Goal: Task Accomplishment & Management: Use online tool/utility

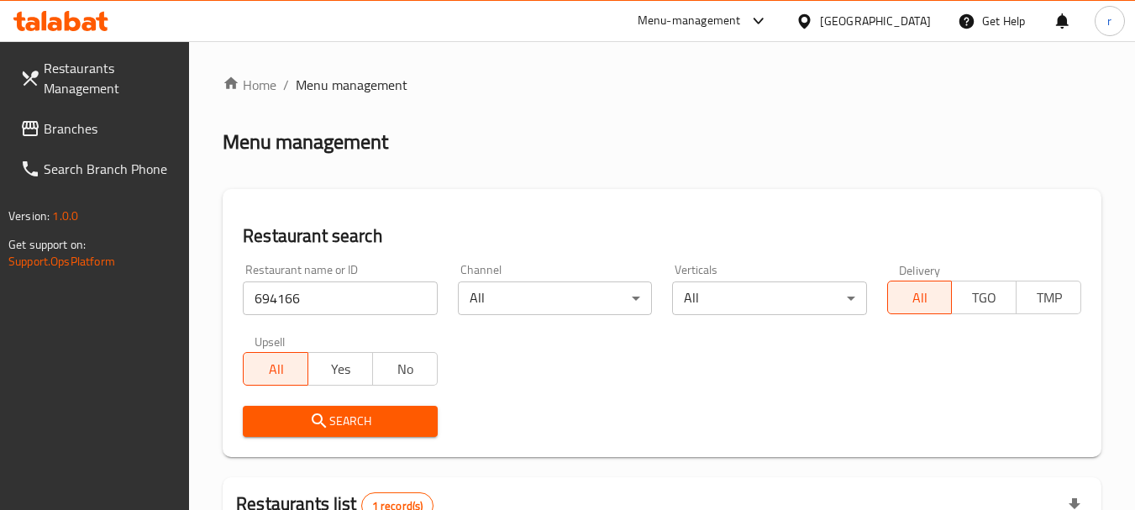
scroll to position [239, 0]
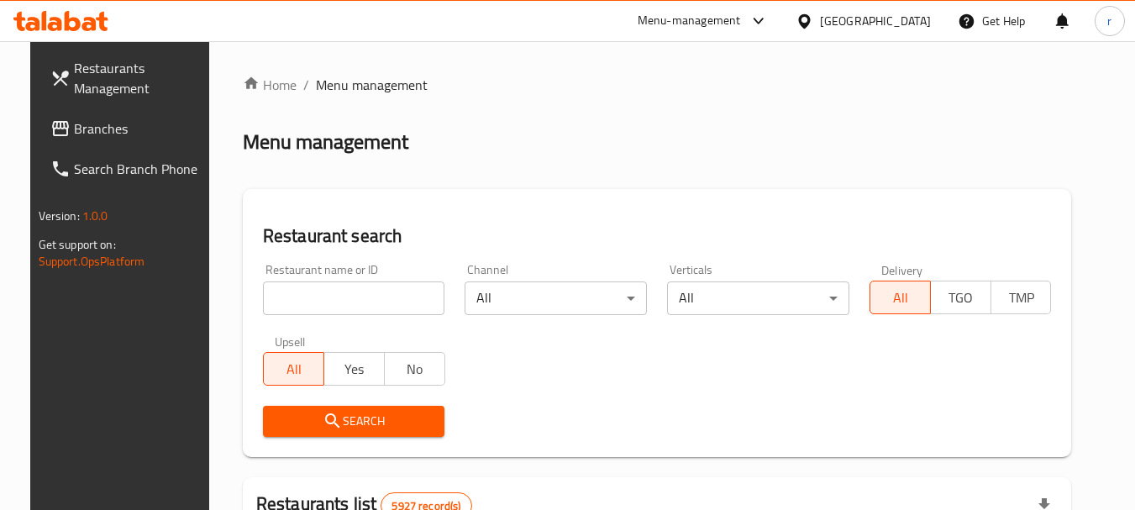
click at [76, 127] on span "Branches" at bounding box center [140, 128] width 133 height 20
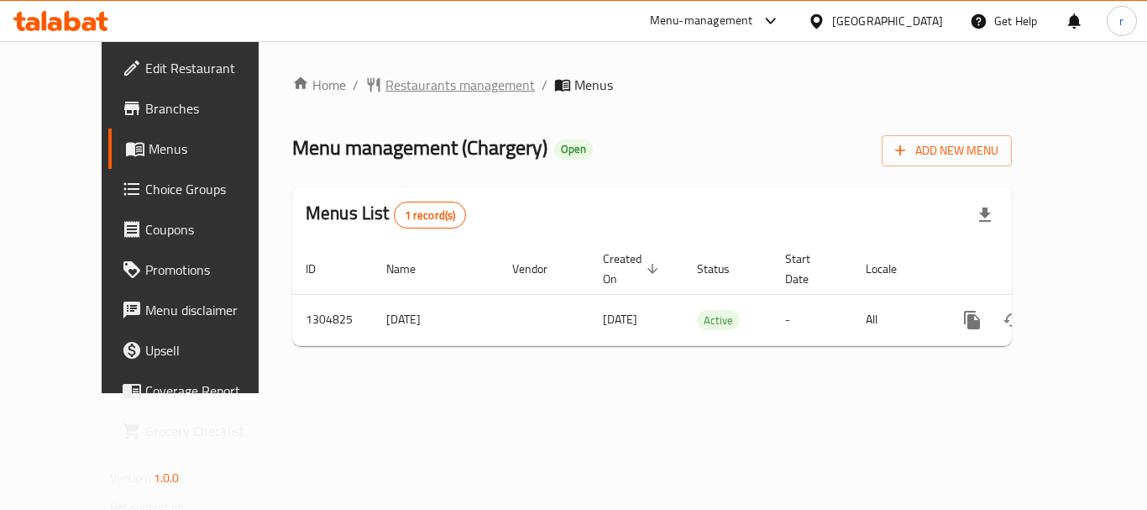
click at [395, 88] on span "Restaurants management" at bounding box center [461, 85] width 150 height 20
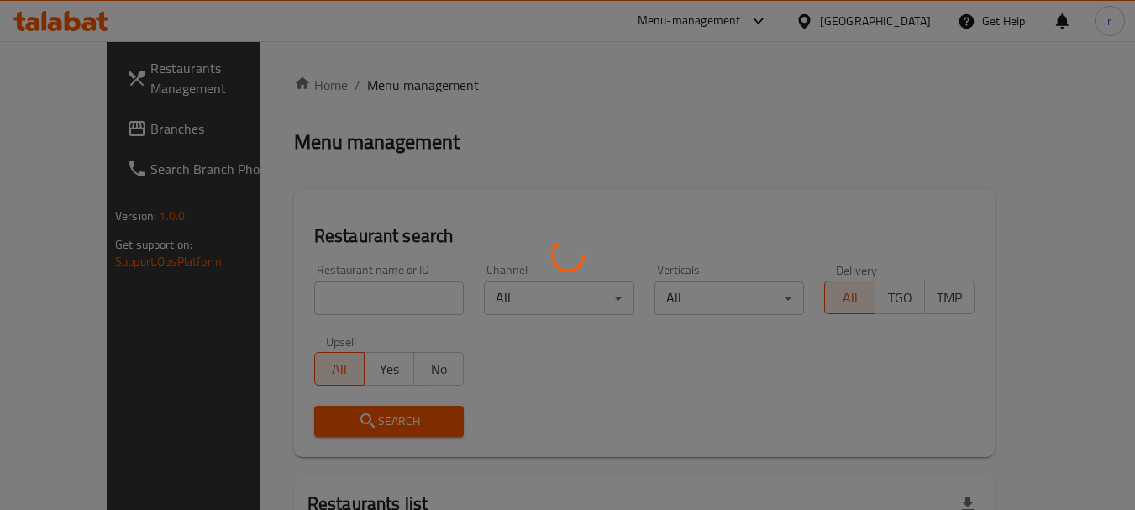
click at [326, 289] on div at bounding box center [567, 255] width 1135 height 510
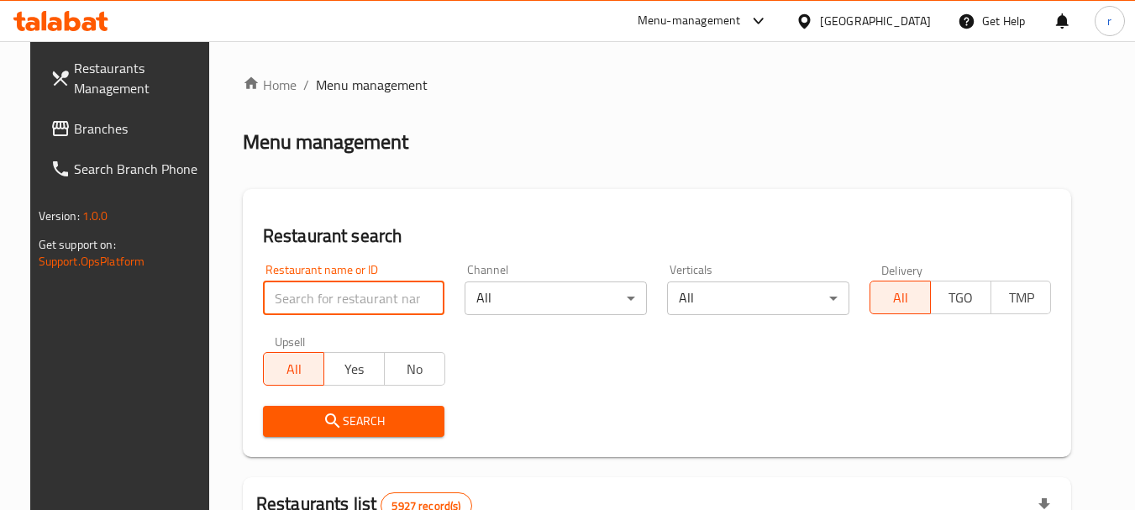
click at [319, 297] on input "search" at bounding box center [354, 298] width 182 height 34
paste input "692727"
type input "692727"
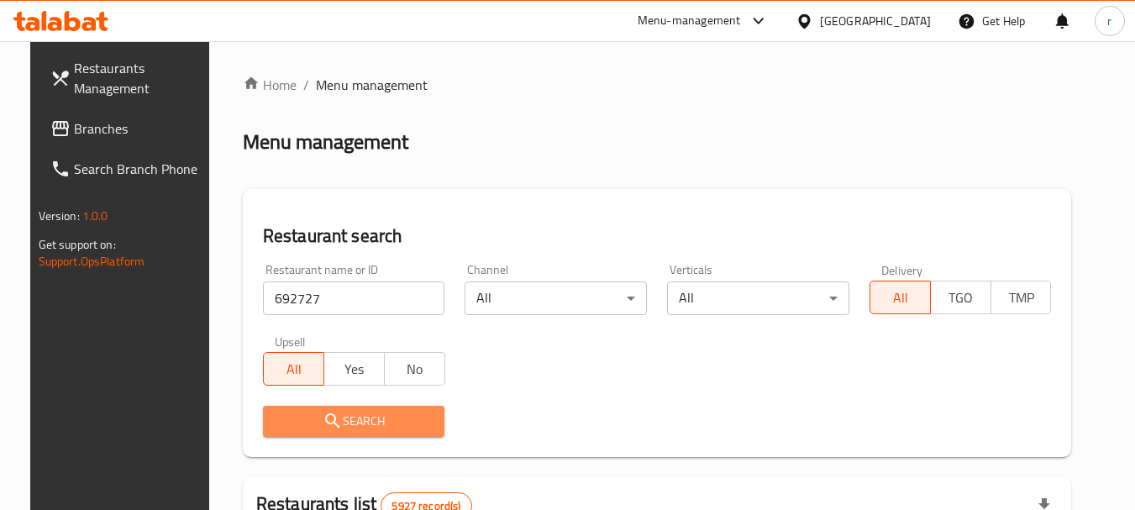
click at [358, 412] on span "Search" at bounding box center [353, 421] width 155 height 21
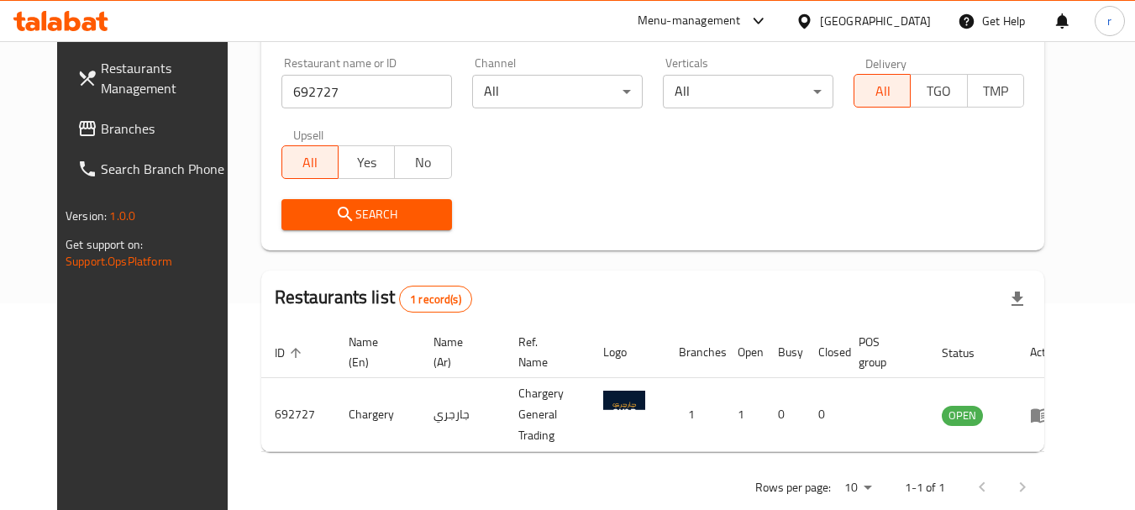
scroll to position [225, 0]
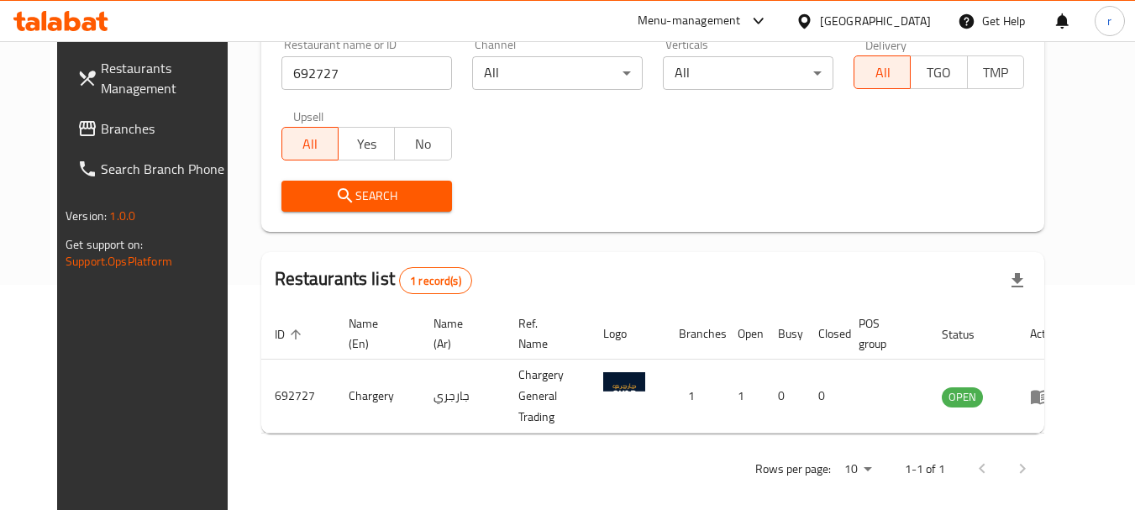
click at [902, 24] on div "[GEOGRAPHIC_DATA]" at bounding box center [875, 21] width 111 height 18
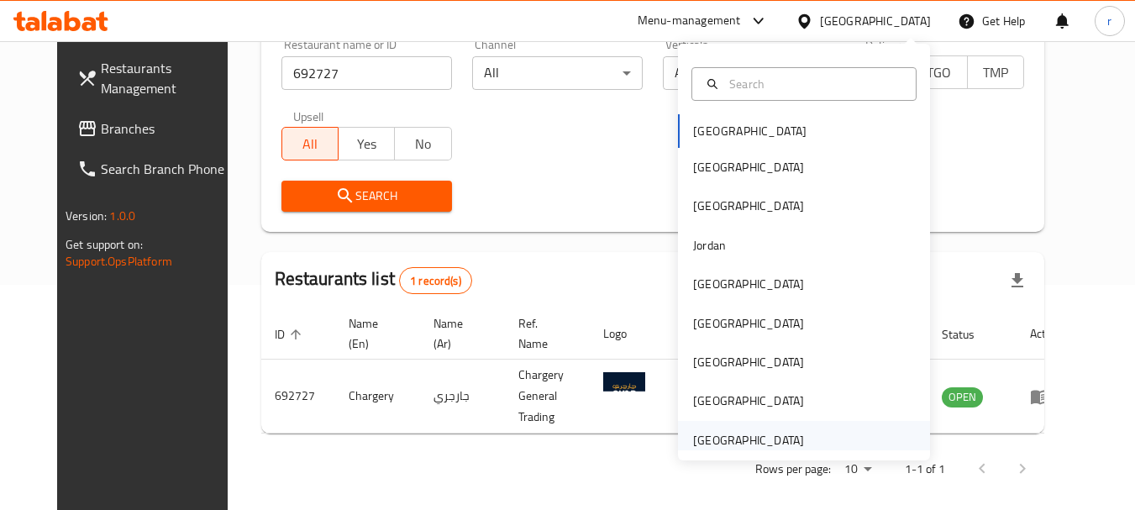
click at [735, 431] on div "[GEOGRAPHIC_DATA]" at bounding box center [748, 440] width 111 height 18
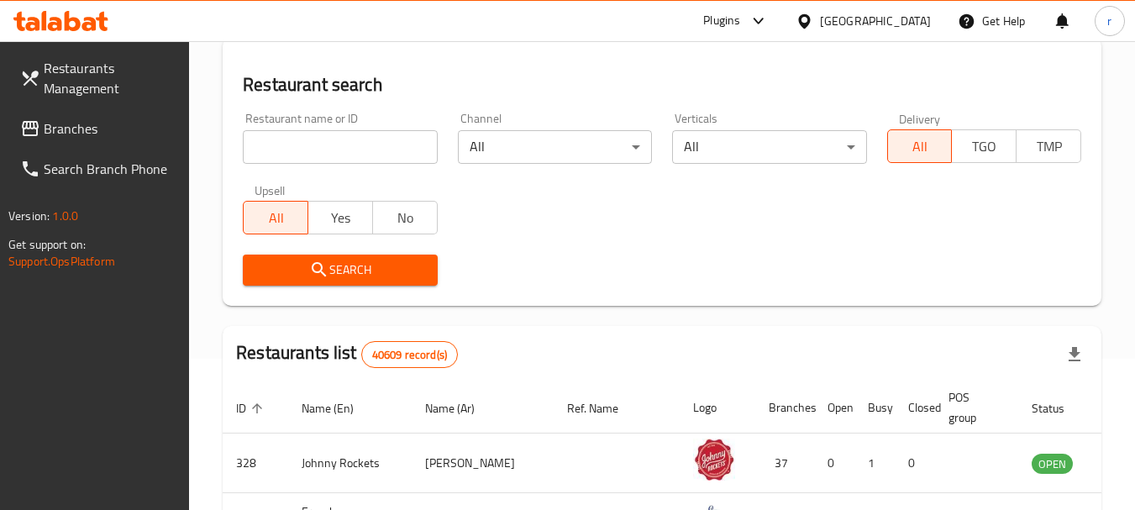
scroll to position [57, 0]
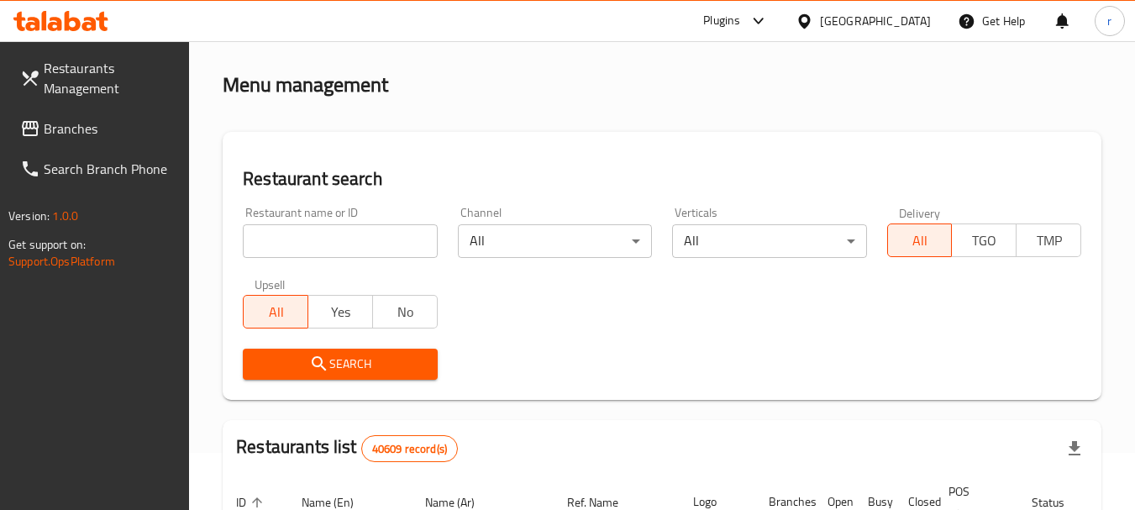
click at [74, 135] on span "Branches" at bounding box center [110, 128] width 133 height 20
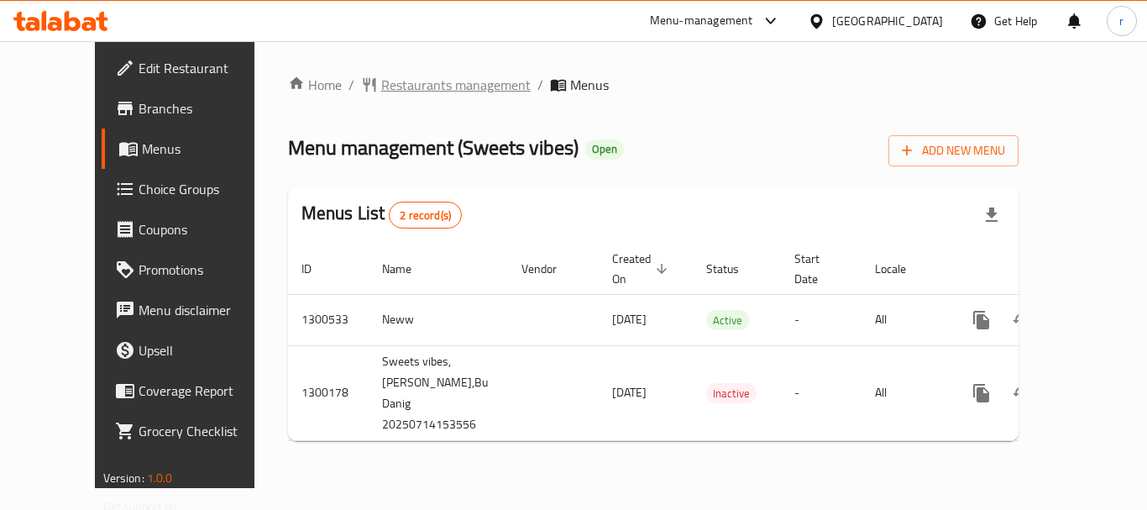
click at [407, 87] on span "Restaurants management" at bounding box center [456, 85] width 150 height 20
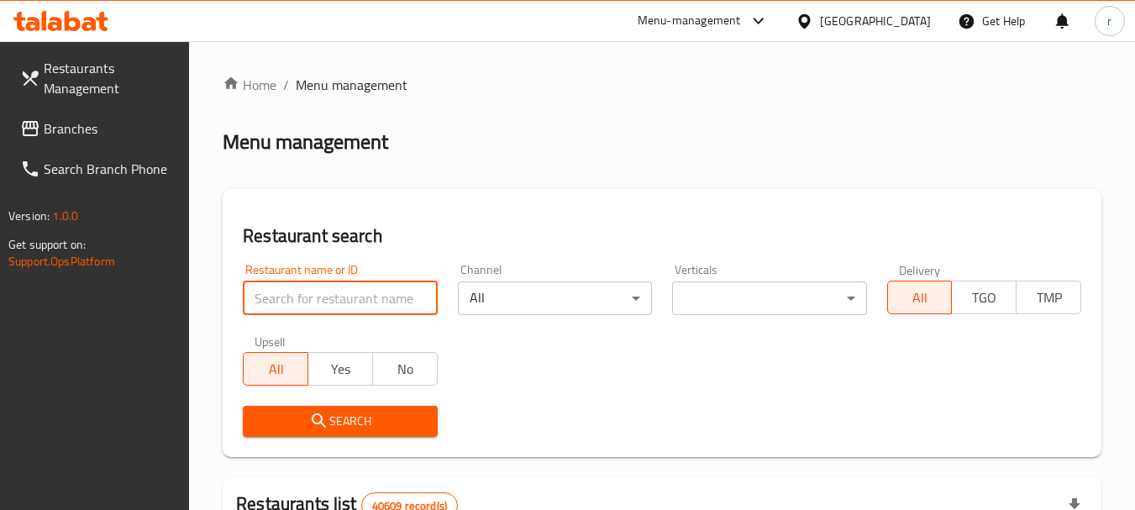
click at [320, 301] on input "search" at bounding box center [340, 298] width 194 height 34
paste input "701656"
type input "701656"
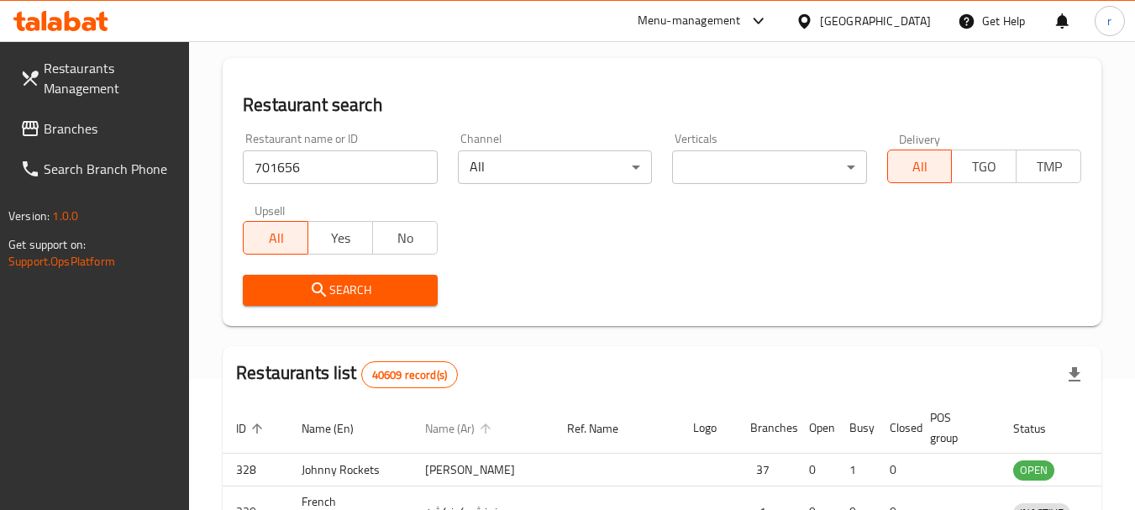
scroll to position [252, 0]
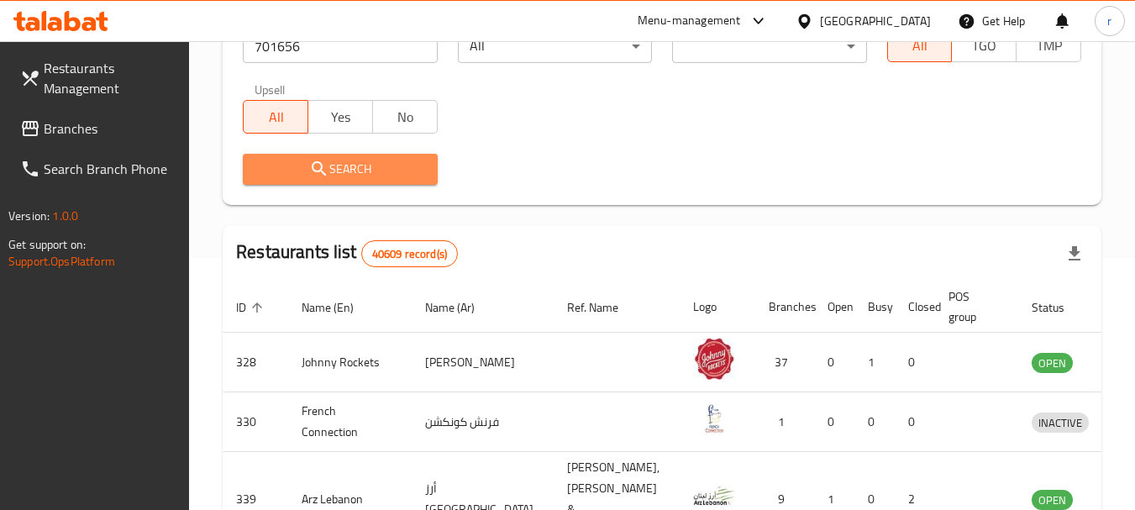
click at [342, 166] on span "Search" at bounding box center [339, 169] width 167 height 21
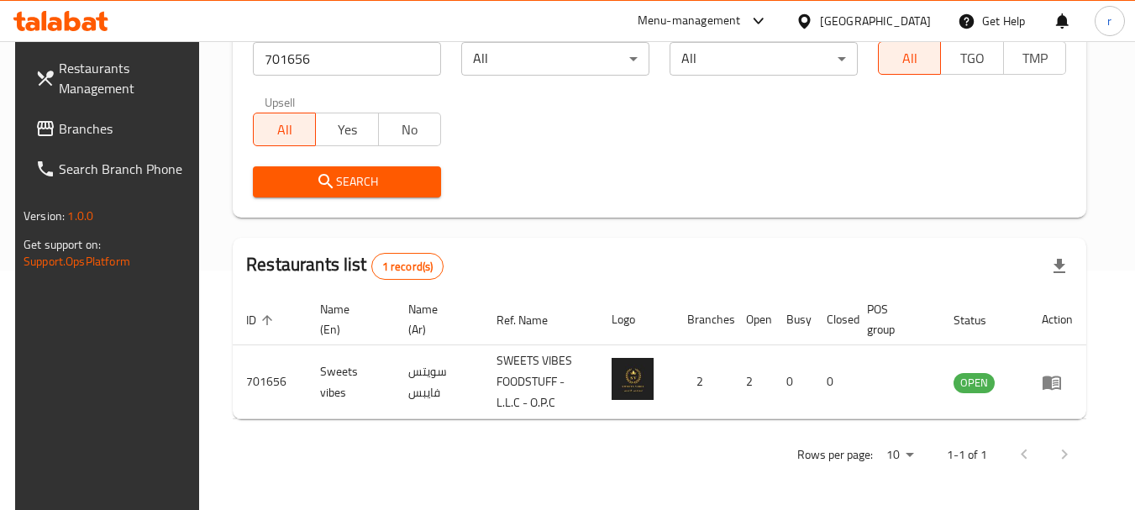
scroll to position [239, 0]
click at [860, 23] on div "[GEOGRAPHIC_DATA]" at bounding box center [875, 21] width 111 height 18
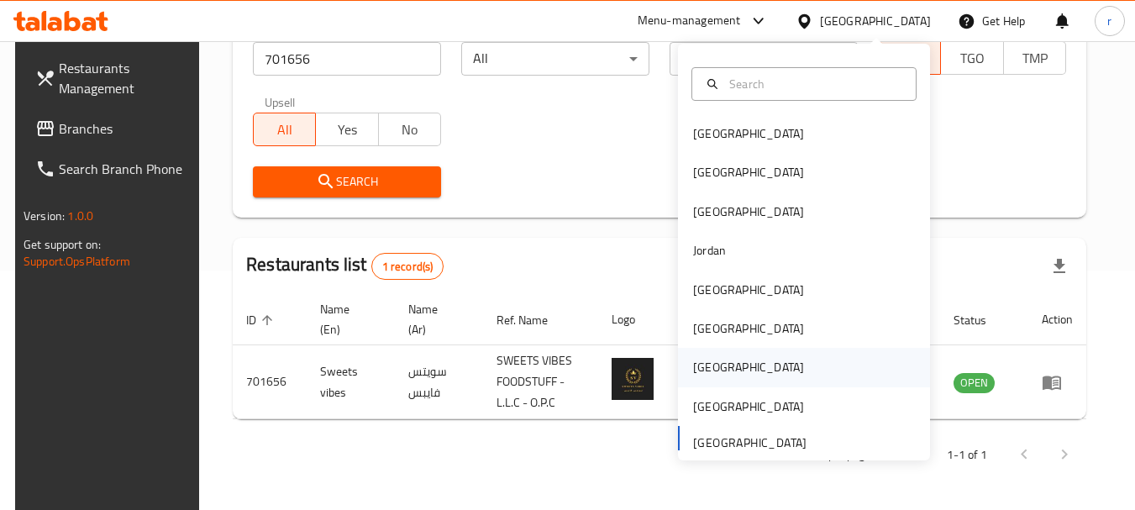
click at [698, 360] on div "[GEOGRAPHIC_DATA]" at bounding box center [748, 367] width 111 height 18
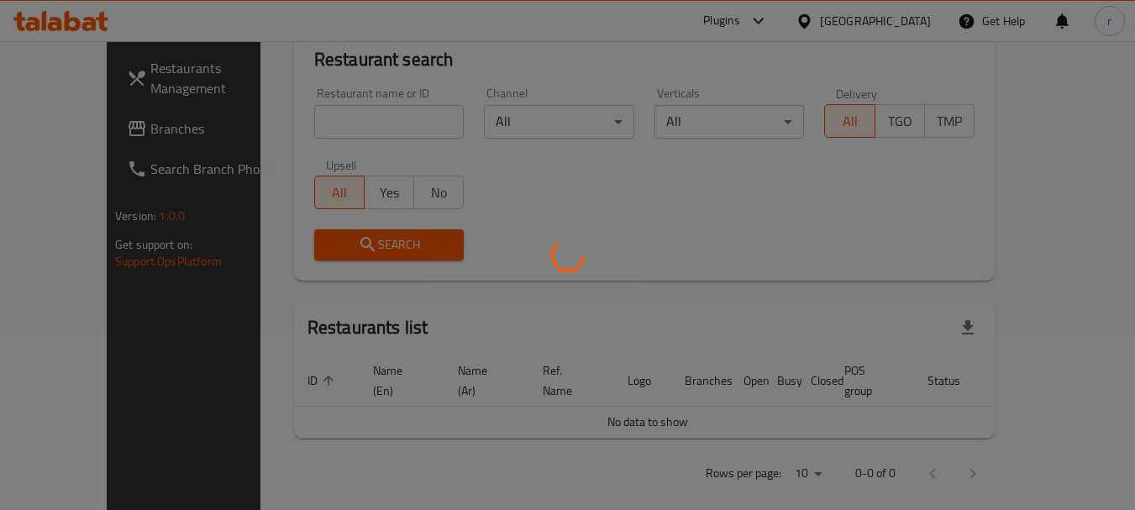
scroll to position [239, 0]
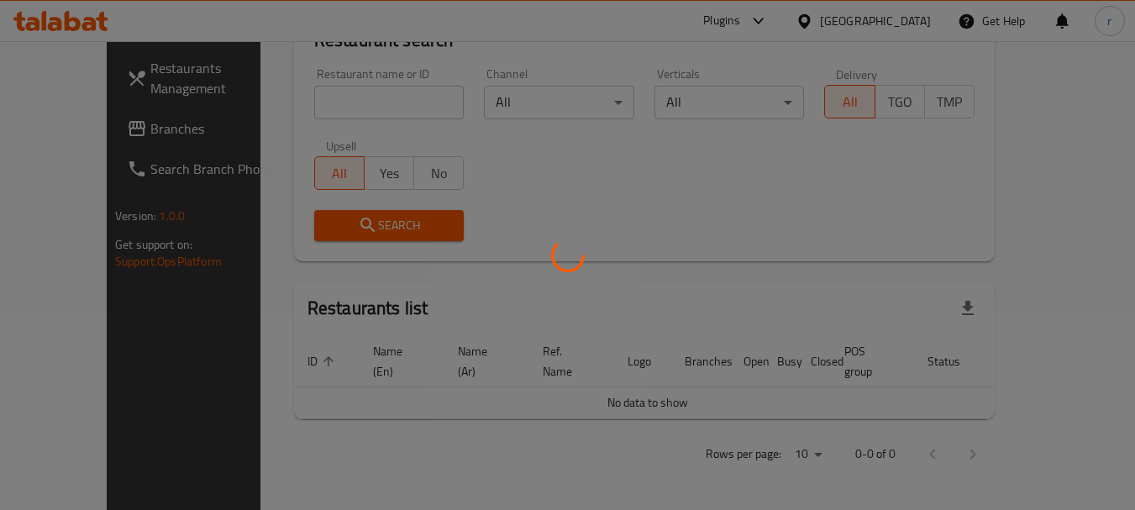
click at [68, 139] on div at bounding box center [567, 255] width 1135 height 510
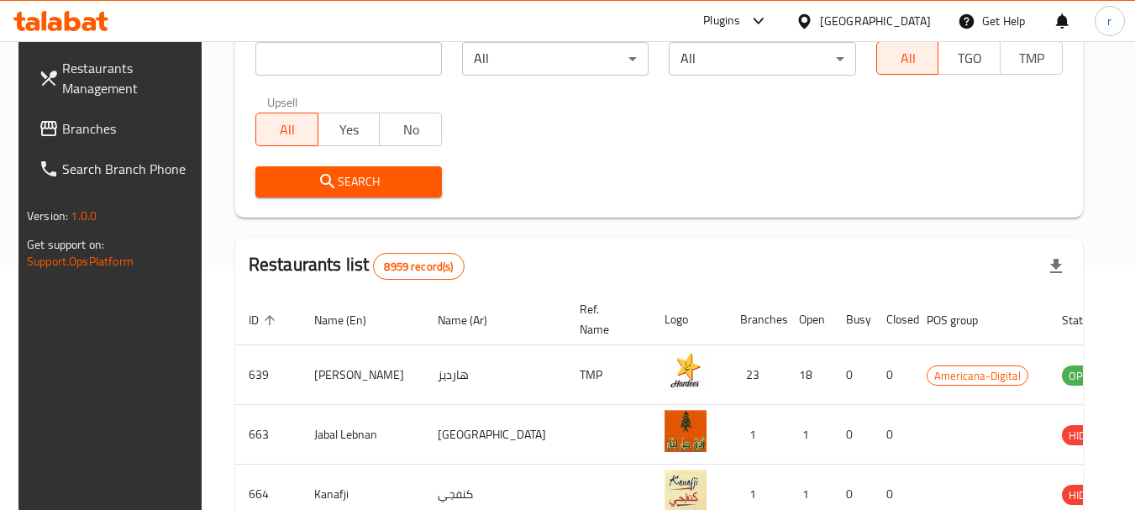
click at [68, 139] on span "Branches" at bounding box center [128, 128] width 133 height 20
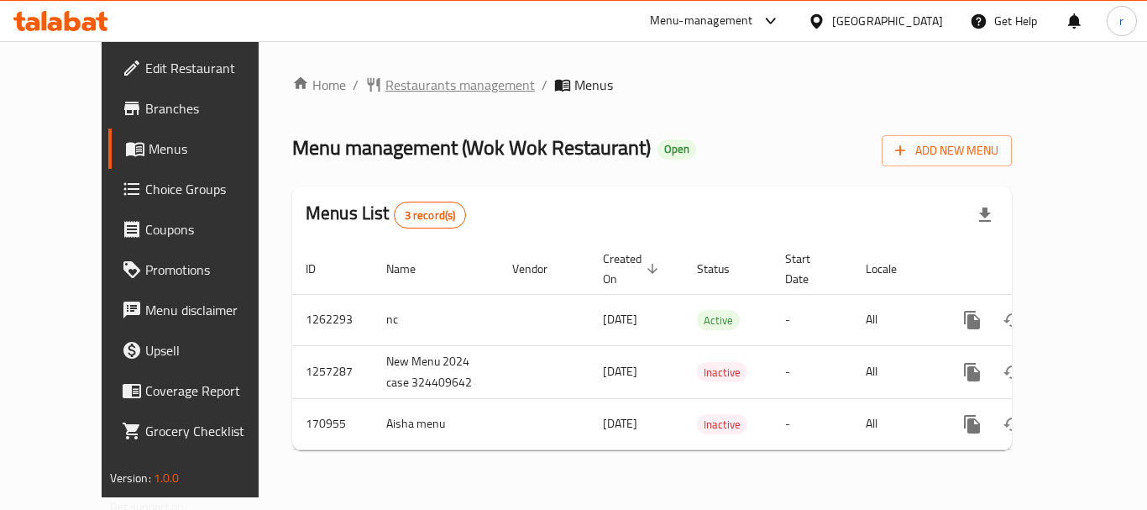
click at [387, 91] on span "Restaurants management" at bounding box center [461, 85] width 150 height 20
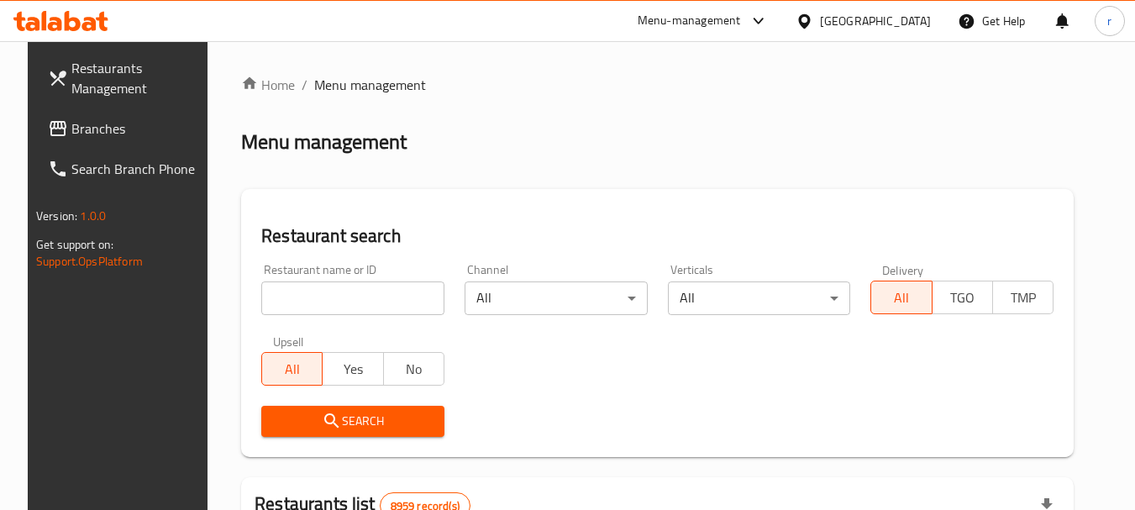
click at [342, 298] on input "search" at bounding box center [352, 298] width 183 height 34
paste input "616771"
type input "616771"
drag, startPoint x: 372, startPoint y: 417, endPoint x: 709, endPoint y: 71, distance: 482.9
click at [376, 408] on button "Search" at bounding box center [352, 421] width 183 height 31
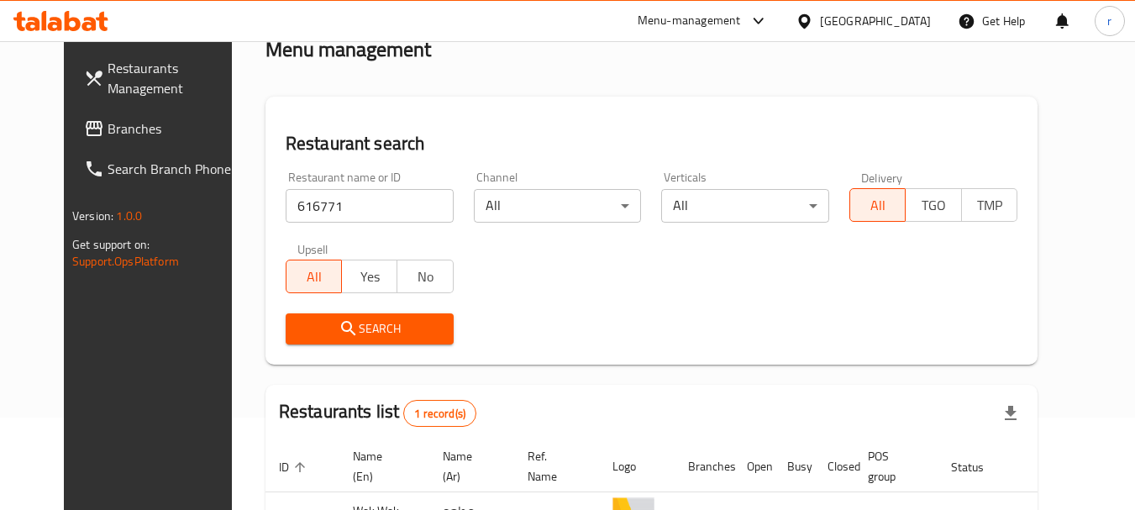
scroll to position [218, 0]
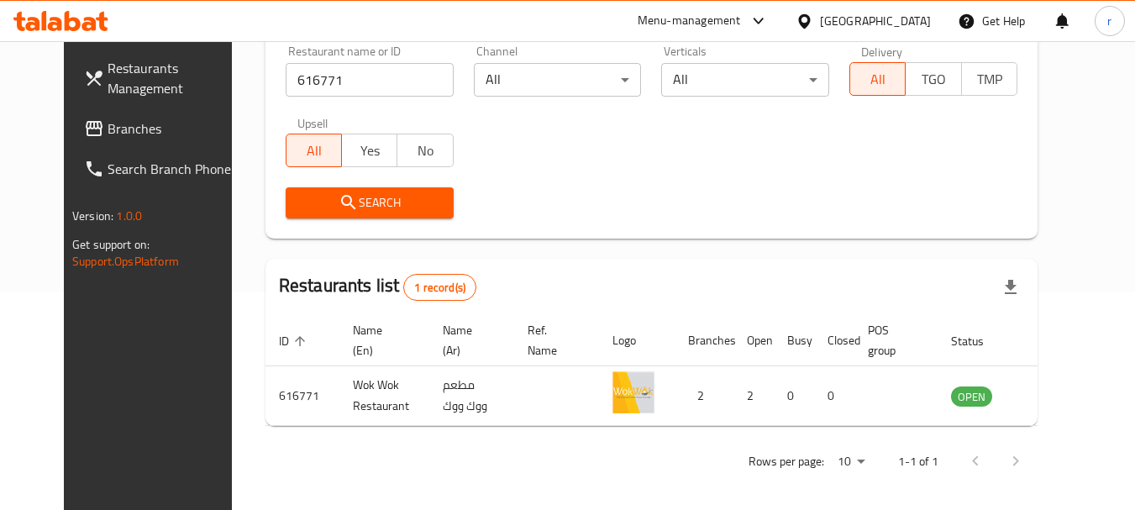
click at [108, 118] on span "Branches" at bounding box center [174, 128] width 133 height 20
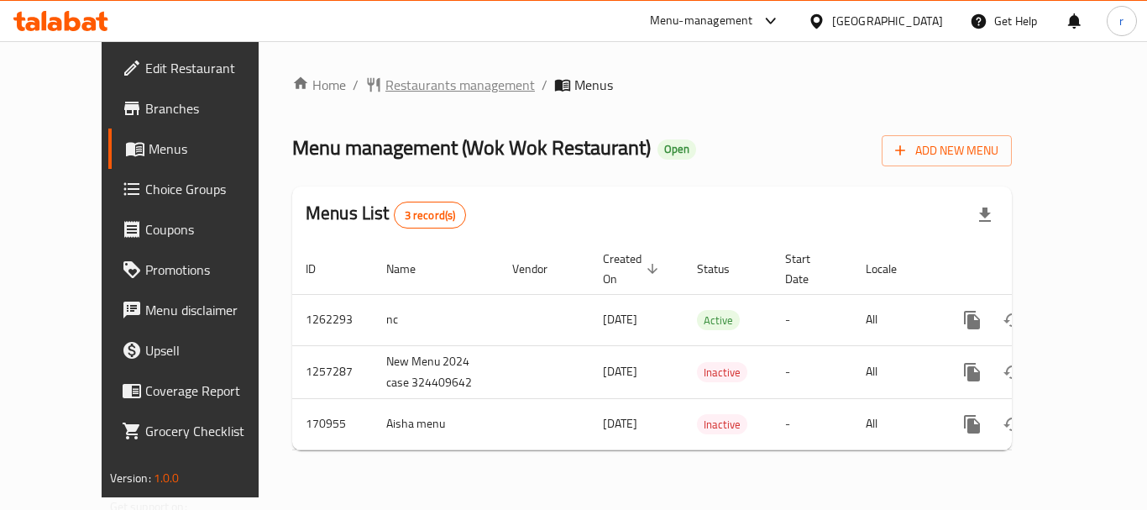
click at [386, 76] on span "Restaurants management" at bounding box center [461, 85] width 150 height 20
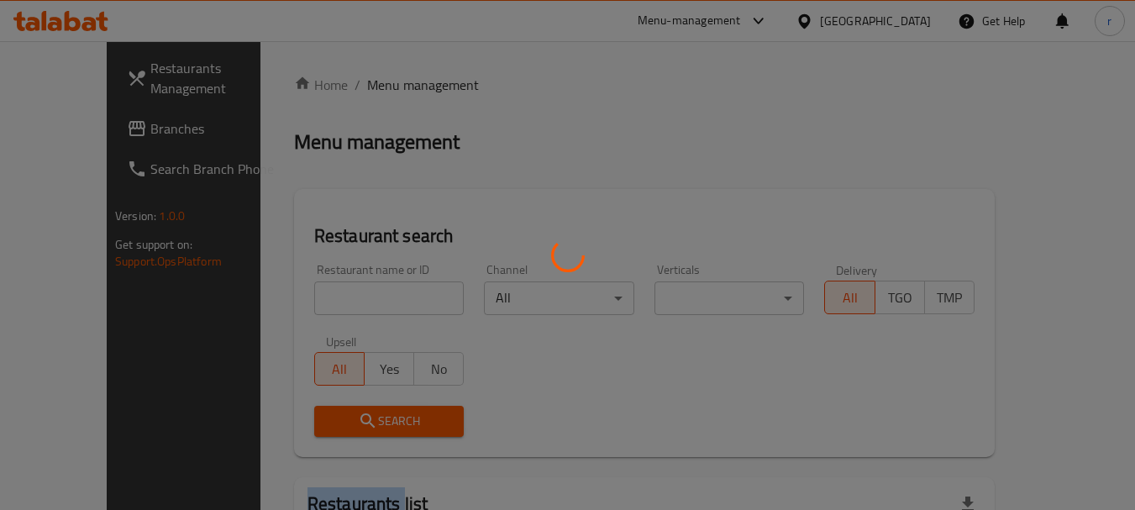
click at [371, 76] on div at bounding box center [567, 255] width 1135 height 510
click at [330, 297] on div at bounding box center [567, 255] width 1135 height 510
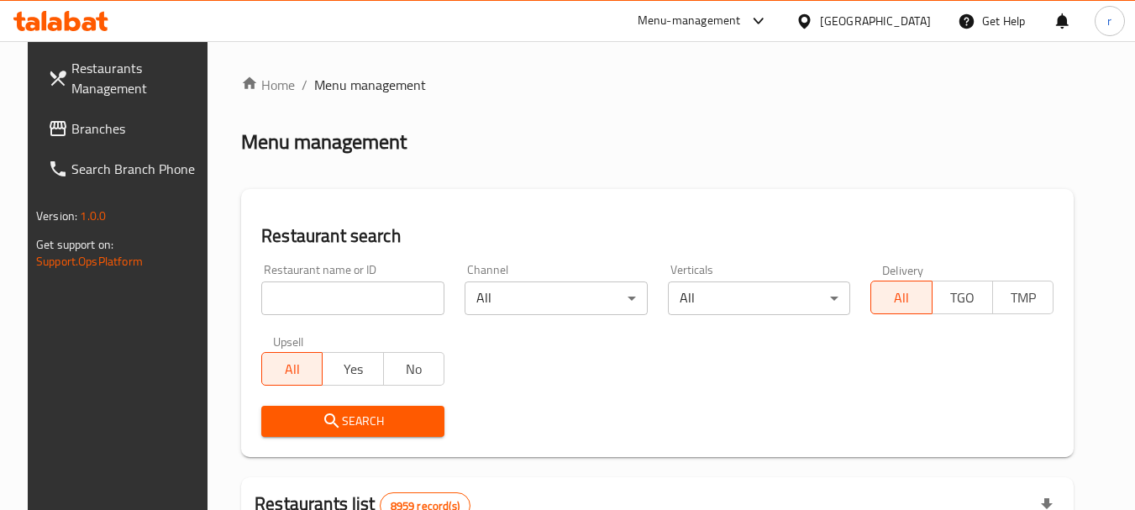
click at [330, 297] on input "search" at bounding box center [352, 298] width 183 height 34
paste input "616771"
type input "616771"
click at [351, 419] on span "Search" at bounding box center [353, 421] width 156 height 21
click at [351, 419] on div at bounding box center [567, 255] width 1135 height 510
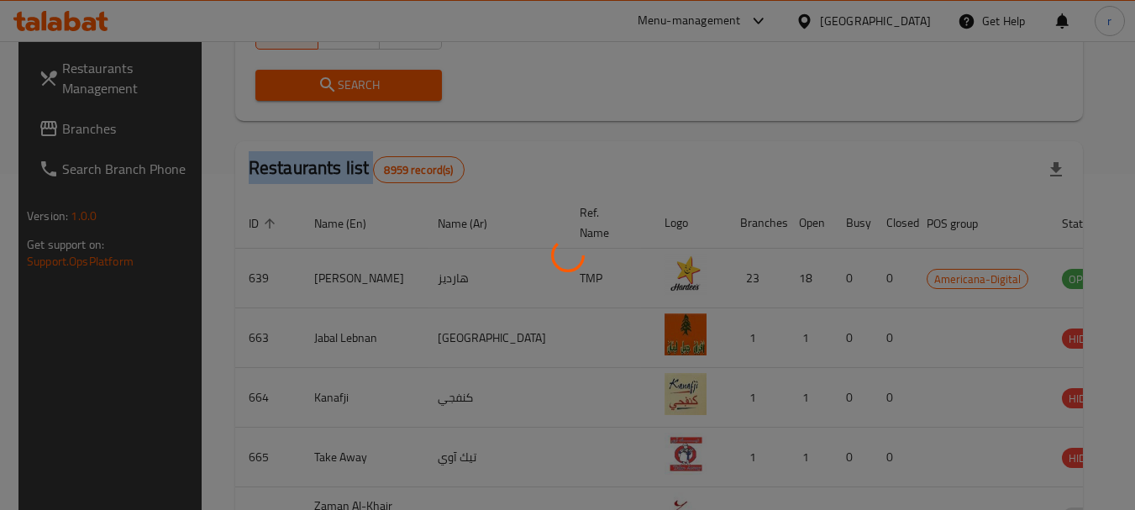
scroll to position [225, 0]
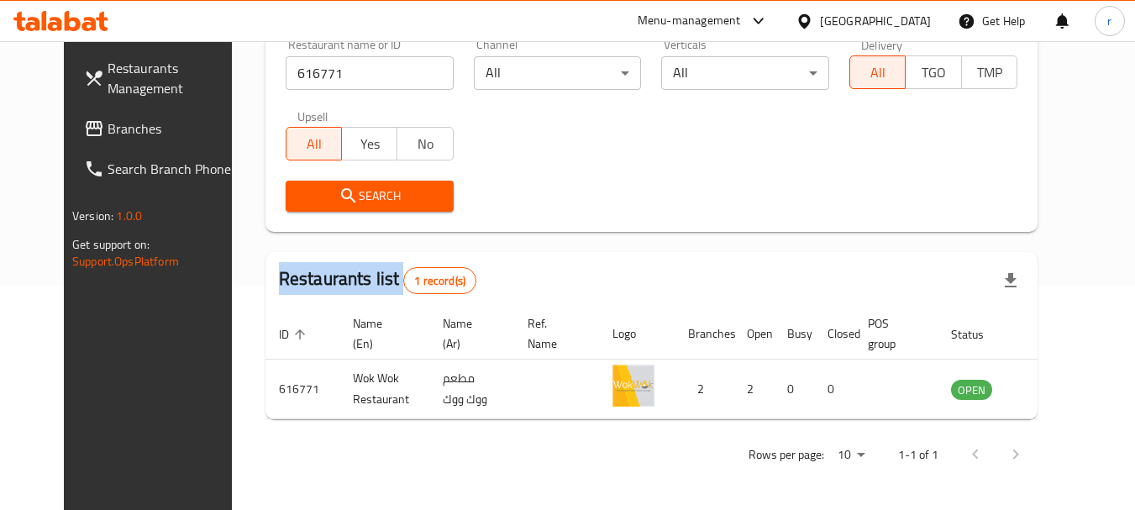
click at [810, 25] on icon at bounding box center [804, 20] width 12 height 14
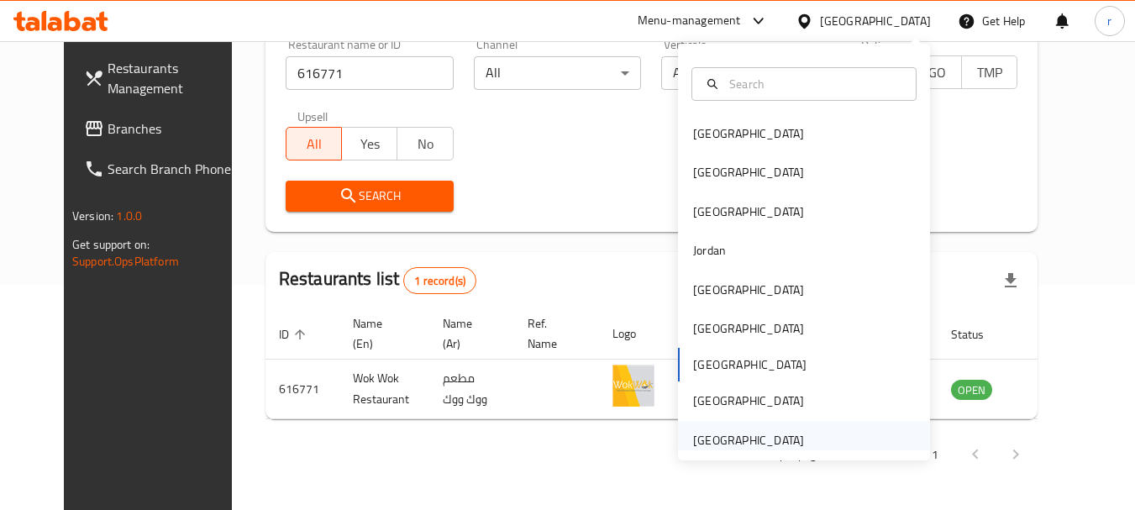
click at [784, 445] on div "[GEOGRAPHIC_DATA]" at bounding box center [748, 440] width 111 height 18
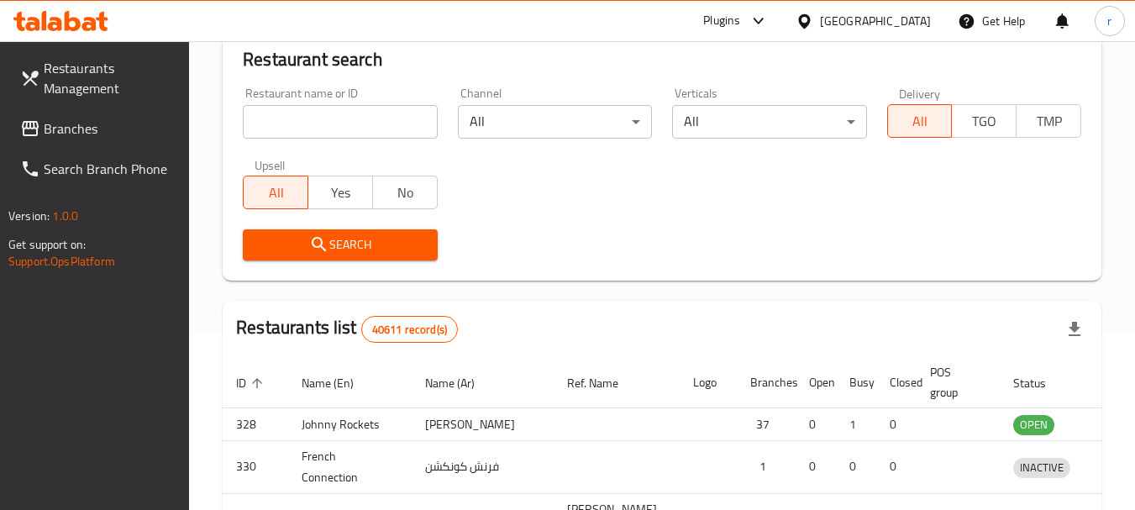
scroll to position [225, 0]
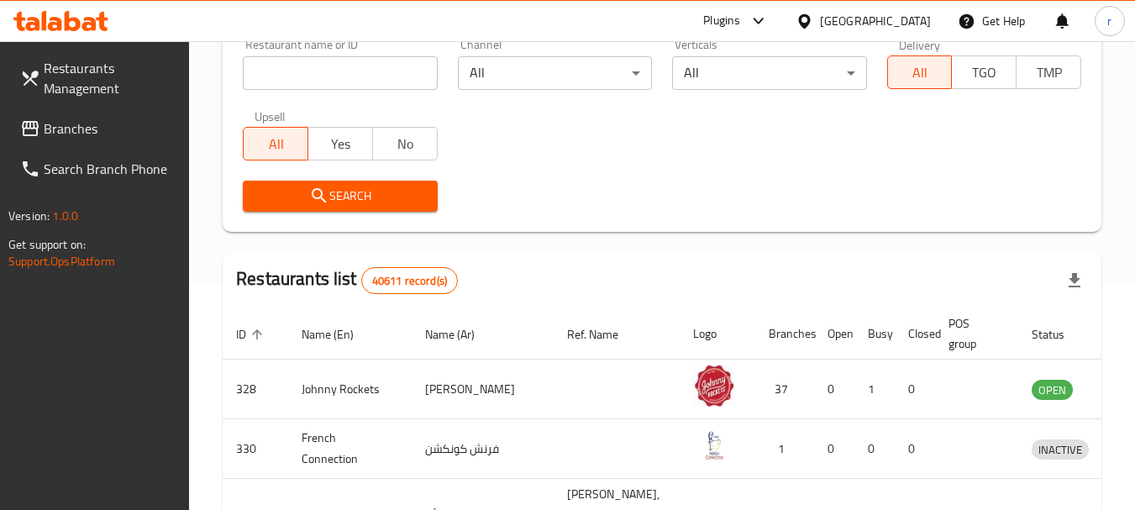
click at [51, 134] on span "Branches" at bounding box center [110, 128] width 133 height 20
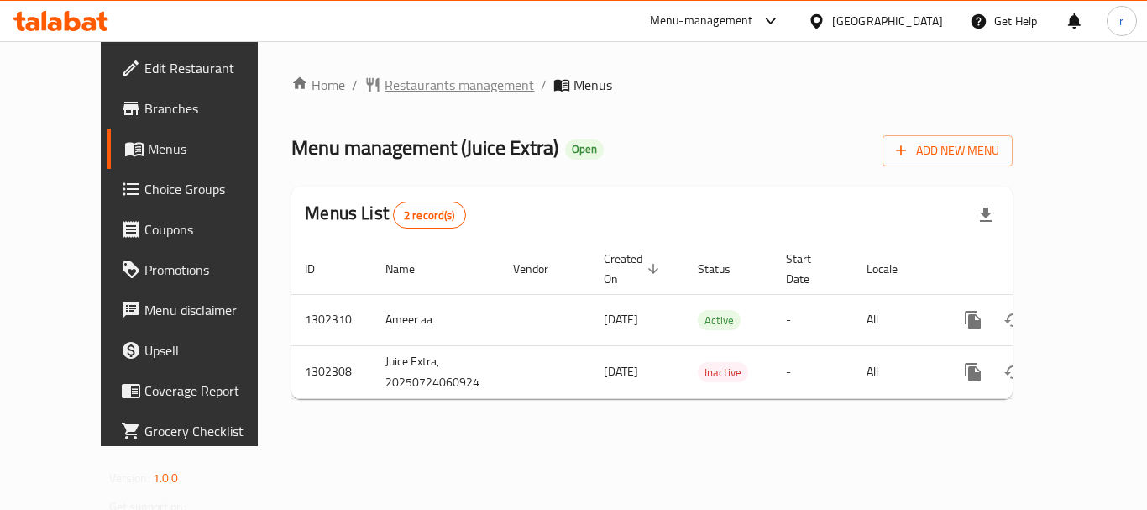
click at [396, 87] on span "Restaurants management" at bounding box center [460, 85] width 150 height 20
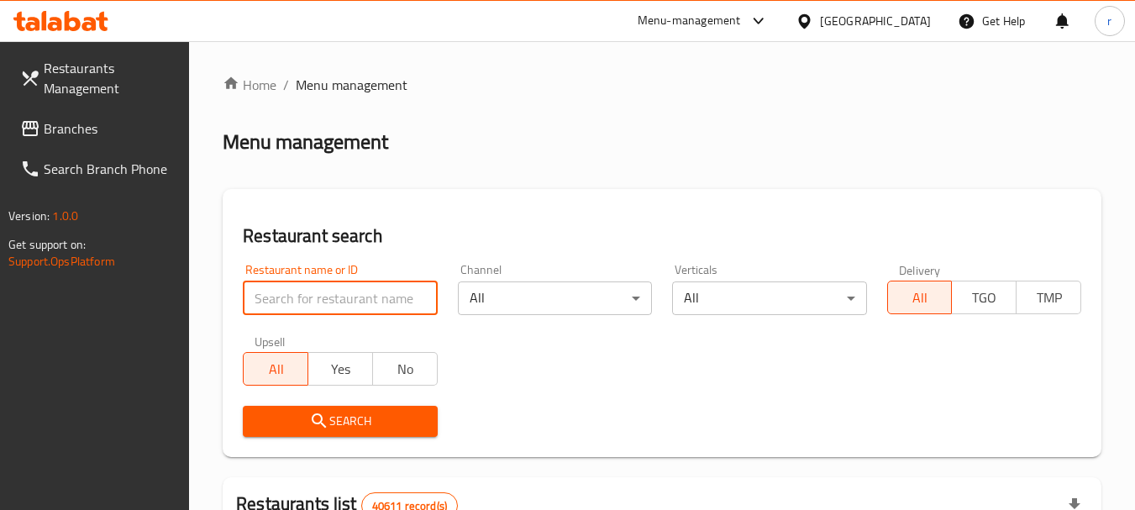
click at [312, 296] on input "search" at bounding box center [340, 298] width 194 height 34
paste input "702378"
type input "702378"
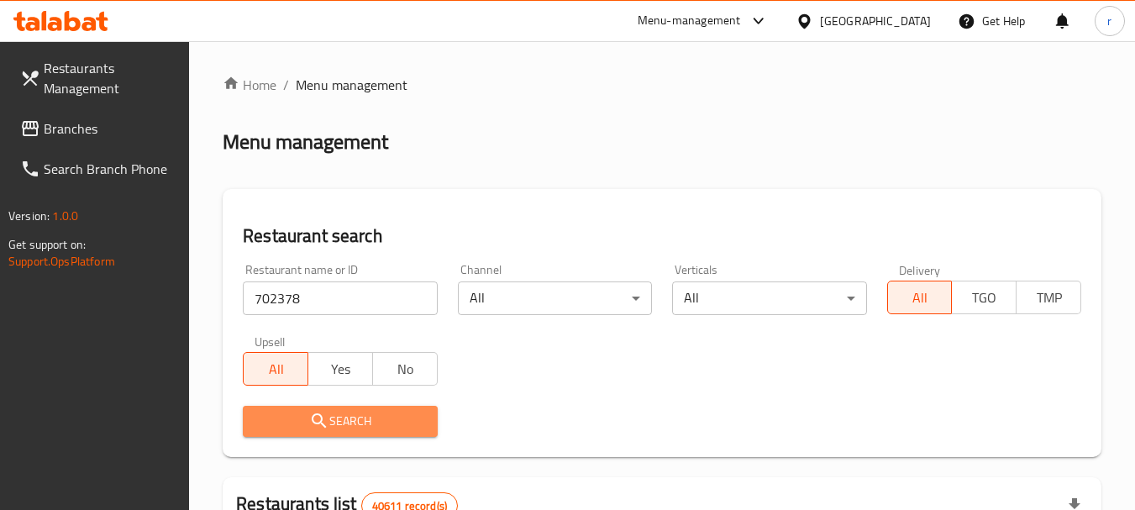
drag, startPoint x: 351, startPoint y: 410, endPoint x: 725, endPoint y: 132, distance: 465.9
click at [352, 411] on span "Search" at bounding box center [339, 421] width 167 height 21
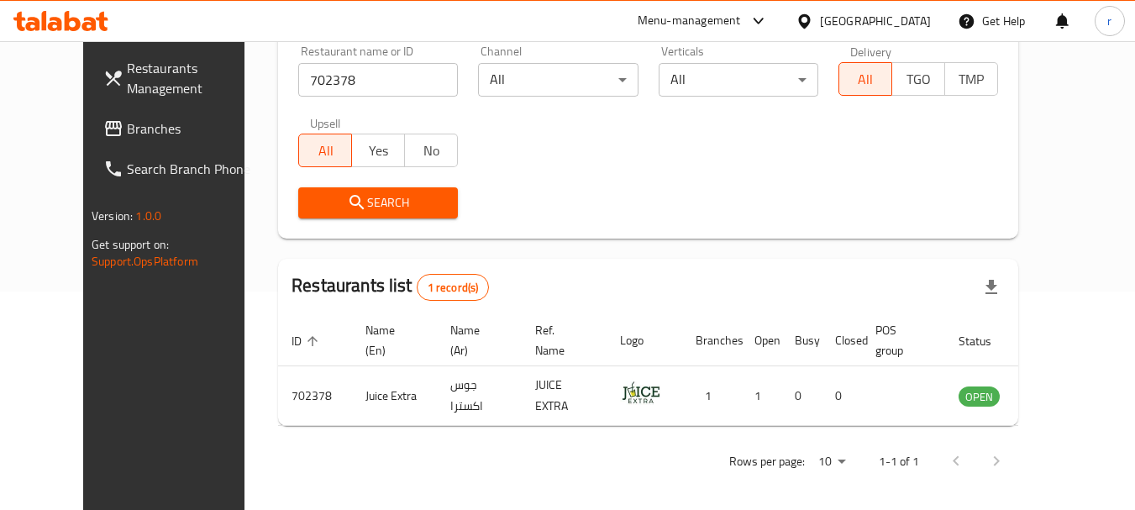
scroll to position [225, 0]
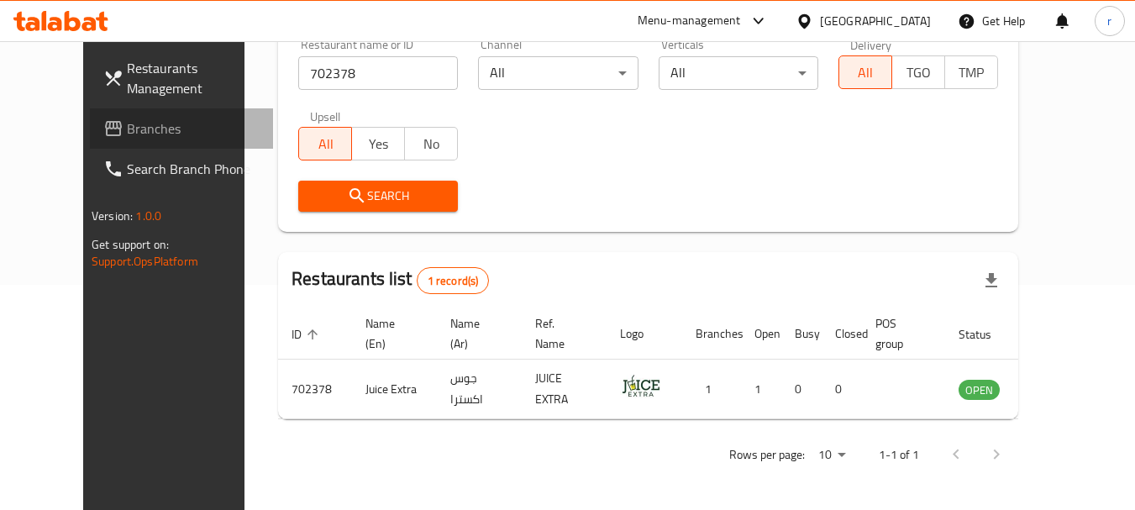
click at [127, 134] on span "Branches" at bounding box center [193, 128] width 133 height 20
drag, startPoint x: 79, startPoint y: 134, endPoint x: 134, endPoint y: 113, distance: 59.3
click at [127, 134] on span "Branches" at bounding box center [193, 128] width 133 height 20
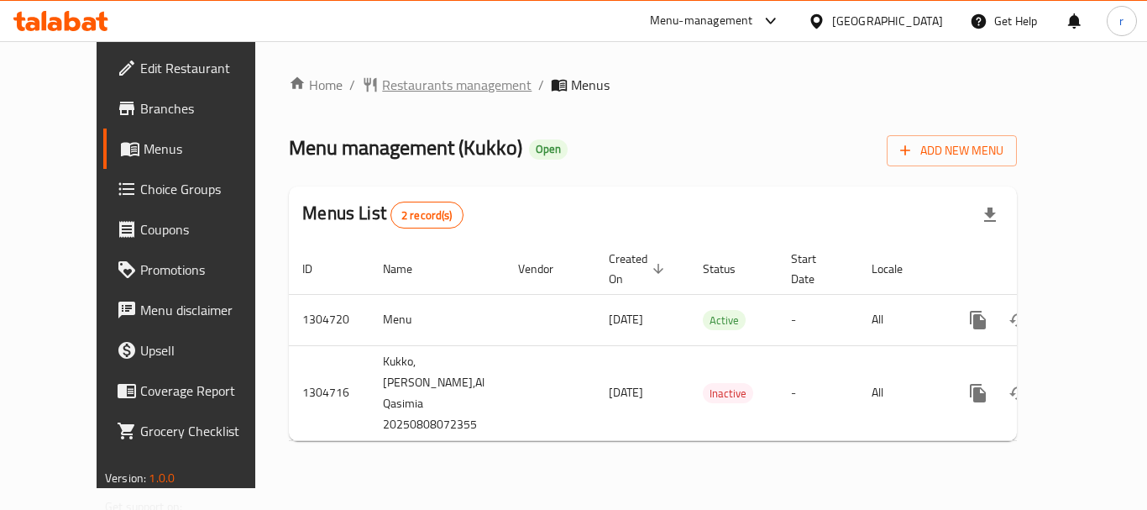
click at [408, 91] on span "Restaurants management" at bounding box center [457, 85] width 150 height 20
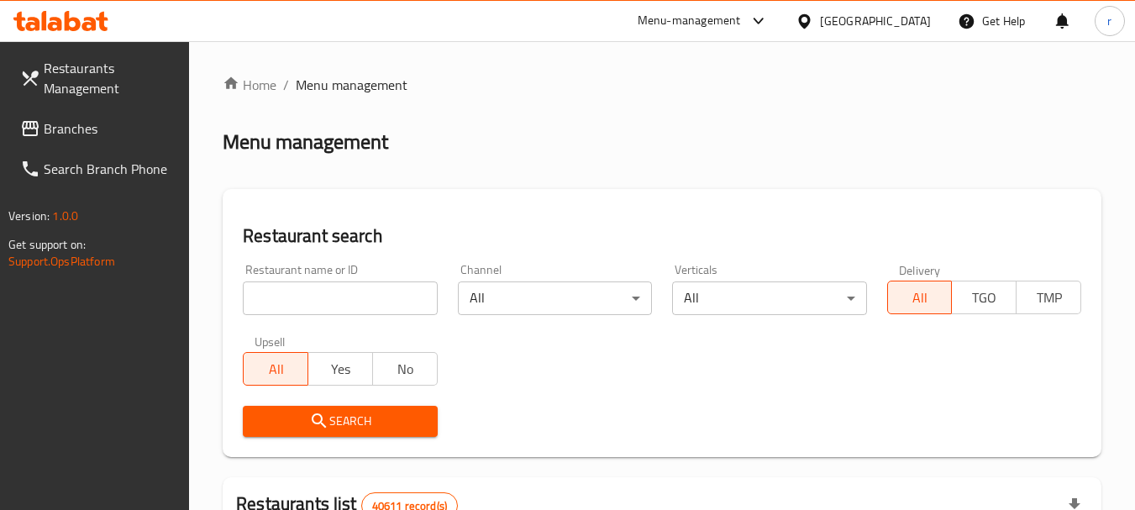
click at [317, 298] on input "search" at bounding box center [340, 298] width 194 height 34
paste input "703377"
type input "703377"
click at [339, 416] on span "Search" at bounding box center [339, 421] width 167 height 21
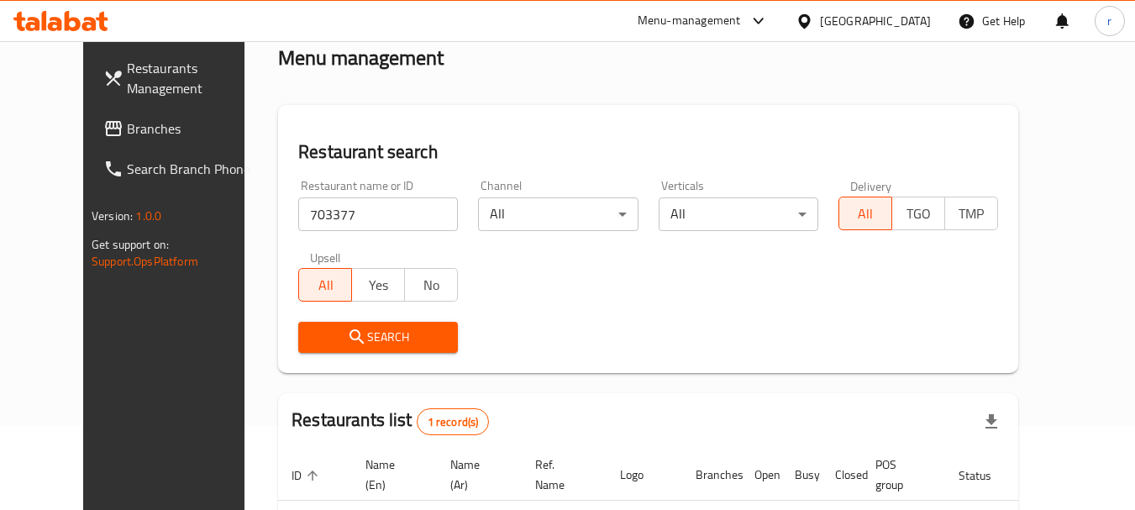
scroll to position [225, 0]
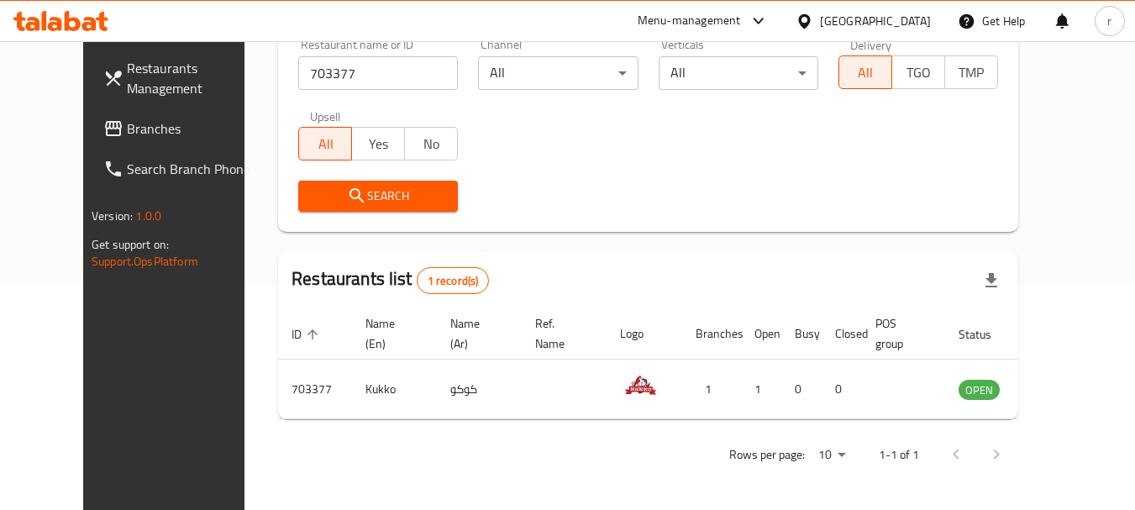
click at [826, 22] on div "[GEOGRAPHIC_DATA]" at bounding box center [875, 21] width 111 height 18
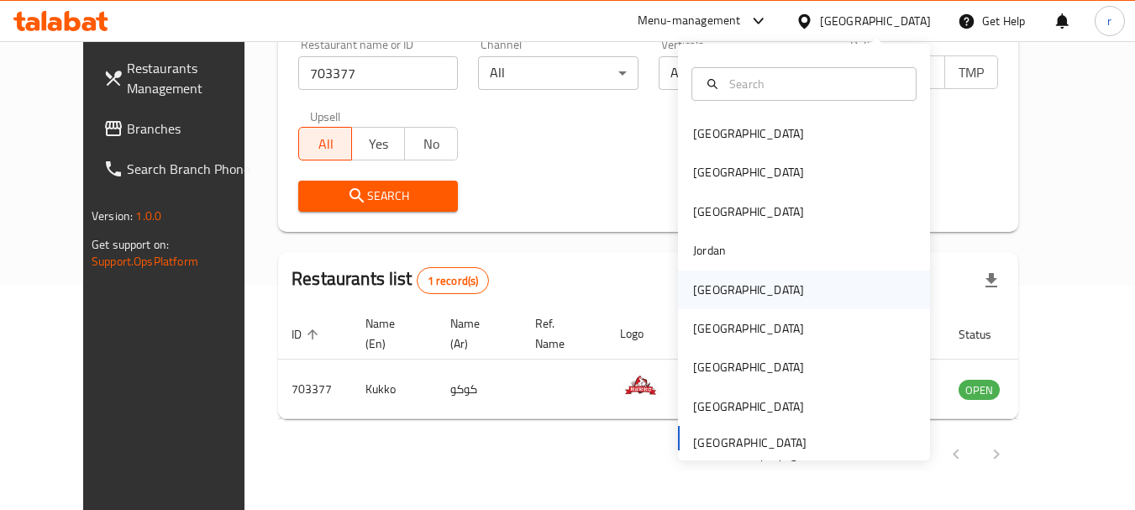
click at [693, 295] on div "[GEOGRAPHIC_DATA]" at bounding box center [748, 290] width 111 height 18
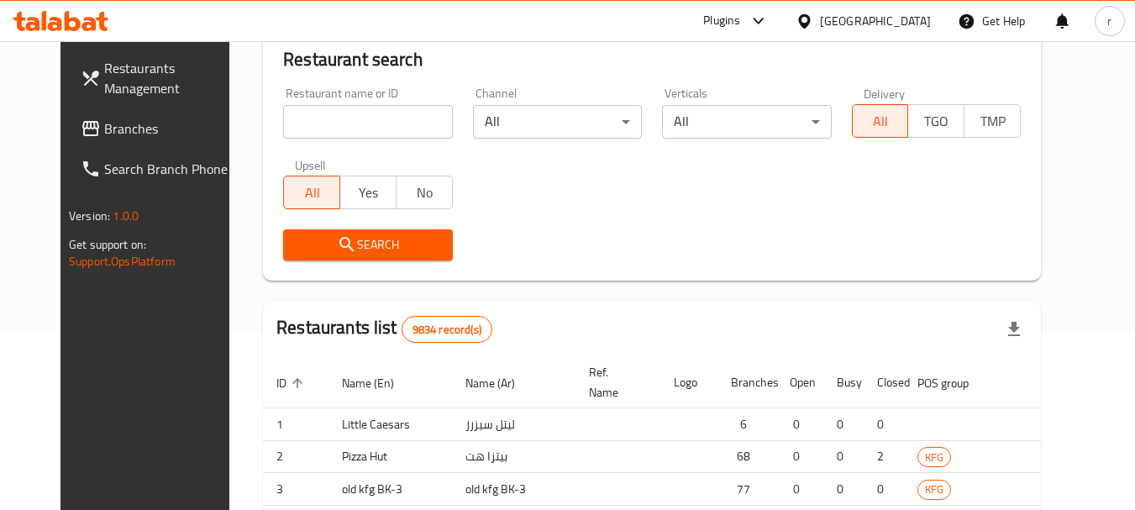
scroll to position [225, 0]
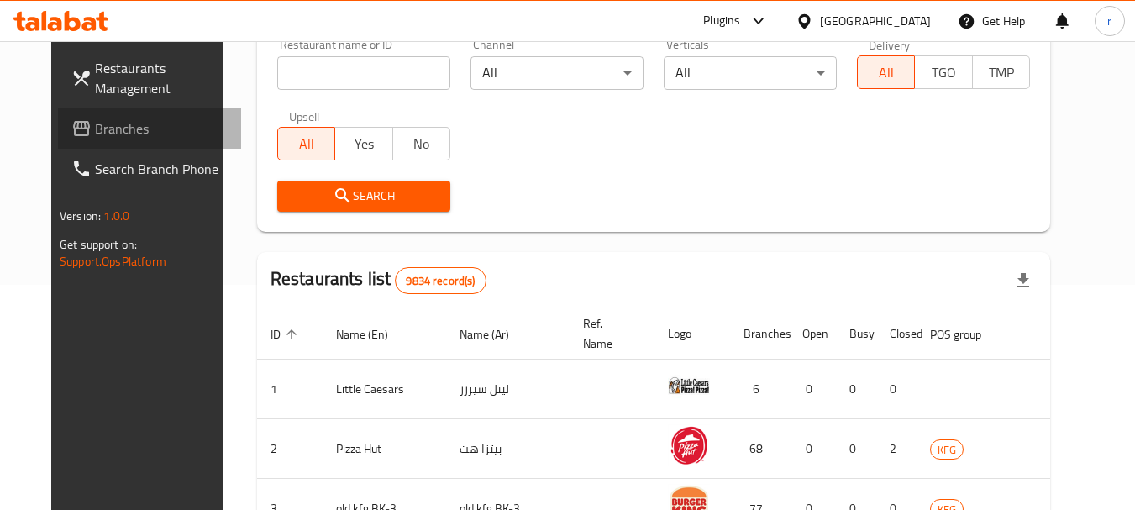
click at [95, 127] on span "Branches" at bounding box center [161, 128] width 133 height 20
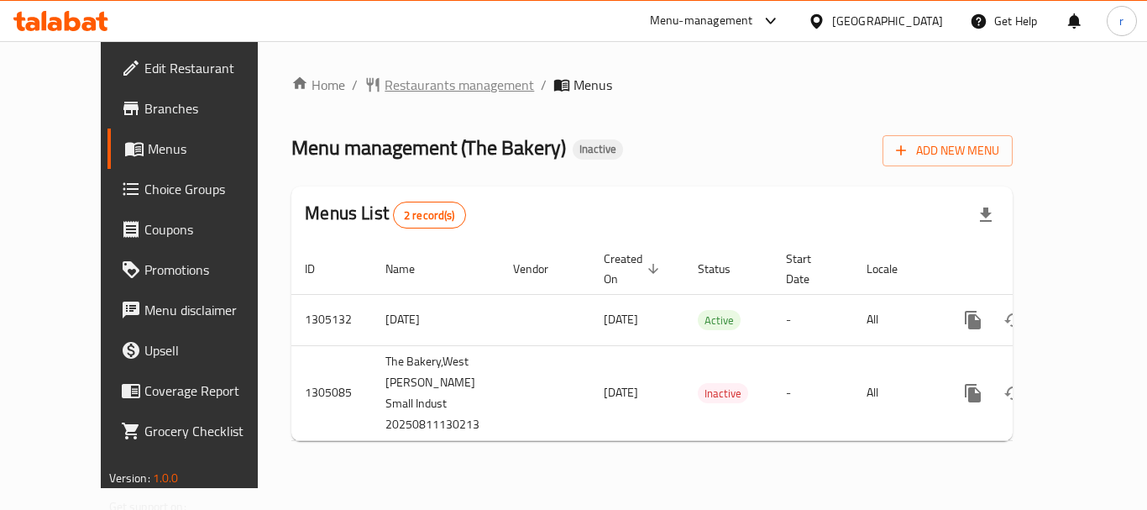
click at [432, 90] on span "Restaurants management" at bounding box center [460, 85] width 150 height 20
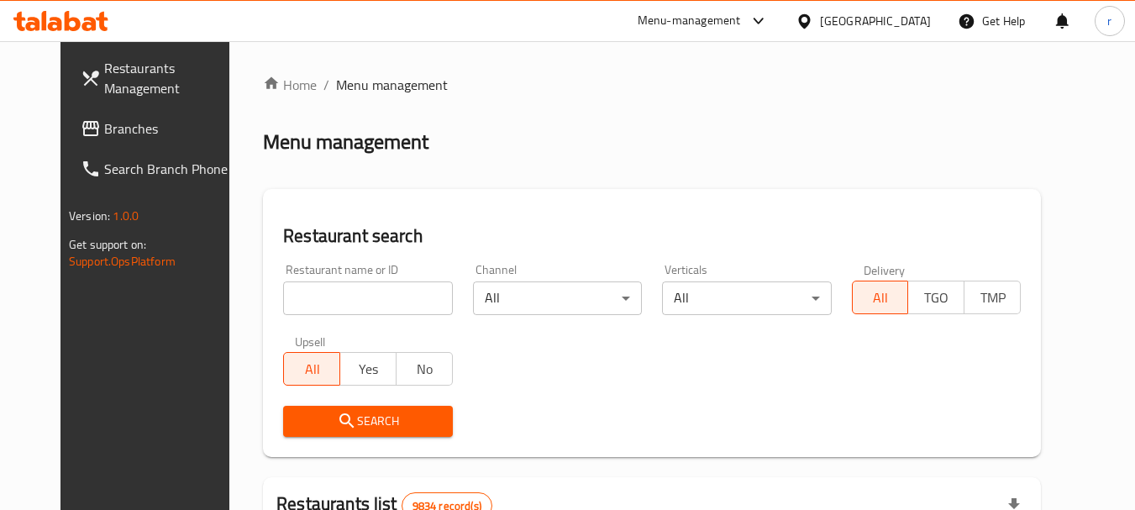
click at [295, 299] on input "search" at bounding box center [367, 298] width 169 height 34
paste input "703562"
type input "703562"
click at [337, 416] on icon "submit" at bounding box center [347, 421] width 20 height 20
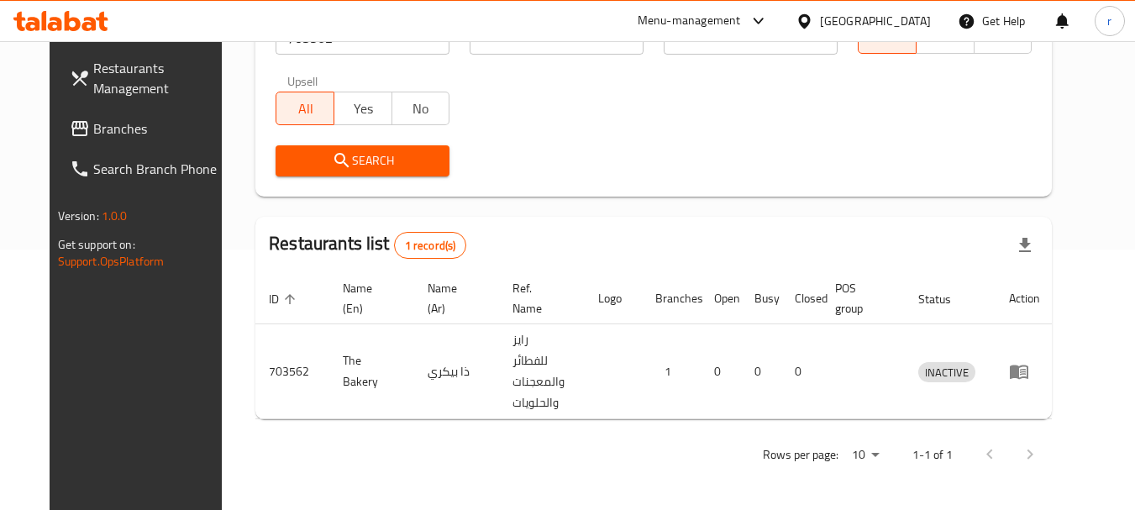
scroll to position [239, 0]
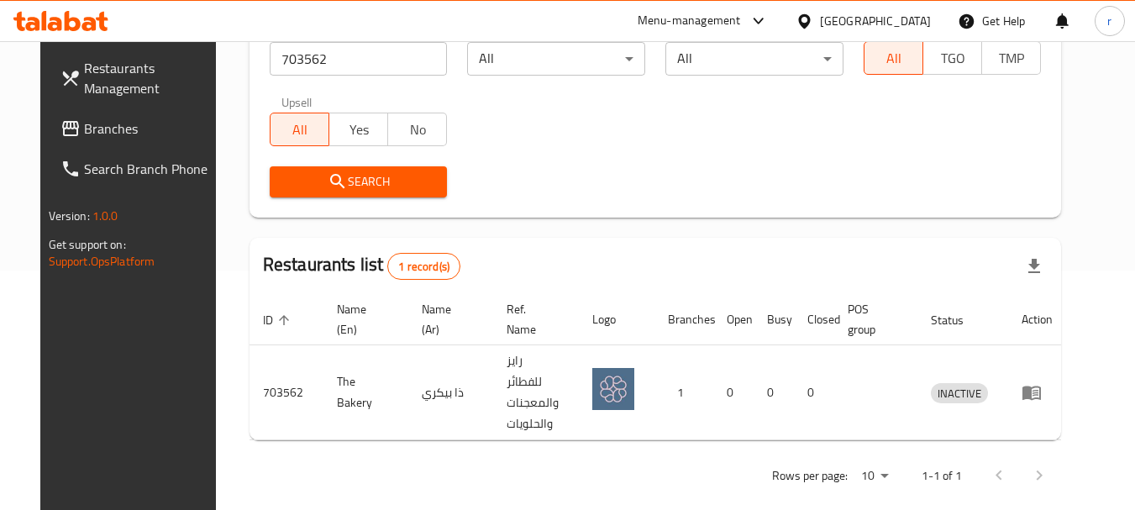
click at [916, 21] on div "[GEOGRAPHIC_DATA]" at bounding box center [875, 21] width 111 height 18
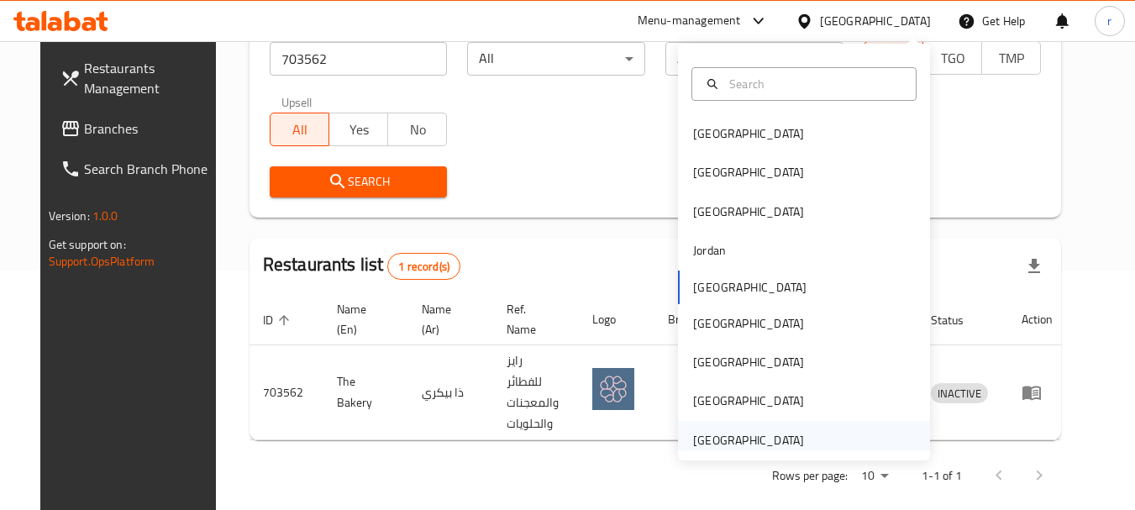
click at [731, 444] on div "[GEOGRAPHIC_DATA]" at bounding box center [748, 440] width 111 height 18
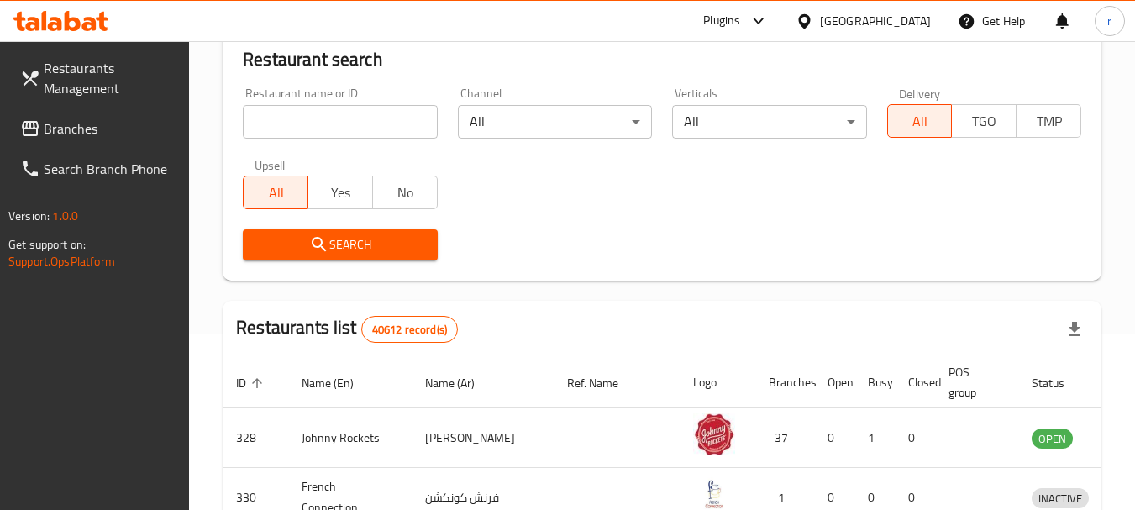
scroll to position [239, 0]
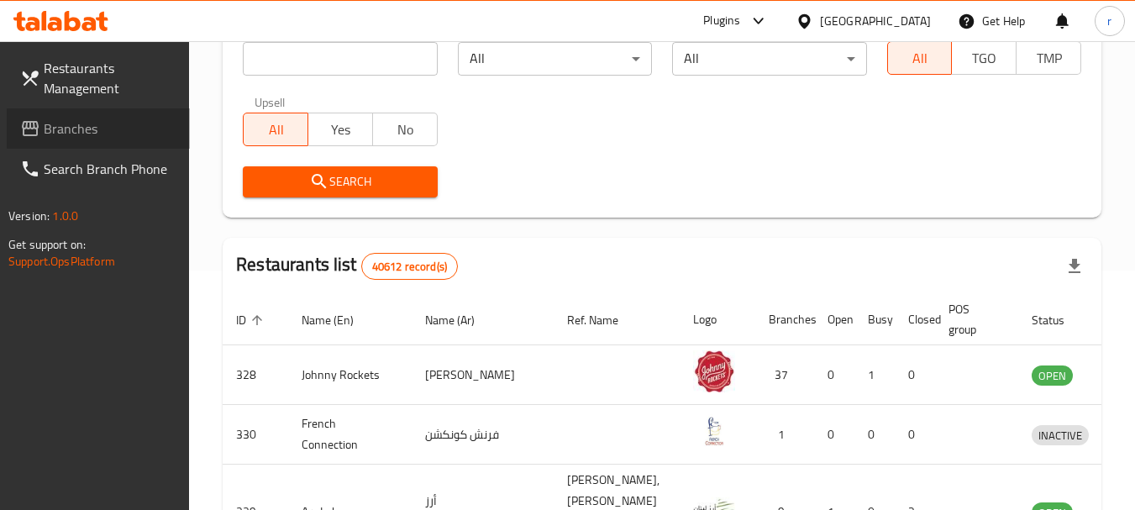
click at [71, 122] on span "Branches" at bounding box center [110, 128] width 133 height 20
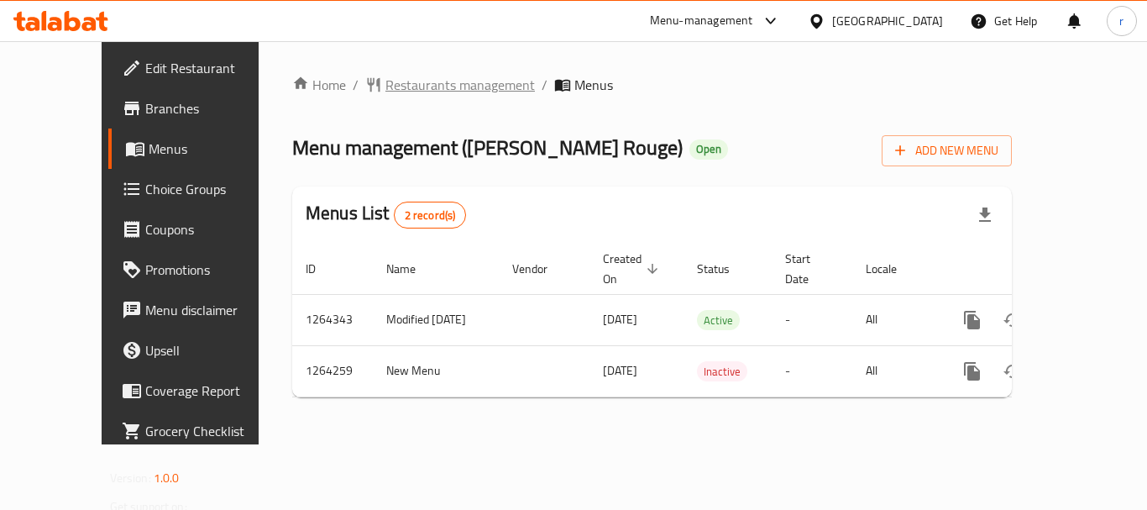
click at [386, 81] on span "Restaurants management" at bounding box center [461, 85] width 150 height 20
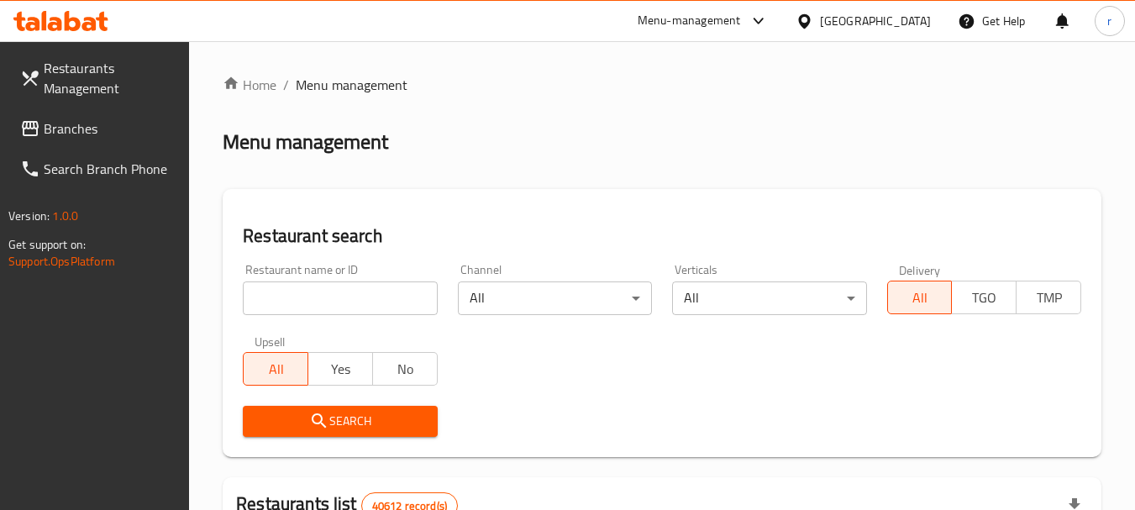
click at [312, 298] on input "search" at bounding box center [340, 298] width 194 height 34
paste input "686291"
type input "686291"
drag, startPoint x: 320, startPoint y: 418, endPoint x: 758, endPoint y: 6, distance: 601.4
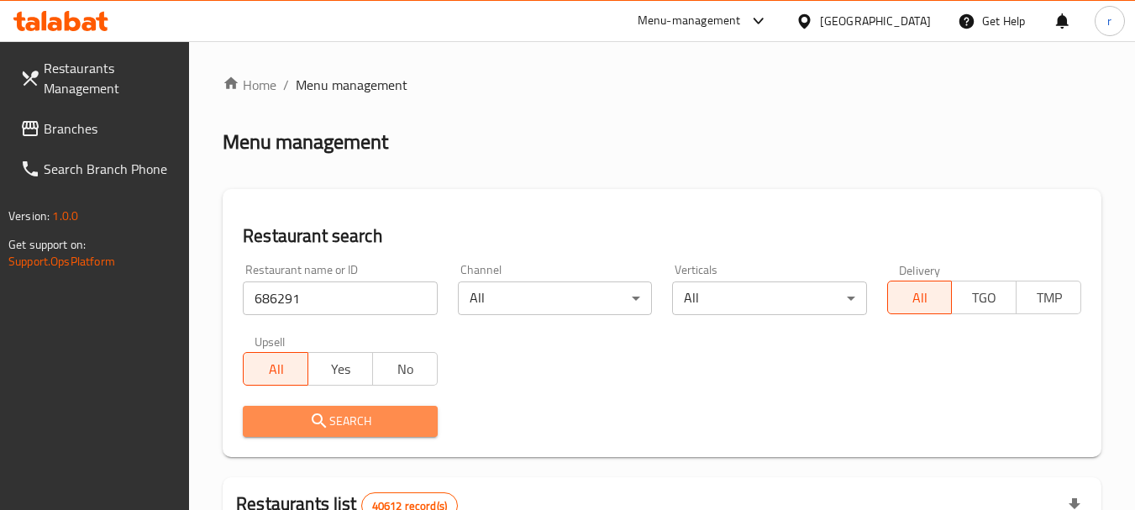
click at [325, 404] on div "Search" at bounding box center [340, 421] width 214 height 51
click at [332, 413] on span "Search" at bounding box center [339, 421] width 167 height 21
click at [332, 413] on div at bounding box center [567, 255] width 1135 height 510
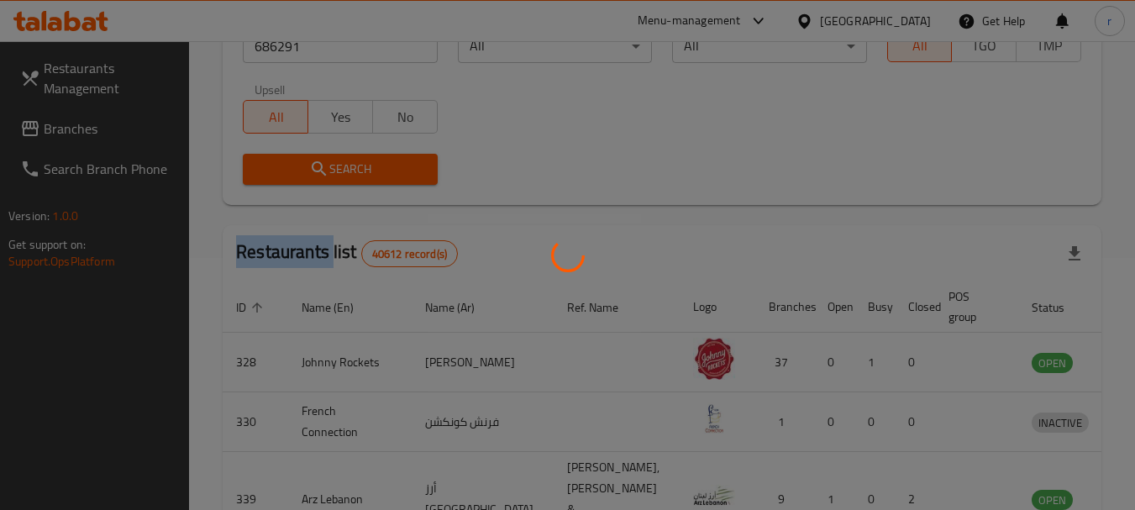
scroll to position [239, 0]
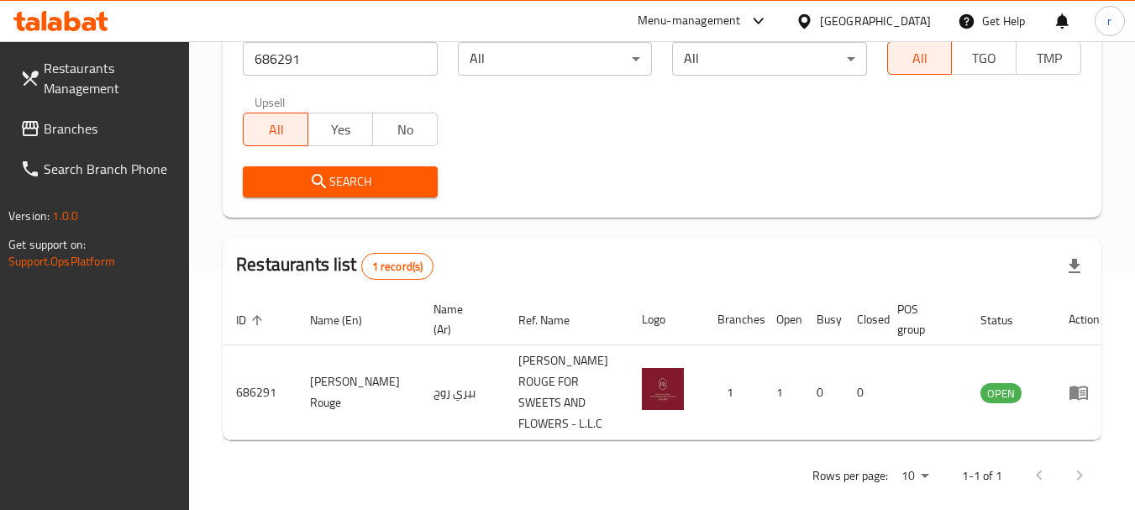
click at [874, 30] on div "[GEOGRAPHIC_DATA]" at bounding box center [875, 21] width 111 height 18
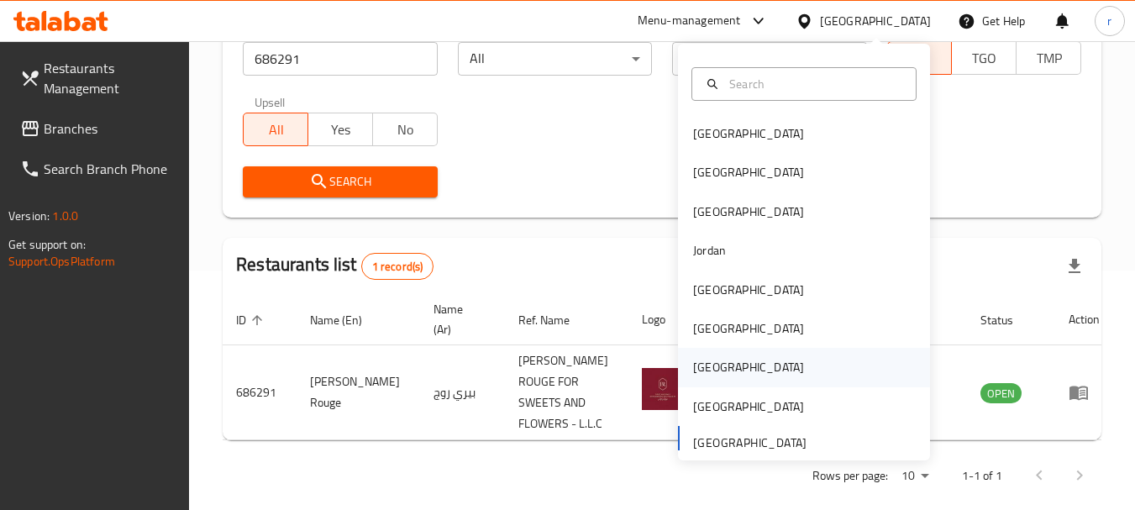
click at [693, 373] on div "[GEOGRAPHIC_DATA]" at bounding box center [748, 367] width 111 height 18
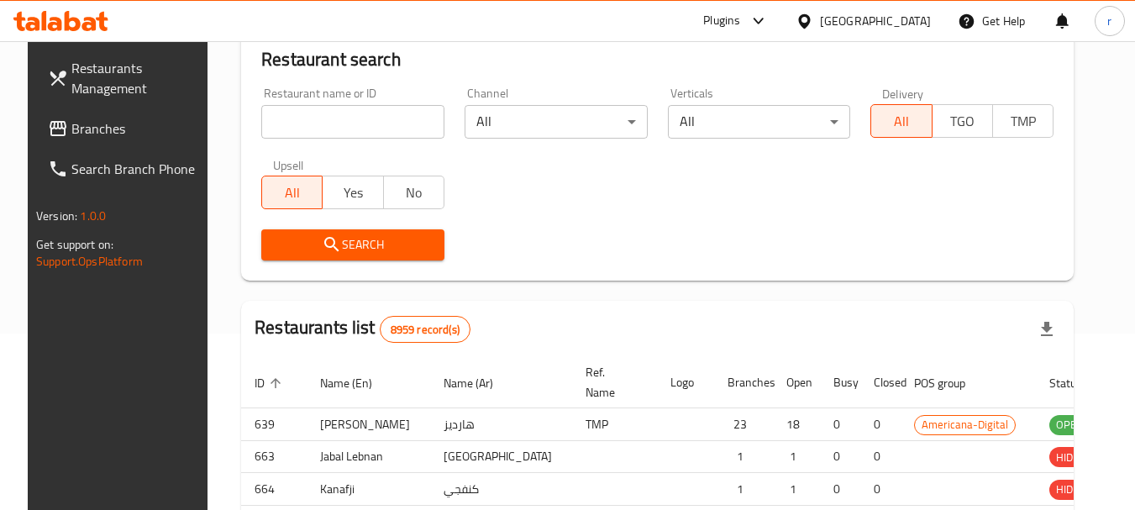
scroll to position [239, 0]
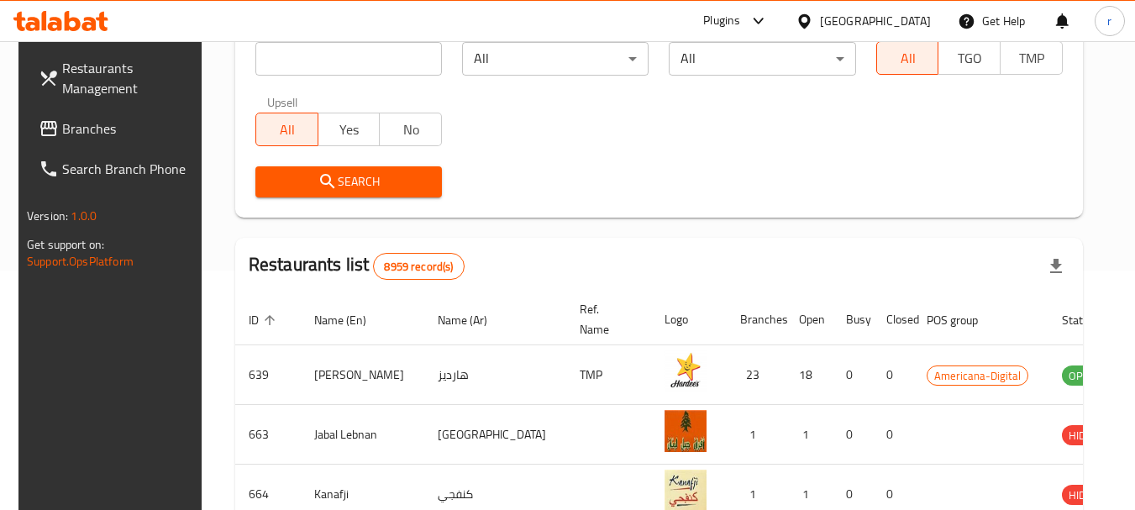
click at [92, 138] on span "Branches" at bounding box center [128, 128] width 133 height 20
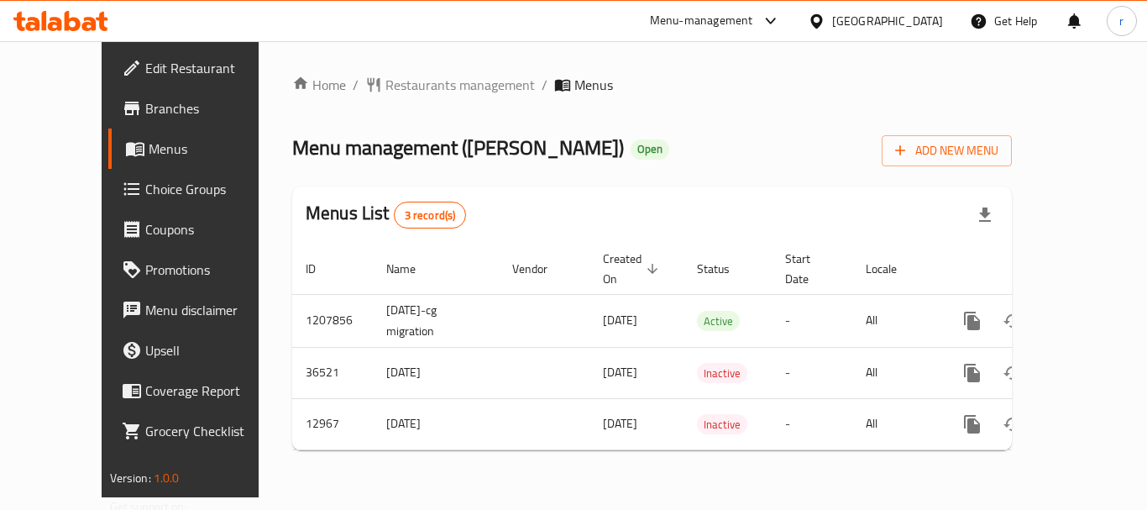
click div "Home / Restaurants management / Menus Menu management ( Carluccio's ) Open Add …"
click span "Restaurants management"
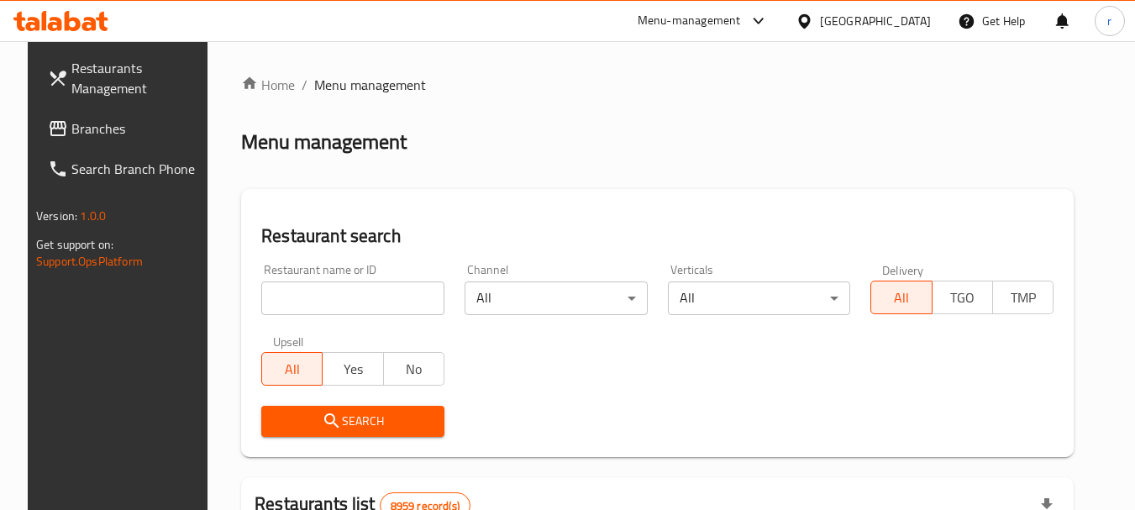
click input "search"
paste input "7935"
type input "7935"
click span "Search"
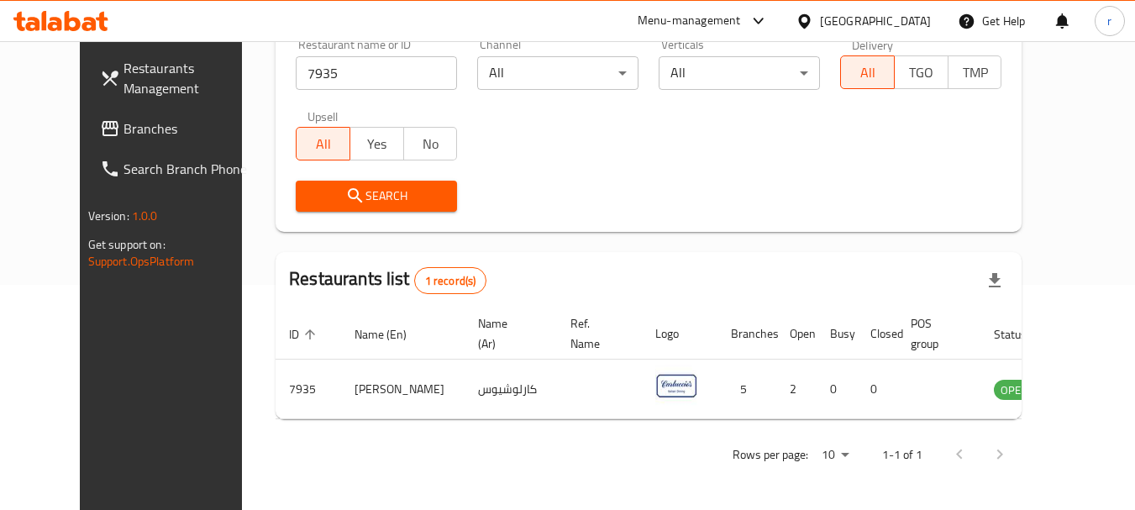
scroll to position [225, 0]
click icon
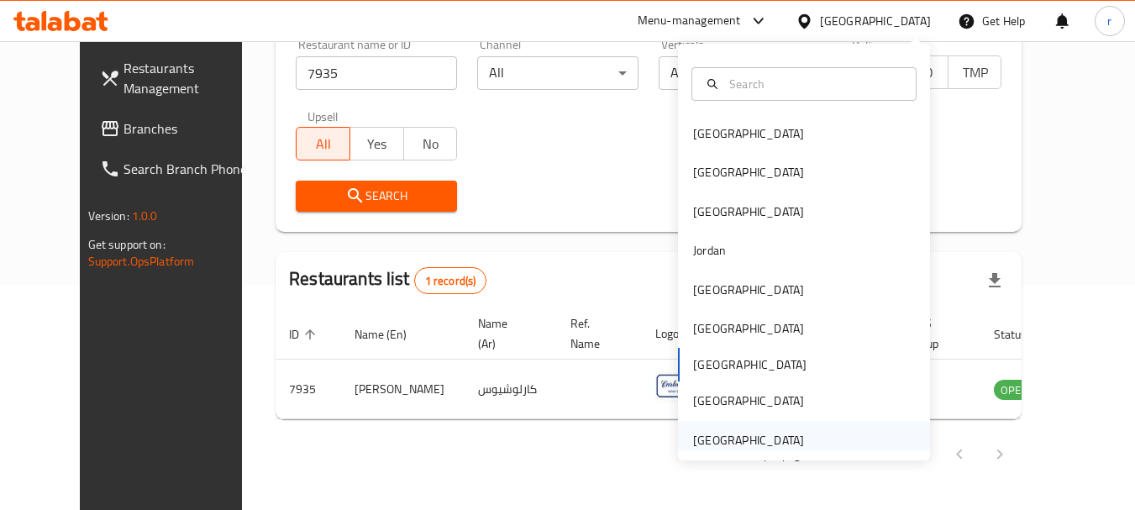
click div "[GEOGRAPHIC_DATA]"
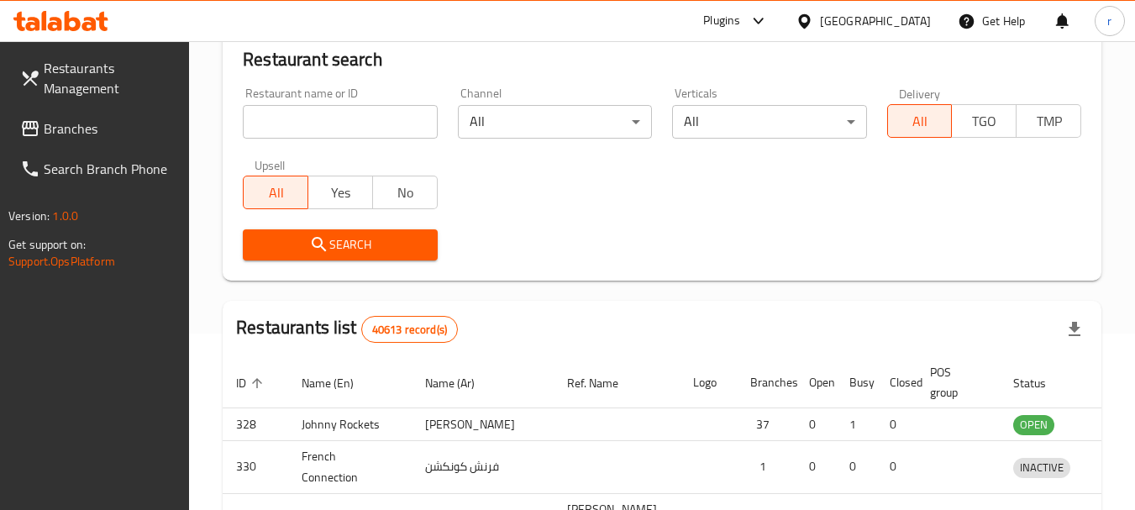
scroll to position [225, 0]
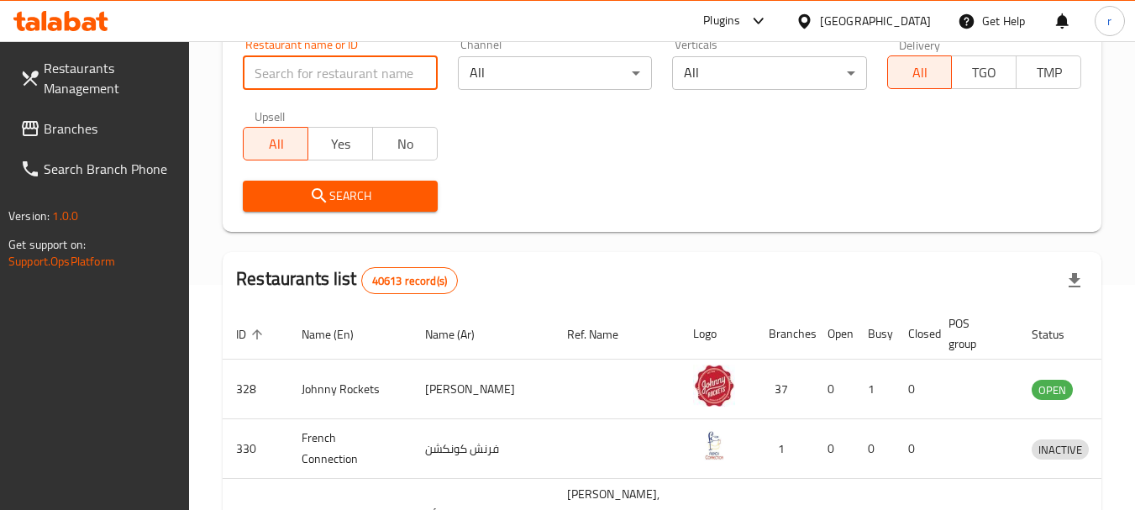
click input "search"
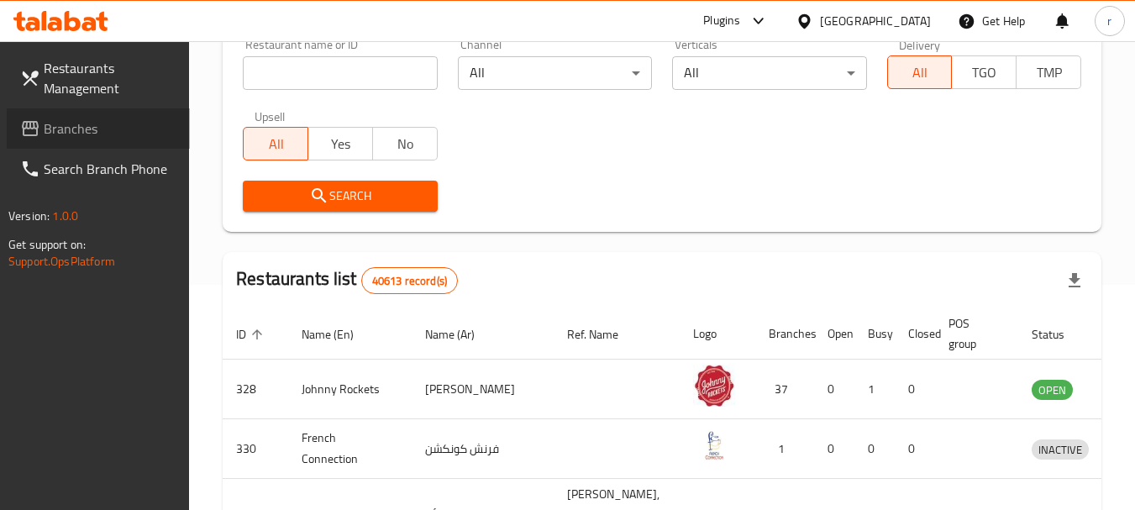
click span "Branches"
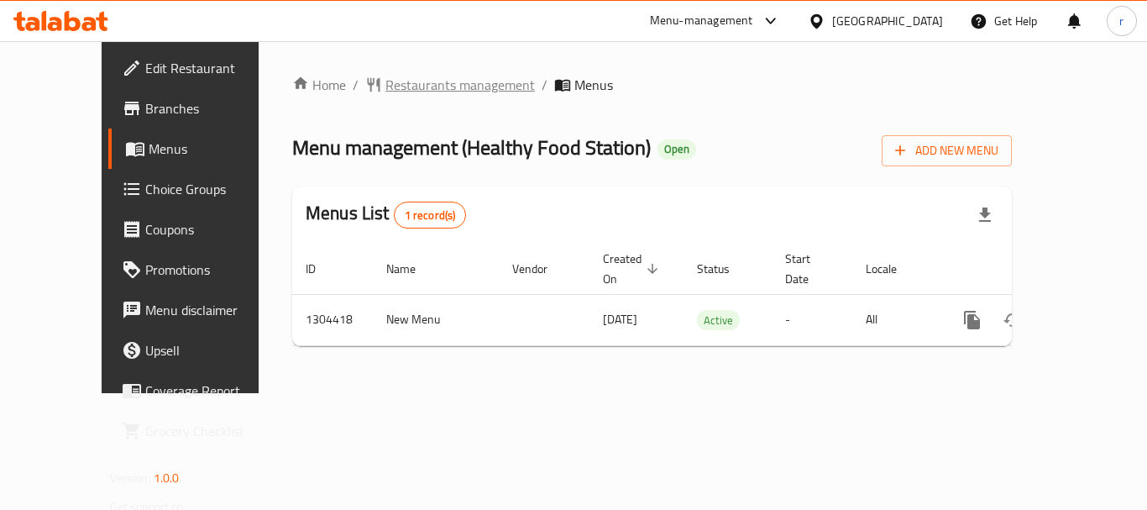
click at [396, 81] on span "Restaurants management" at bounding box center [461, 85] width 150 height 20
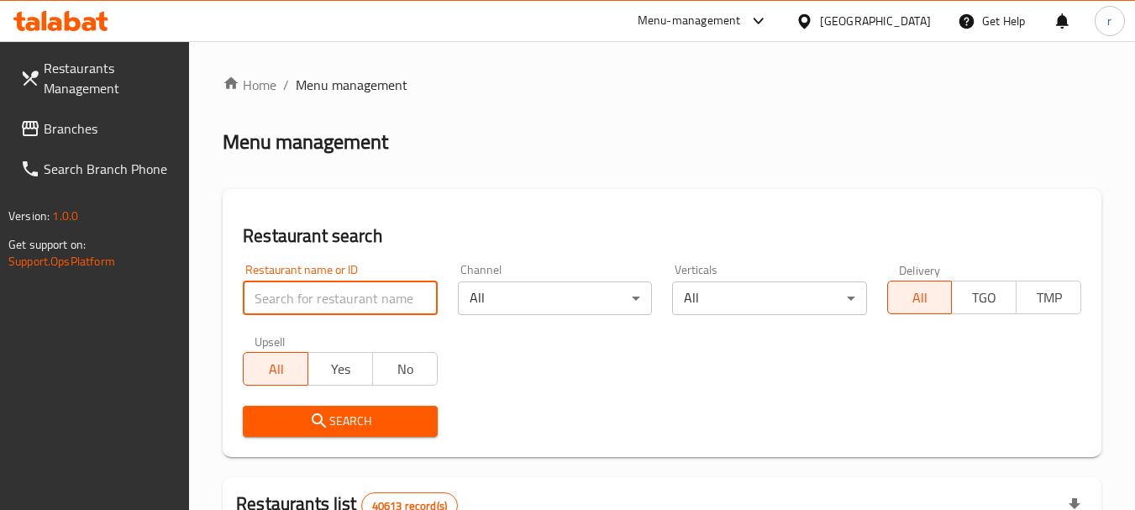
click at [329, 307] on input "search" at bounding box center [340, 298] width 194 height 34
paste input "703112"
type input "703112"
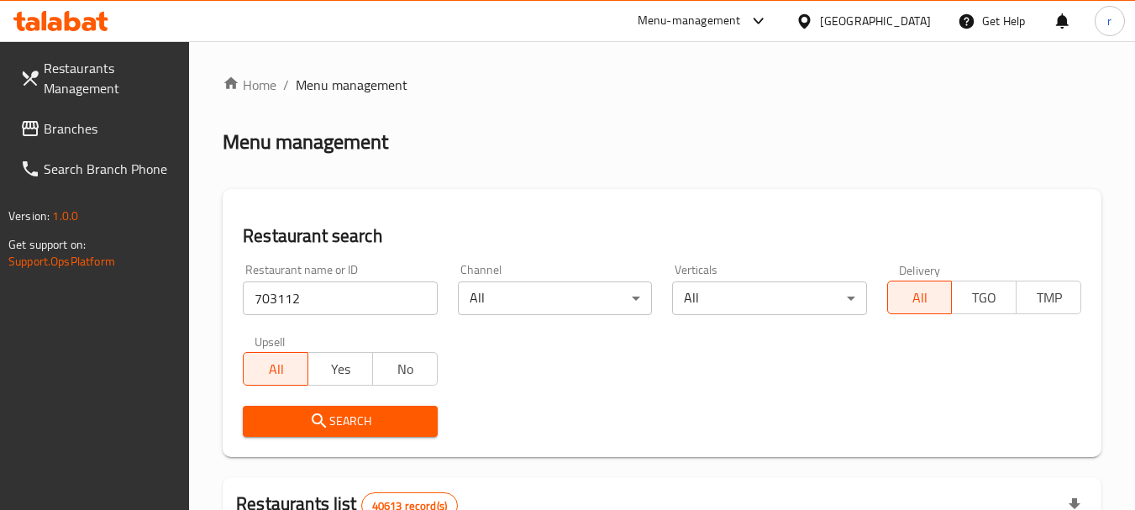
click at [366, 412] on span "Search" at bounding box center [339, 421] width 167 height 21
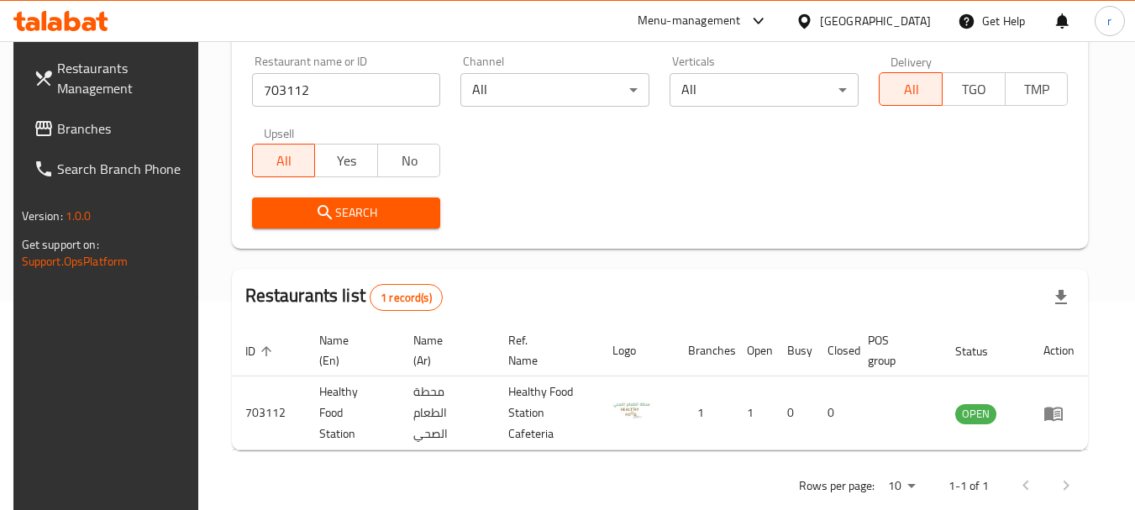
scroll to position [218, 0]
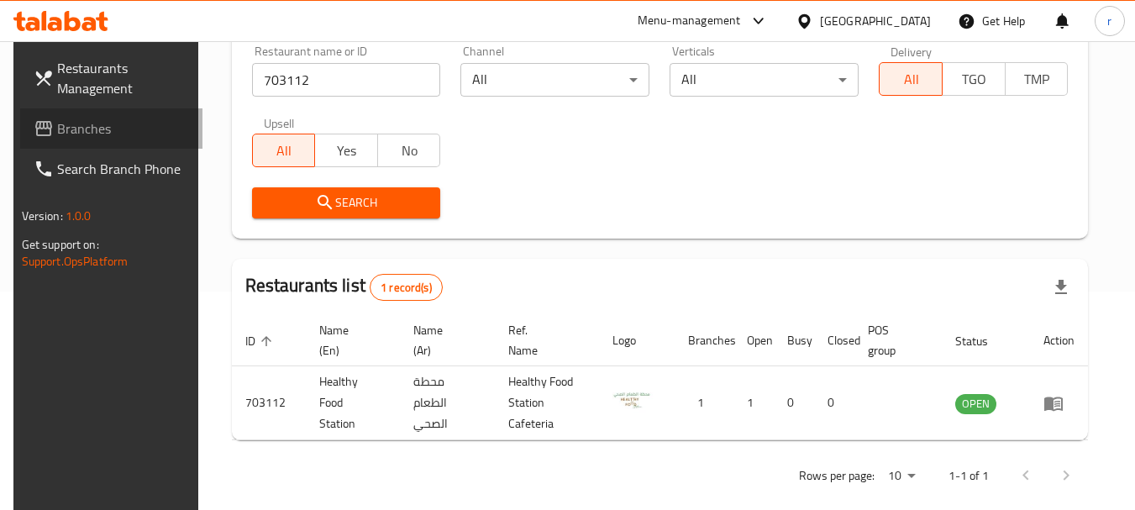
click at [60, 123] on span "Branches" at bounding box center [123, 128] width 133 height 20
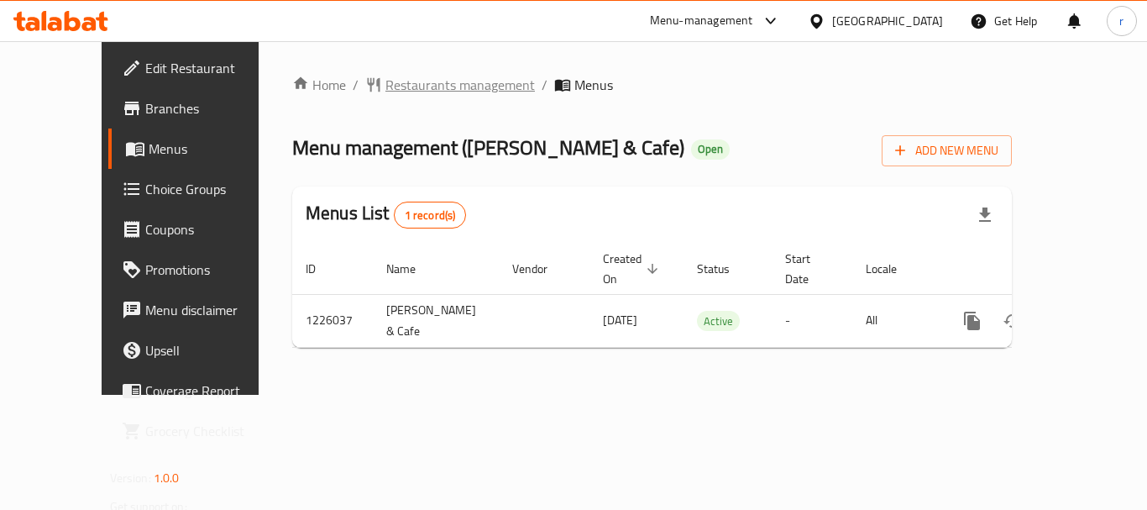
click at [387, 91] on span "Restaurants management" at bounding box center [461, 85] width 150 height 20
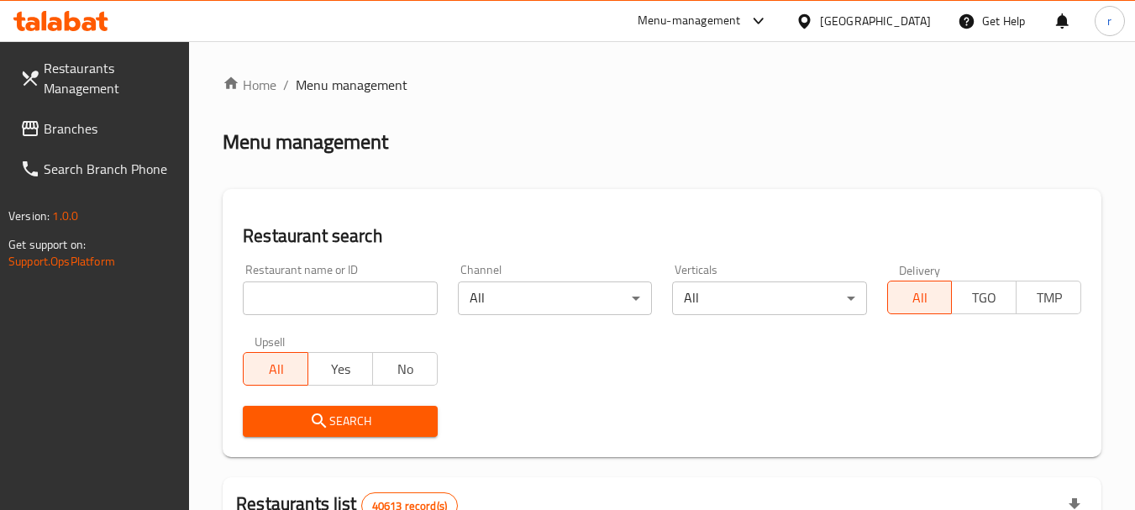
click at [318, 297] on input "search" at bounding box center [340, 298] width 194 height 34
paste input "675493"
type input "675493"
click at [315, 420] on icon "submit" at bounding box center [319, 421] width 20 height 20
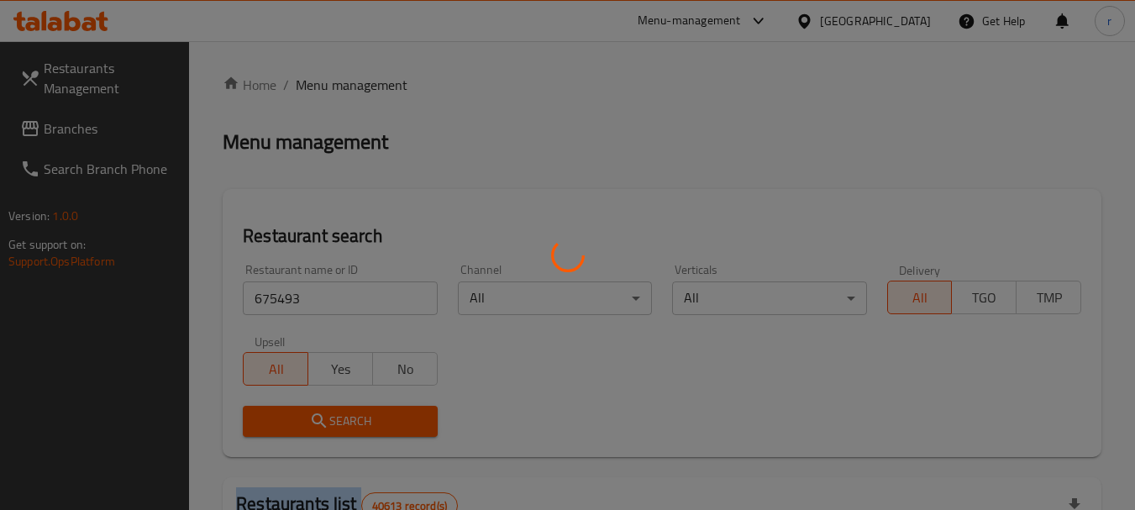
click at [315, 420] on div at bounding box center [567, 255] width 1135 height 510
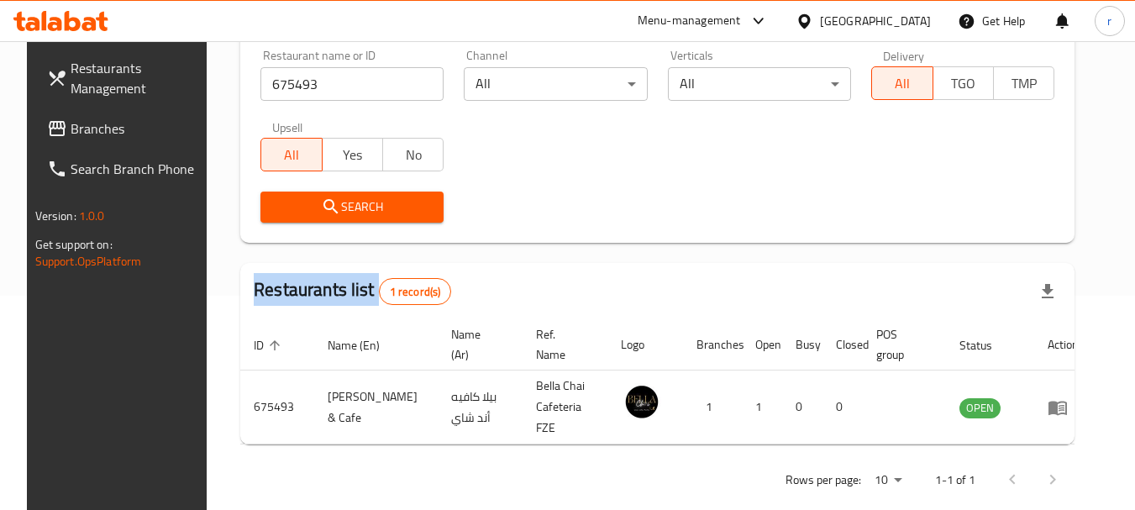
scroll to position [218, 0]
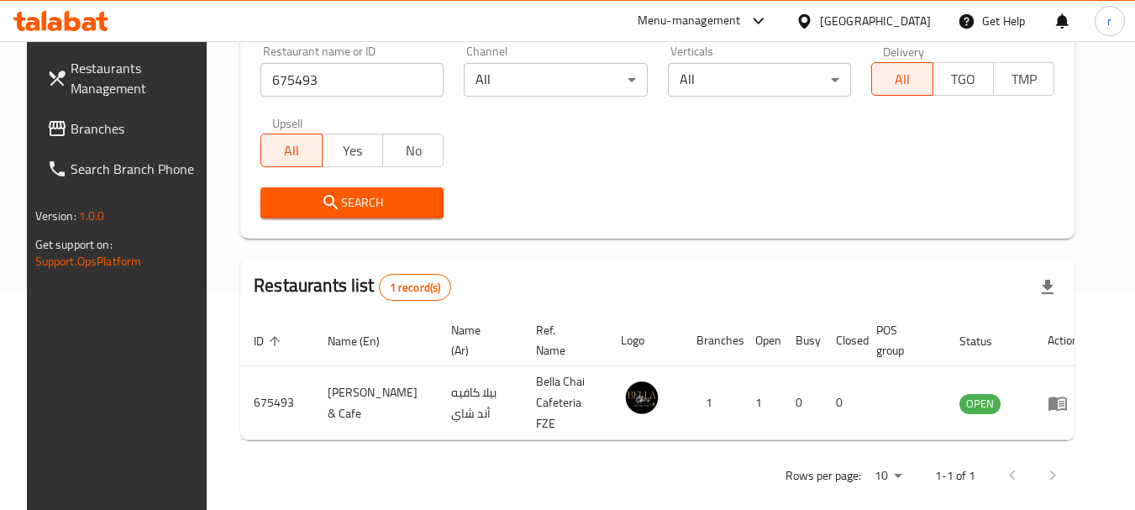
click at [887, 32] on div "[GEOGRAPHIC_DATA]" at bounding box center [863, 21] width 162 height 40
click at [865, 17] on div "[GEOGRAPHIC_DATA]" at bounding box center [875, 21] width 111 height 18
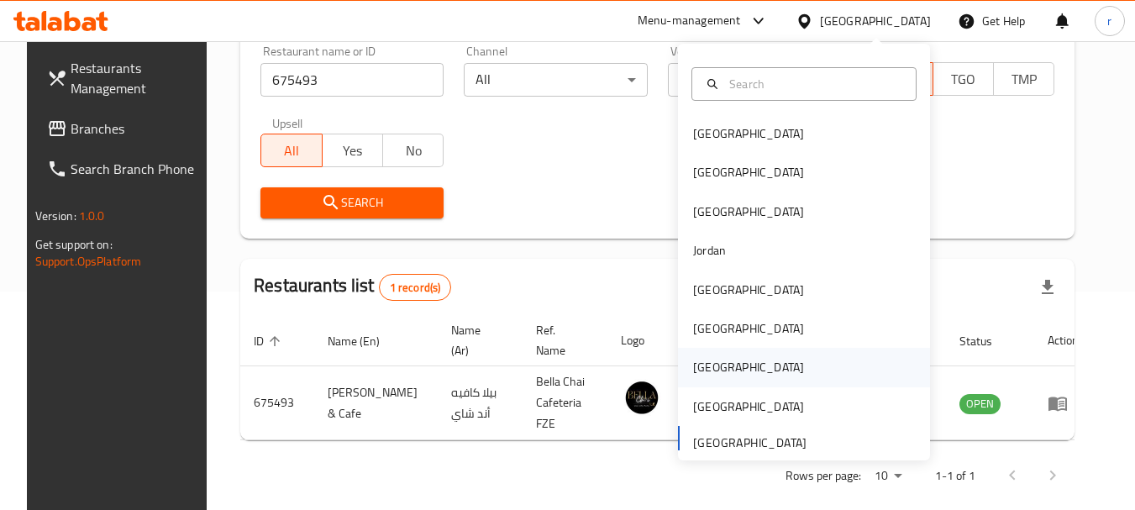
click at [693, 365] on div "[GEOGRAPHIC_DATA]" at bounding box center [748, 367] width 111 height 18
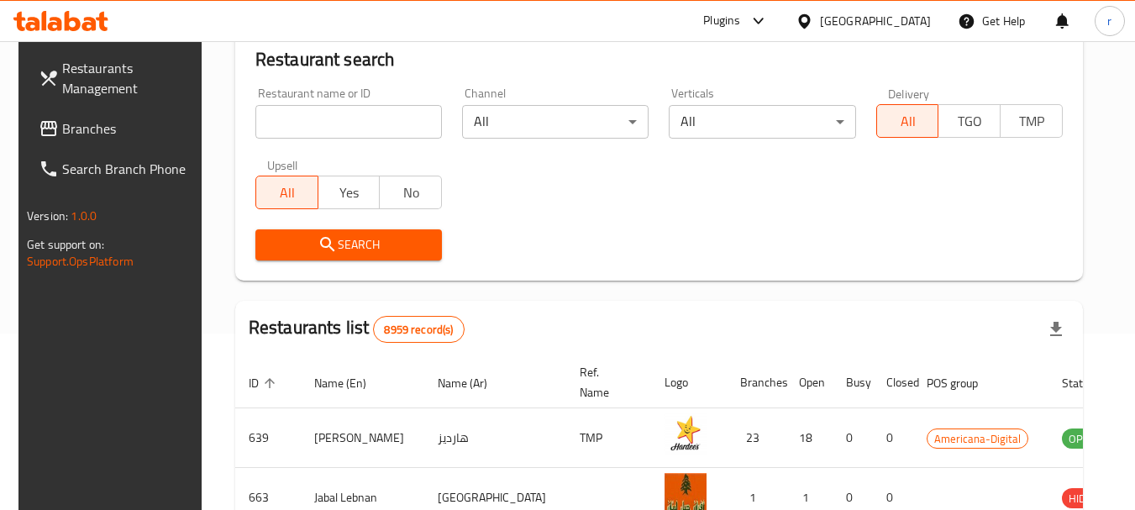
scroll to position [218, 0]
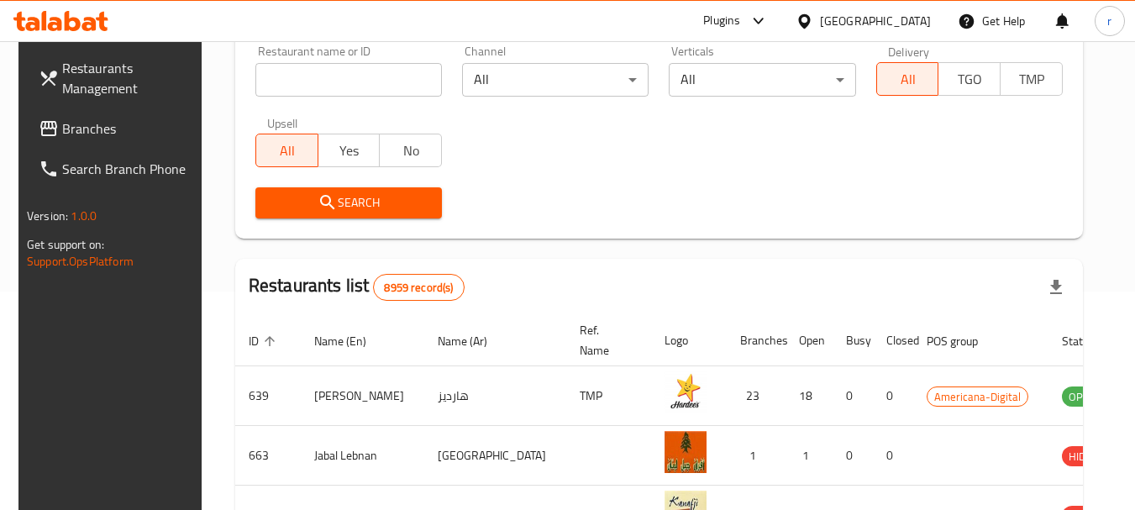
click at [100, 130] on span "Branches" at bounding box center [128, 128] width 133 height 20
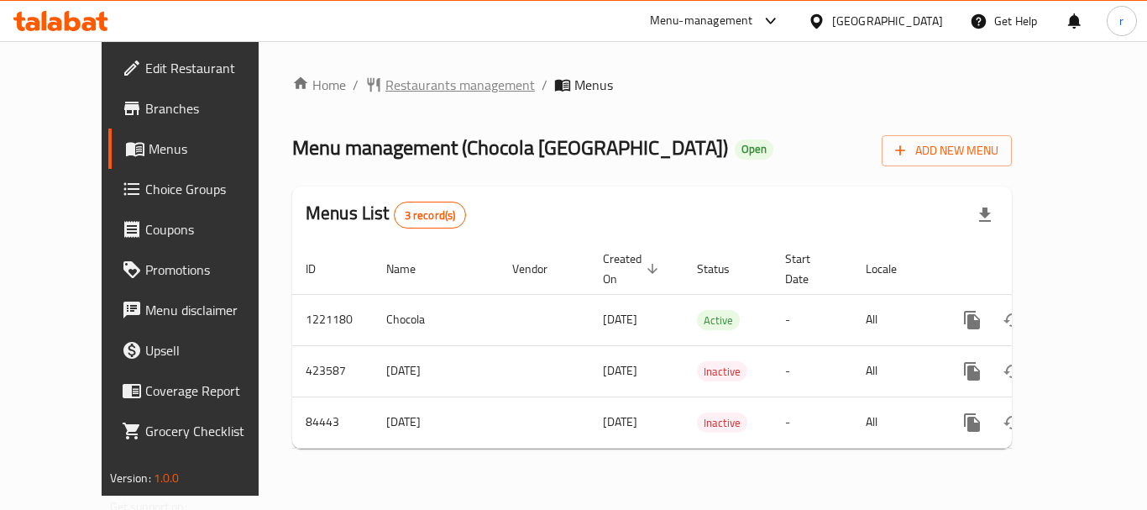
click at [407, 77] on span "Restaurants management" at bounding box center [461, 85] width 150 height 20
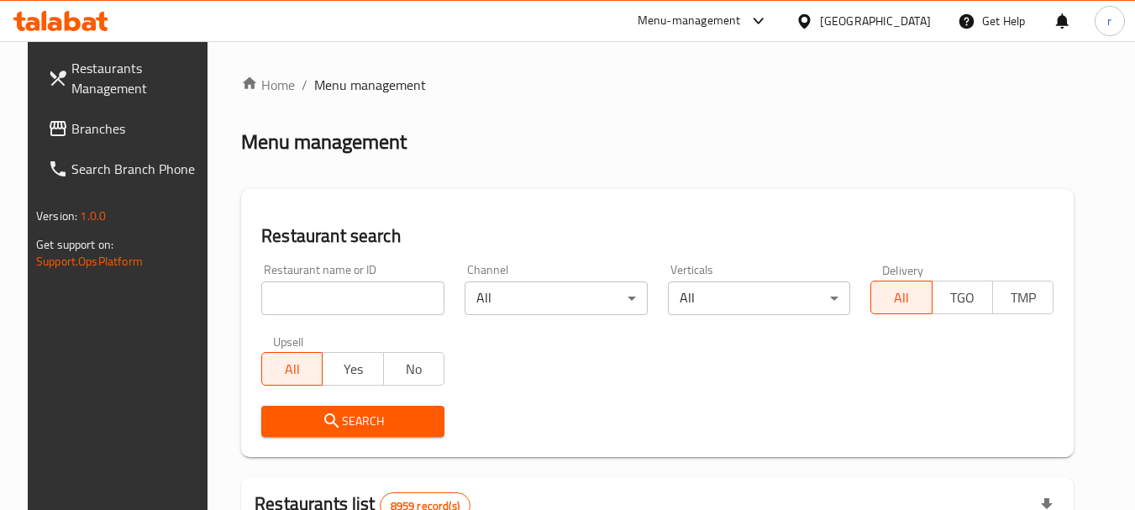
click at [308, 307] on input "search" at bounding box center [352, 298] width 183 height 34
paste input "600759"
type input "600759"
click at [324, 420] on icon "submit" at bounding box center [331, 420] width 14 height 14
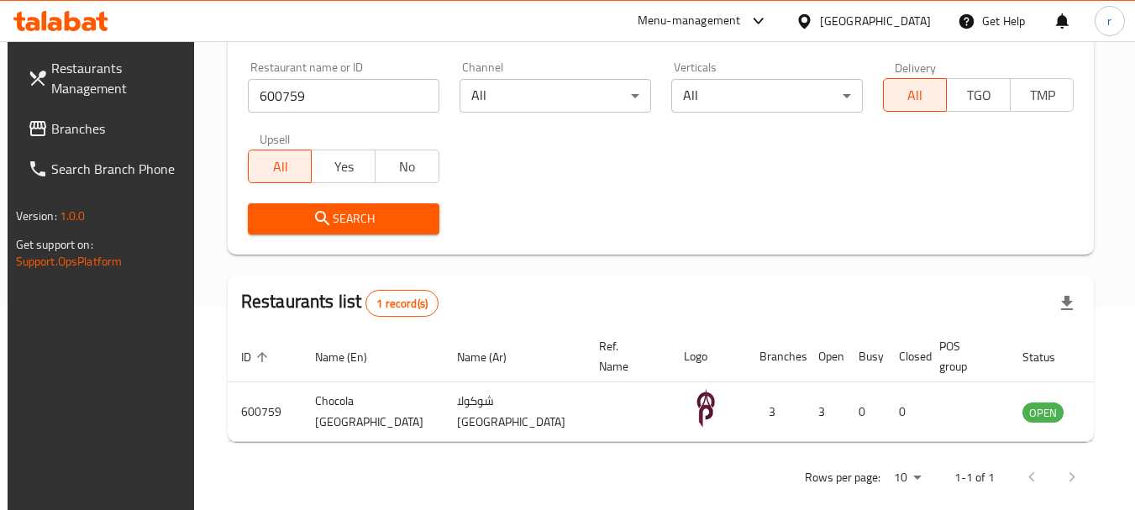
scroll to position [225, 0]
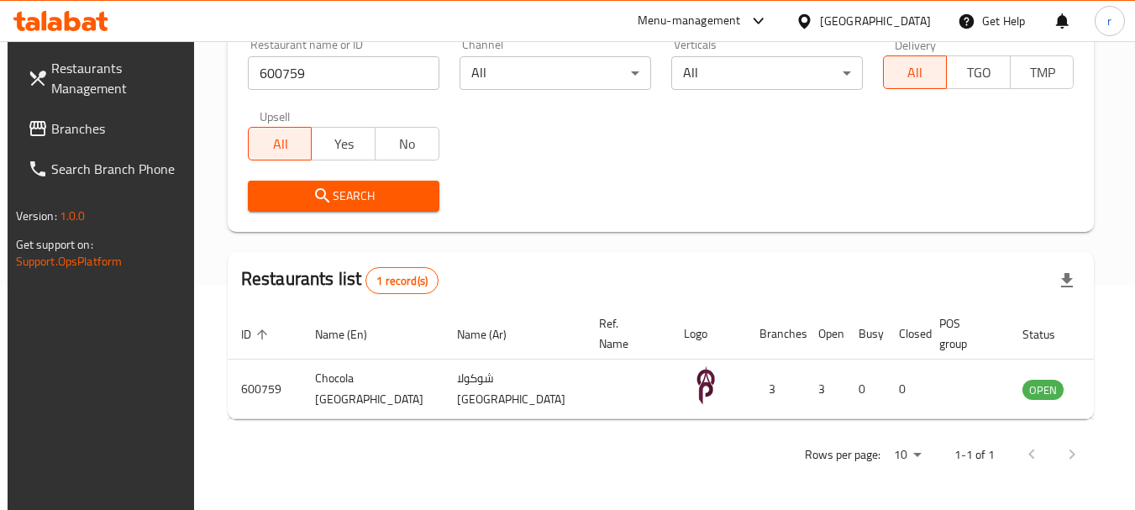
drag, startPoint x: 910, startPoint y: 13, endPoint x: 898, endPoint y: 29, distance: 19.8
click at [911, 13] on div "[GEOGRAPHIC_DATA]" at bounding box center [875, 21] width 111 height 18
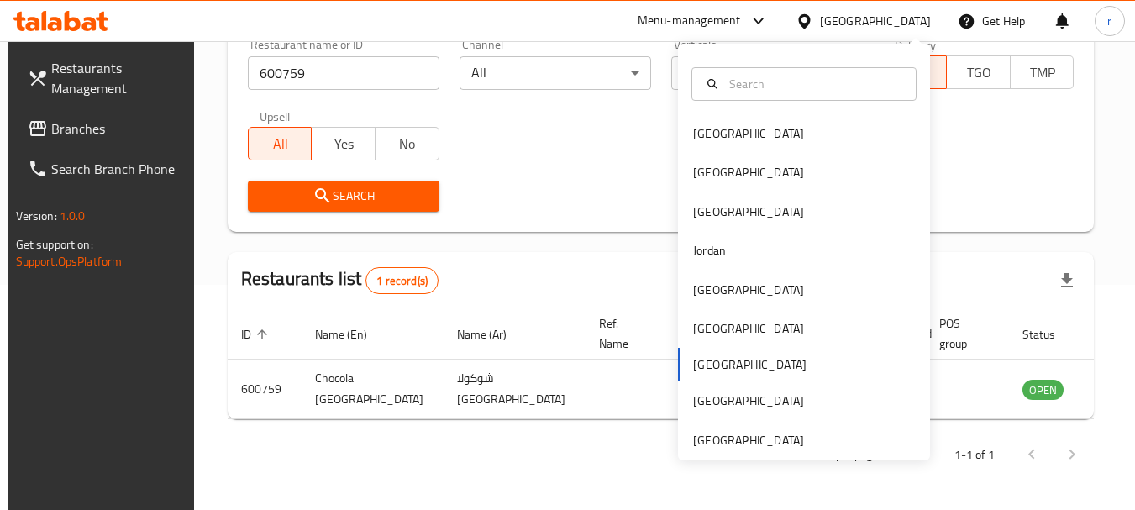
click at [726, 453] on div "[GEOGRAPHIC_DATA] [GEOGRAPHIC_DATA] [GEOGRAPHIC_DATA] [GEOGRAPHIC_DATA] [GEOGRA…" at bounding box center [804, 252] width 252 height 417
click at [759, 431] on div "[GEOGRAPHIC_DATA]" at bounding box center [748, 440] width 111 height 18
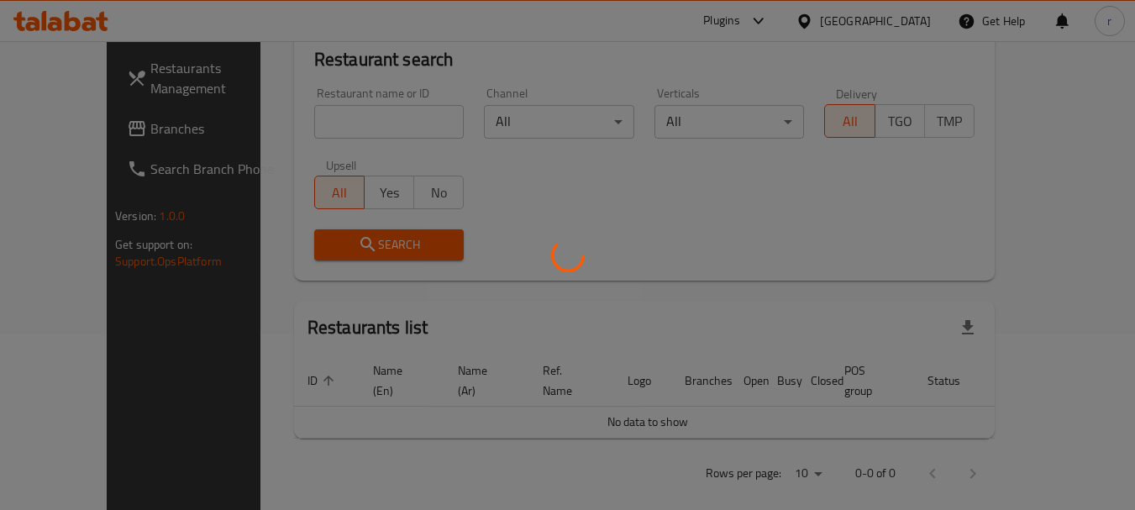
scroll to position [225, 0]
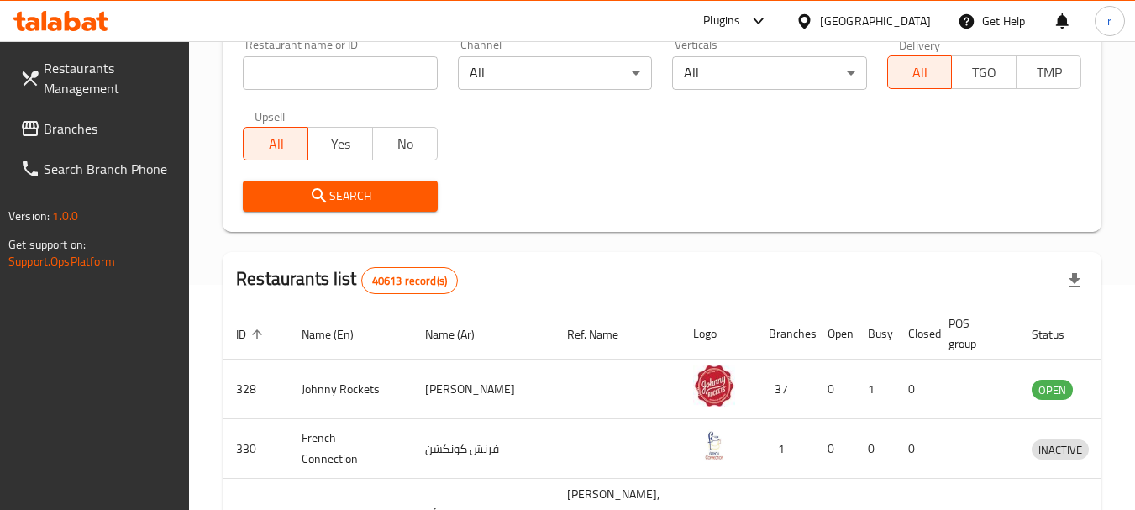
click at [329, 74] on input "search" at bounding box center [340, 73] width 194 height 34
paste input "772913"
type input "772913"
click at [403, 193] on span "Search" at bounding box center [339, 196] width 167 height 21
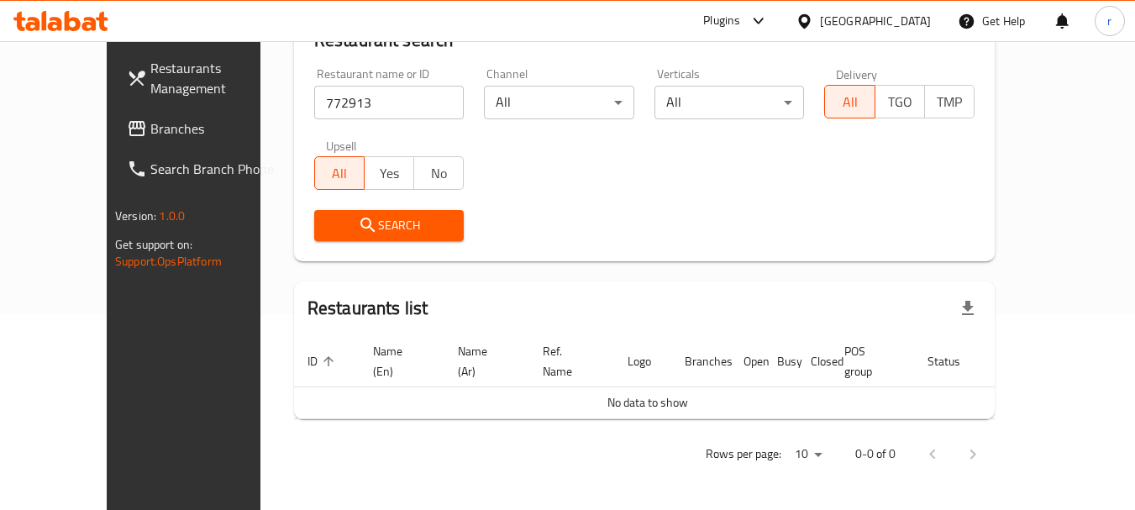
scroll to position [176, 0]
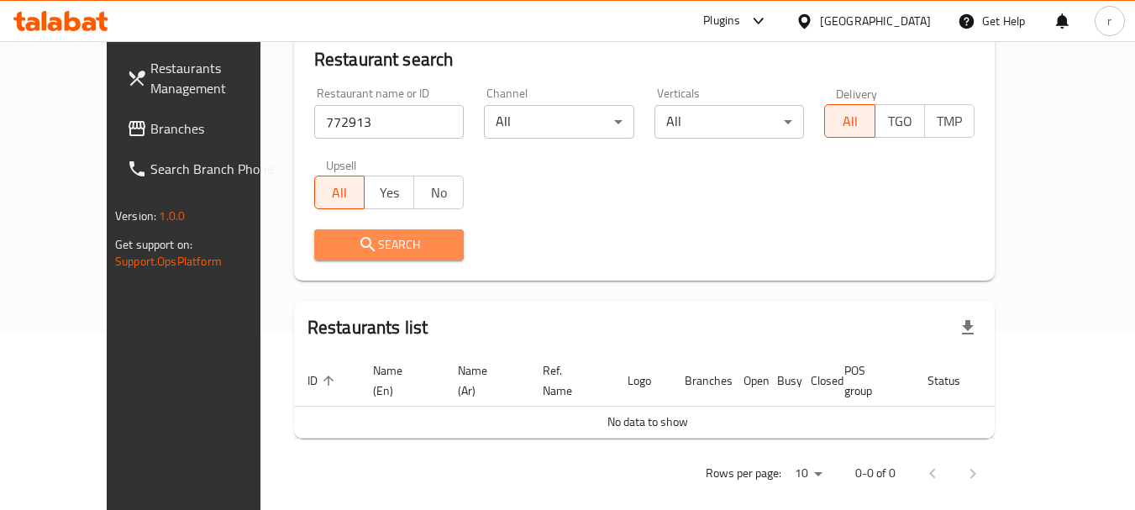
click at [343, 234] on span "Search" at bounding box center [389, 244] width 123 height 21
click at [363, 123] on input "772913" at bounding box center [389, 122] width 150 height 34
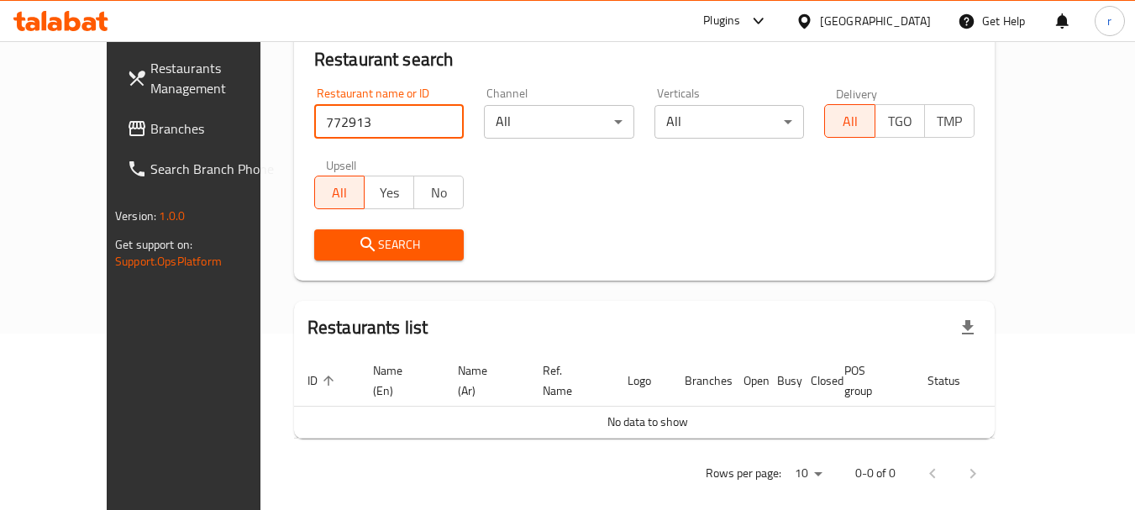
click at [363, 123] on input "772913" at bounding box center [389, 122] width 150 height 34
click button "Search" at bounding box center [389, 244] width 150 height 31
click at [396, 242] on span "Search" at bounding box center [389, 244] width 123 height 21
click at [333, 245] on span "Search" at bounding box center [389, 244] width 123 height 21
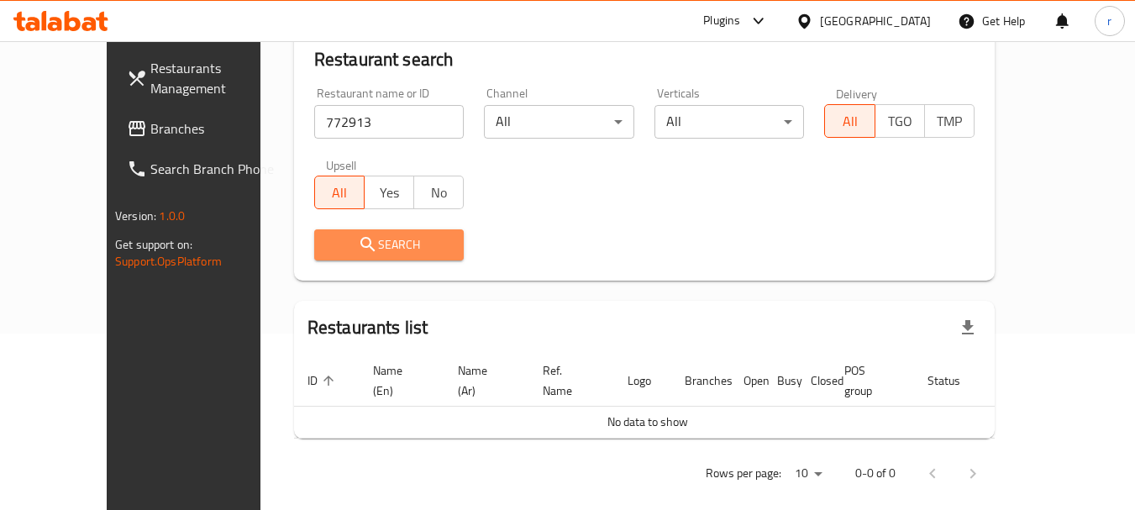
click at [334, 245] on span "Search" at bounding box center [389, 244] width 123 height 21
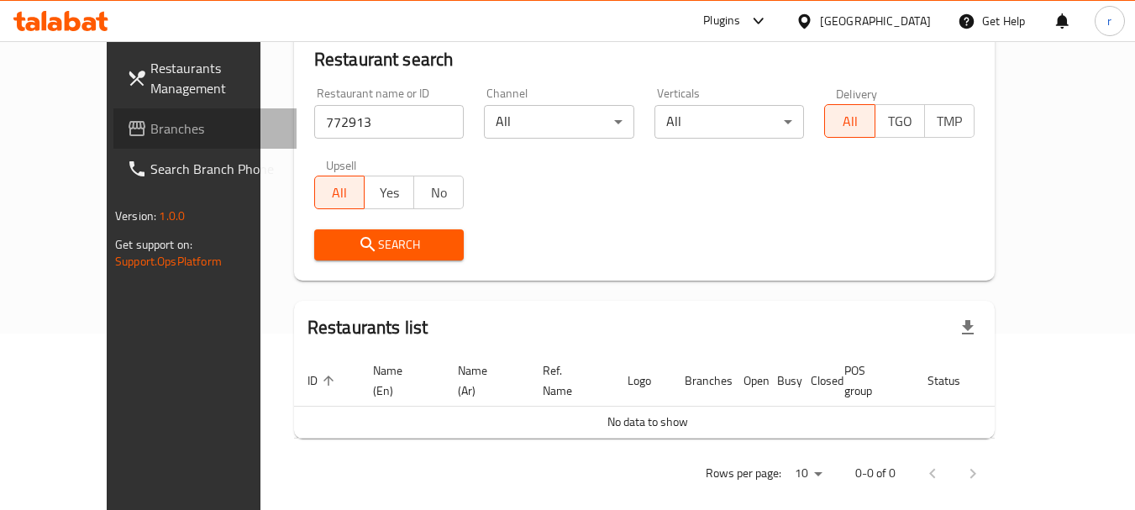
click at [150, 134] on span "Branches" at bounding box center [216, 128] width 133 height 20
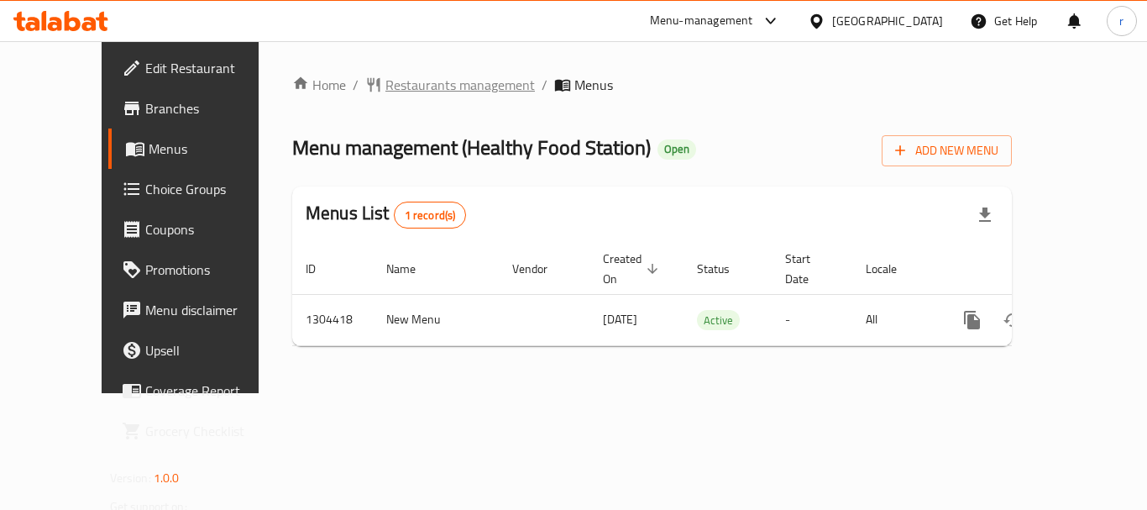
click at [396, 79] on span "Restaurants management" at bounding box center [461, 85] width 150 height 20
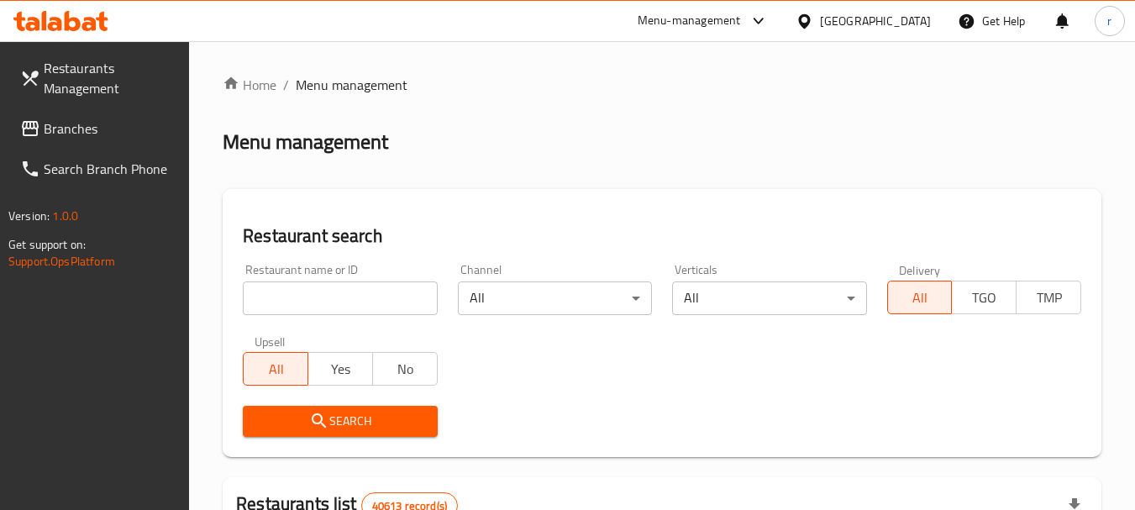
click at [350, 287] on input "search" at bounding box center [340, 298] width 194 height 34
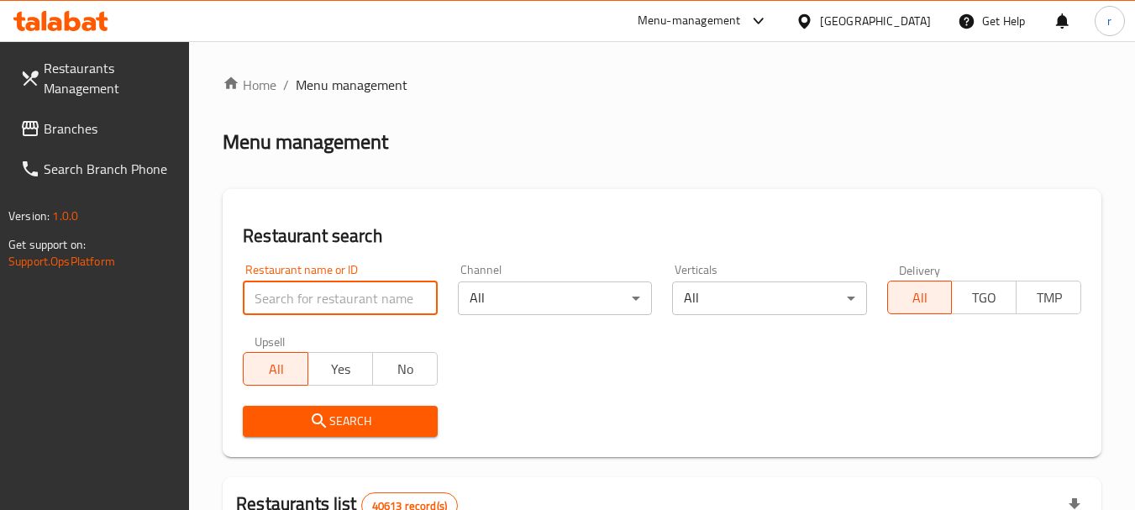
paste input "703112"
type input "703112"
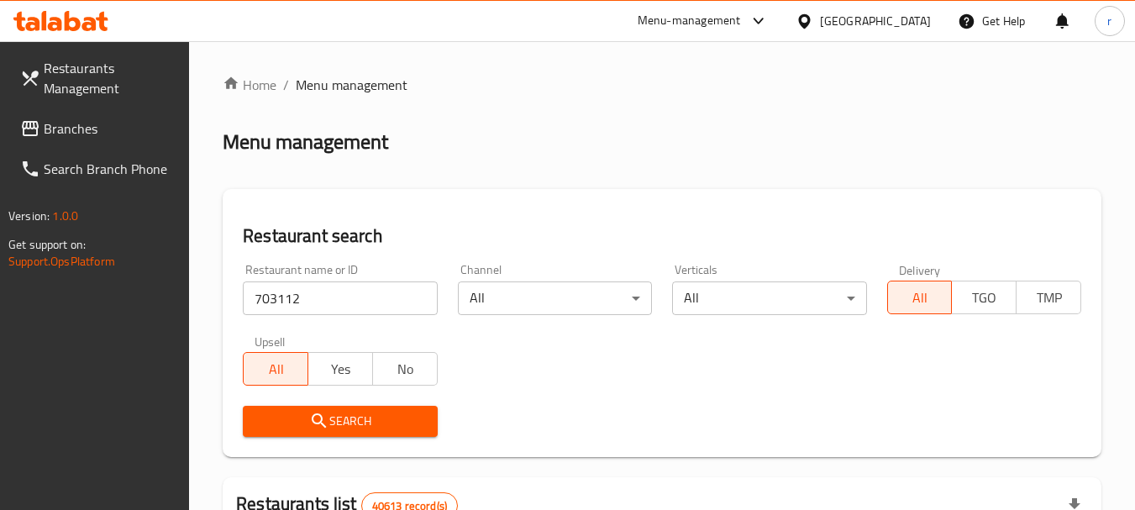
click at [341, 418] on span "Search" at bounding box center [339, 421] width 167 height 21
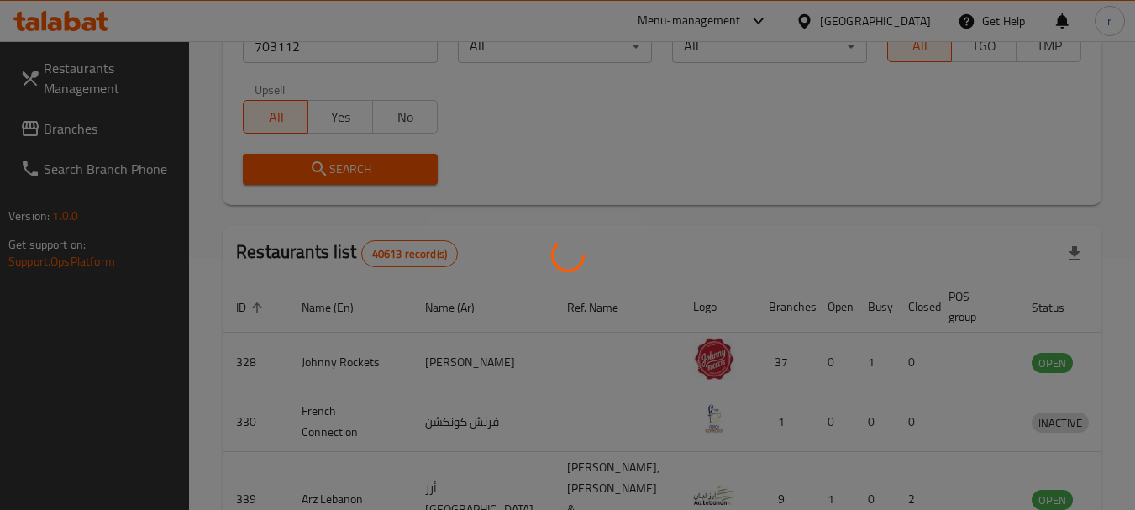
scroll to position [239, 0]
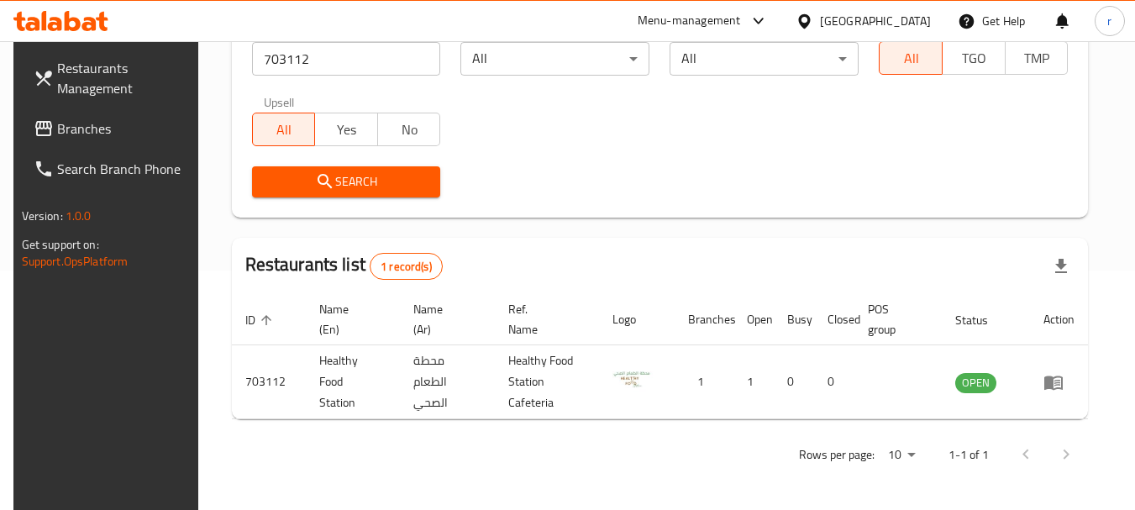
click at [825, 8] on div "[GEOGRAPHIC_DATA]" at bounding box center [863, 21] width 162 height 40
click at [834, 12] on div "[GEOGRAPHIC_DATA]" at bounding box center [875, 21] width 111 height 18
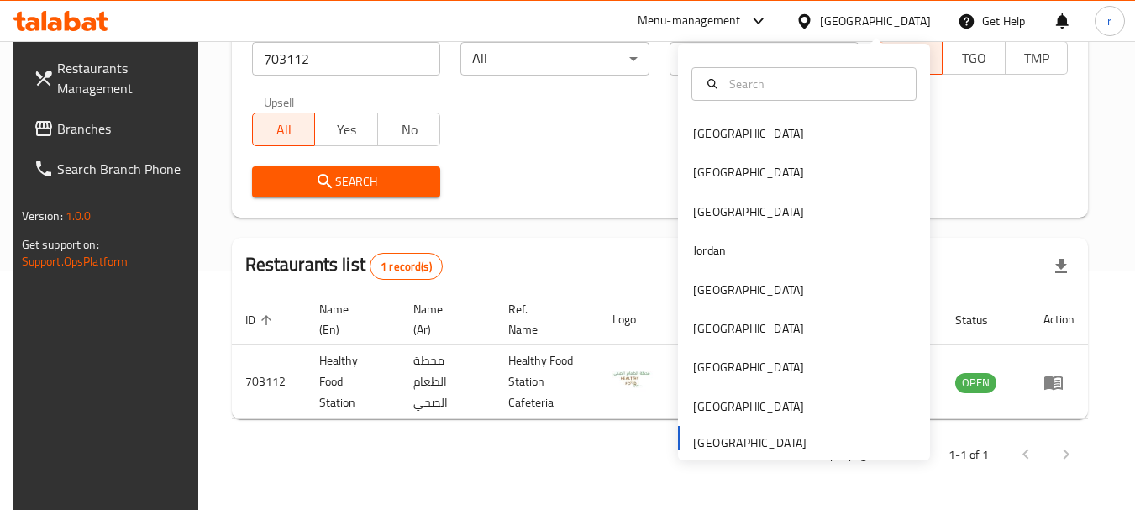
drag, startPoint x: 694, startPoint y: 363, endPoint x: 334, endPoint y: 118, distance: 434.7
click at [694, 342] on div "Bahrain Egypt Iraq Jordan Kuwait Oman Qatar Saudi Arabia United Arab Emirates" at bounding box center [804, 286] width 252 height 345
click at [62, 122] on span "Branches" at bounding box center [123, 128] width 133 height 20
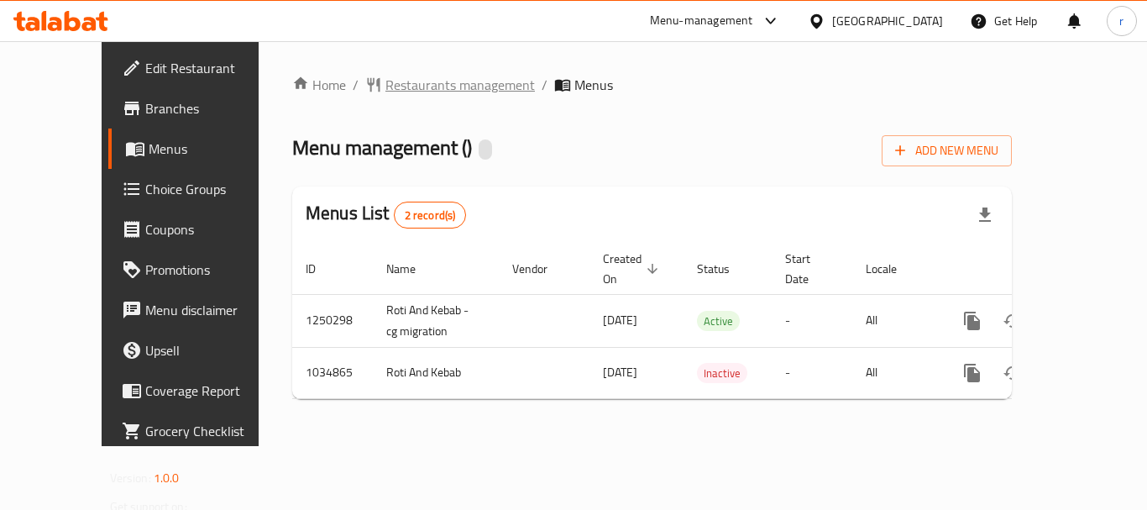
click at [406, 81] on span "Restaurants management" at bounding box center [461, 85] width 150 height 20
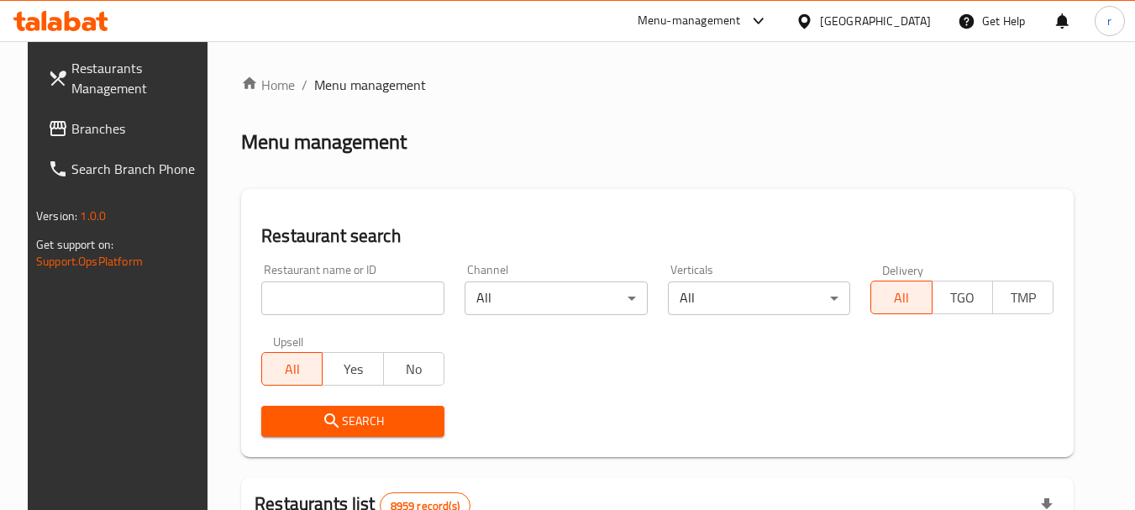
click at [354, 298] on input "search" at bounding box center [352, 298] width 183 height 34
paste input "661593"
type input "661593"
drag, startPoint x: 334, startPoint y: 422, endPoint x: 428, endPoint y: 66, distance: 368.2
click at [349, 389] on div "Restaurant name or ID 661593 Restaurant name or ID Channel All ​ Verticals All …" at bounding box center [657, 350] width 812 height 193
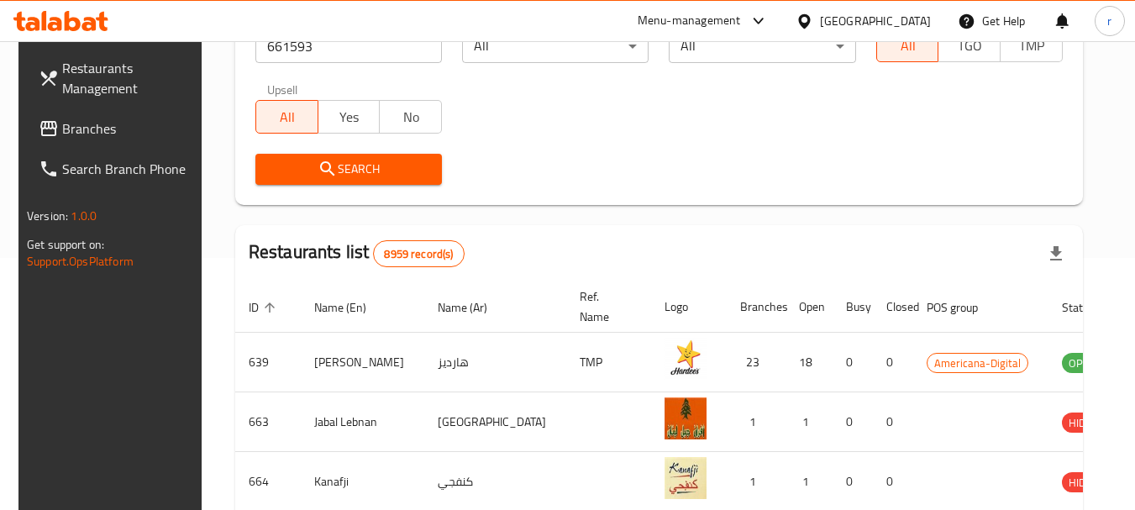
scroll to position [84, 0]
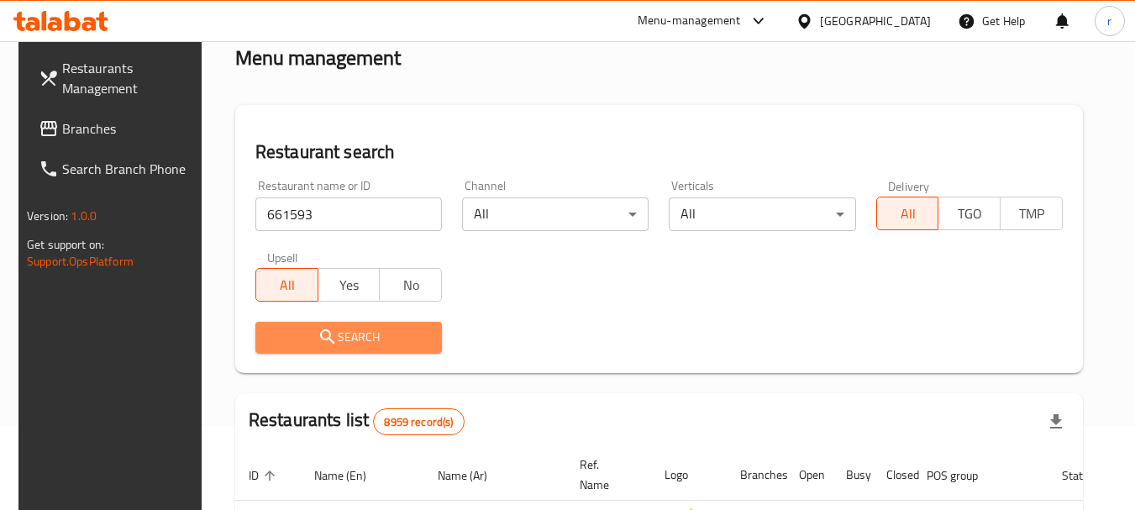
click at [379, 336] on span "Search" at bounding box center [349, 337] width 160 height 21
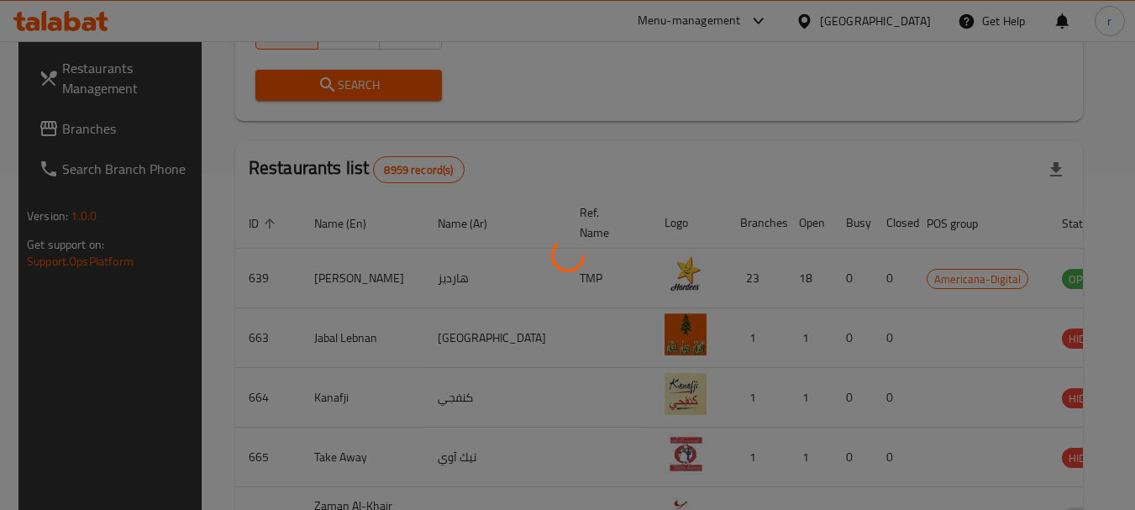
scroll to position [239, 0]
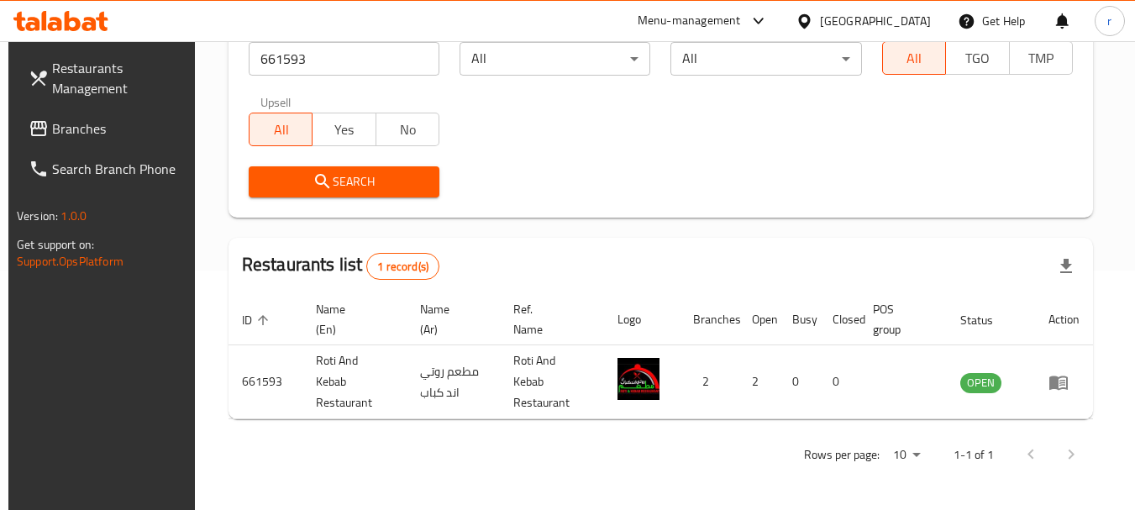
click at [909, 21] on div "[GEOGRAPHIC_DATA]" at bounding box center [875, 21] width 111 height 18
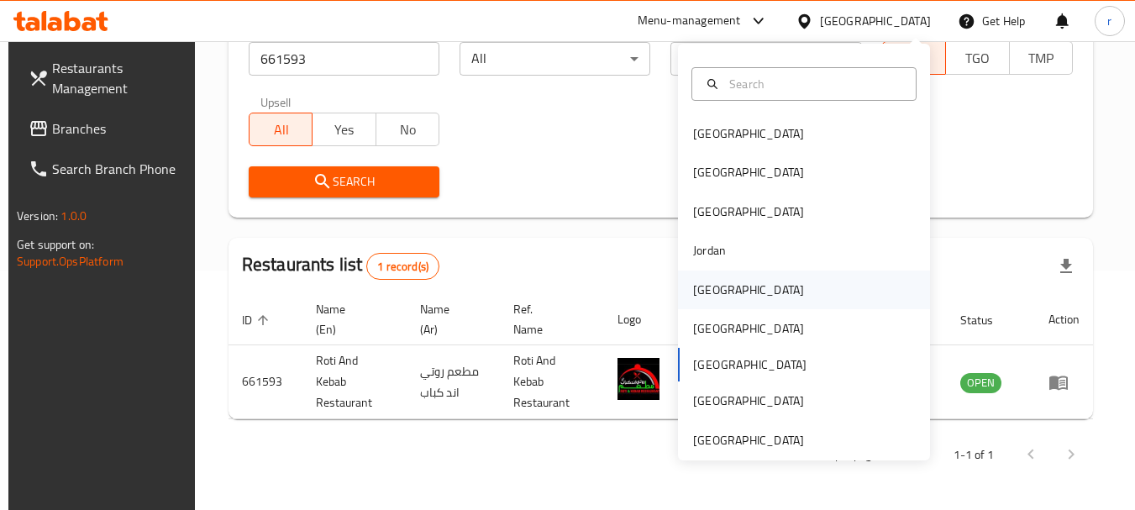
click at [701, 291] on div "[GEOGRAPHIC_DATA]" at bounding box center [748, 290] width 111 height 18
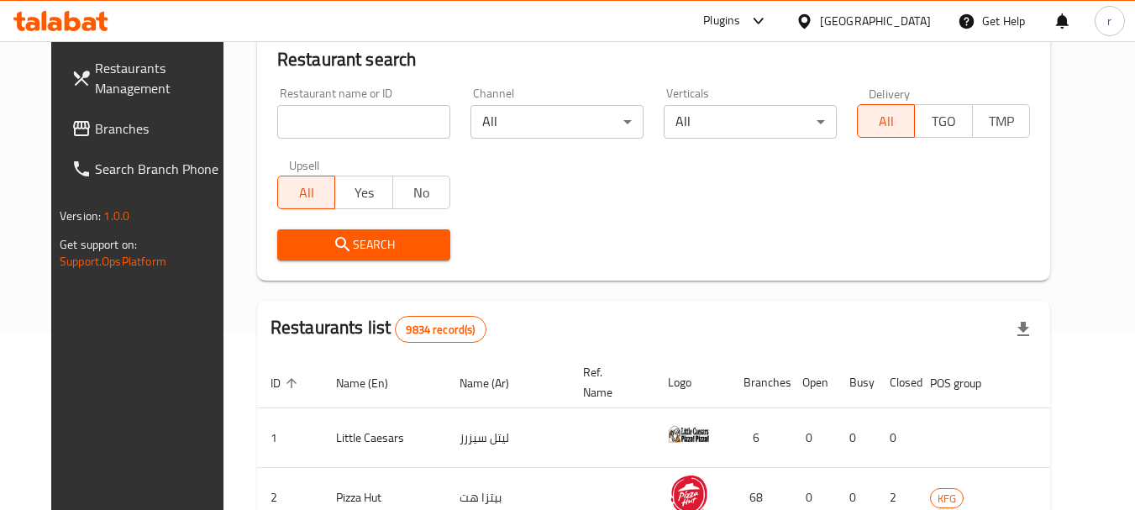
scroll to position [239, 0]
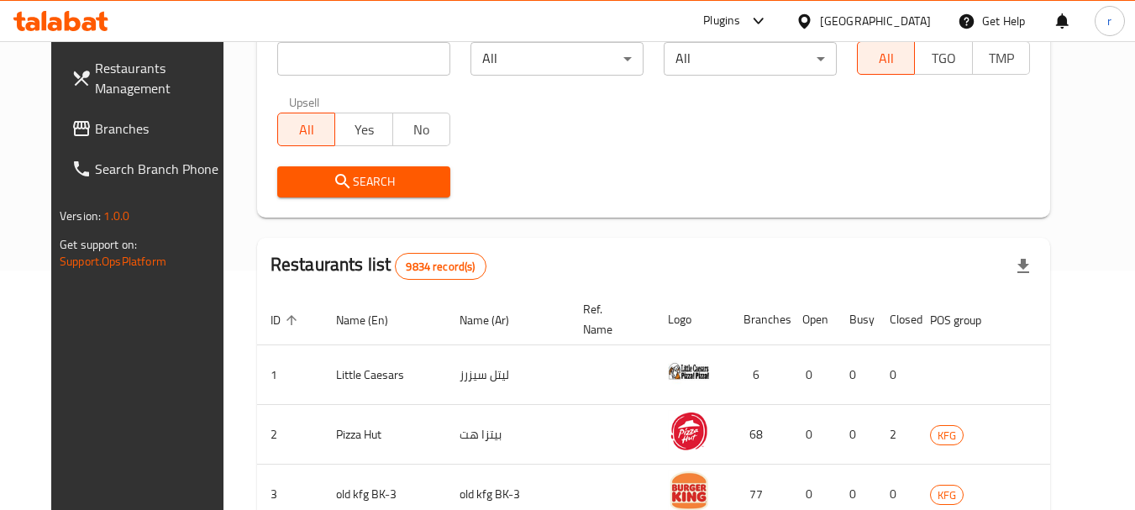
click at [95, 134] on span "Branches" at bounding box center [161, 128] width 133 height 20
drag, startPoint x: 86, startPoint y: 134, endPoint x: 303, endPoint y: 90, distance: 221.9
click at [95, 128] on span "Branches" at bounding box center [161, 128] width 133 height 20
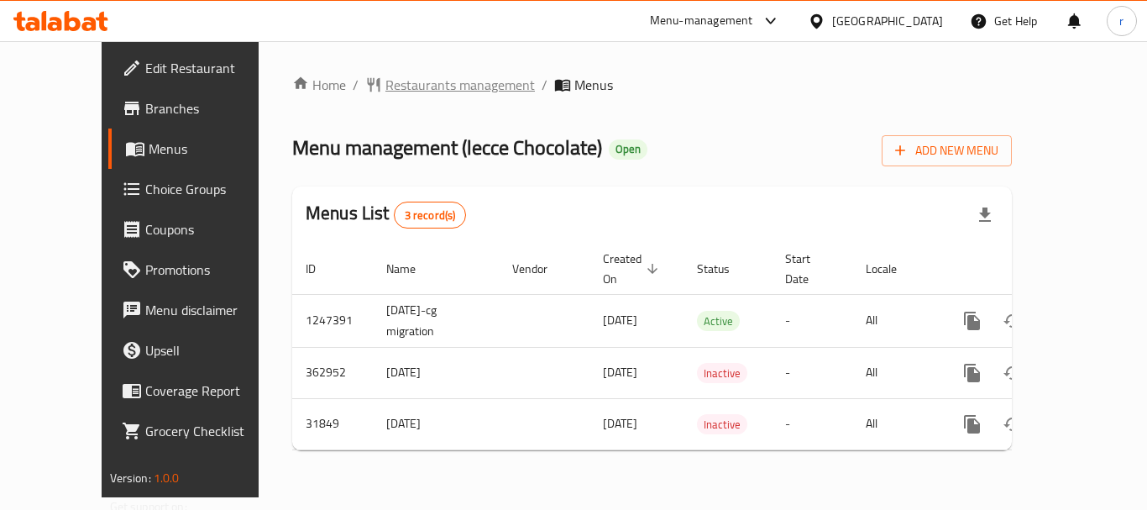
click at [386, 76] on span "Restaurants management" at bounding box center [461, 85] width 150 height 20
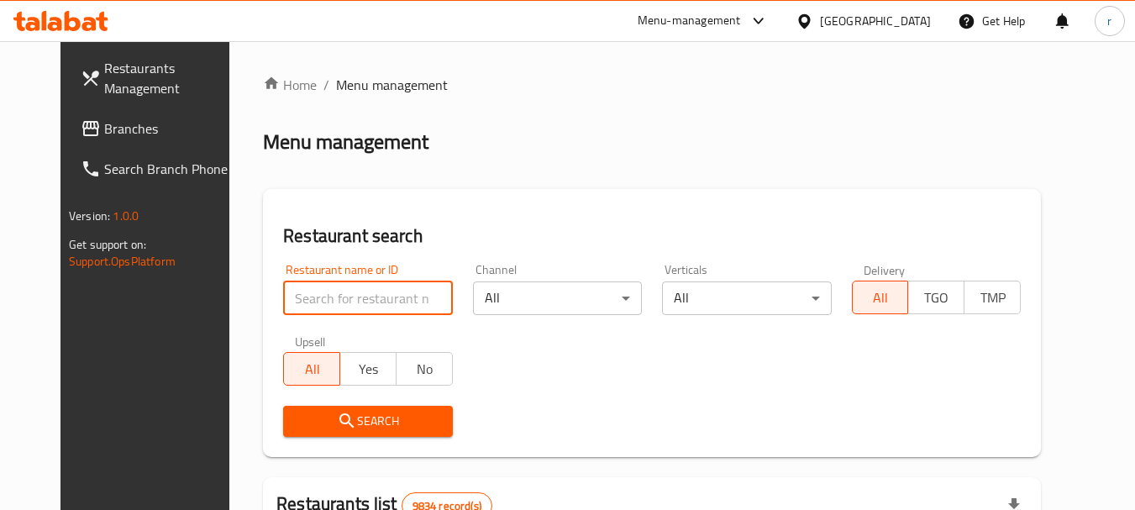
click at [327, 293] on input "search" at bounding box center [367, 298] width 169 height 34
paste input "16326"
type input "16326"
click button "Search" at bounding box center [367, 421] width 169 height 31
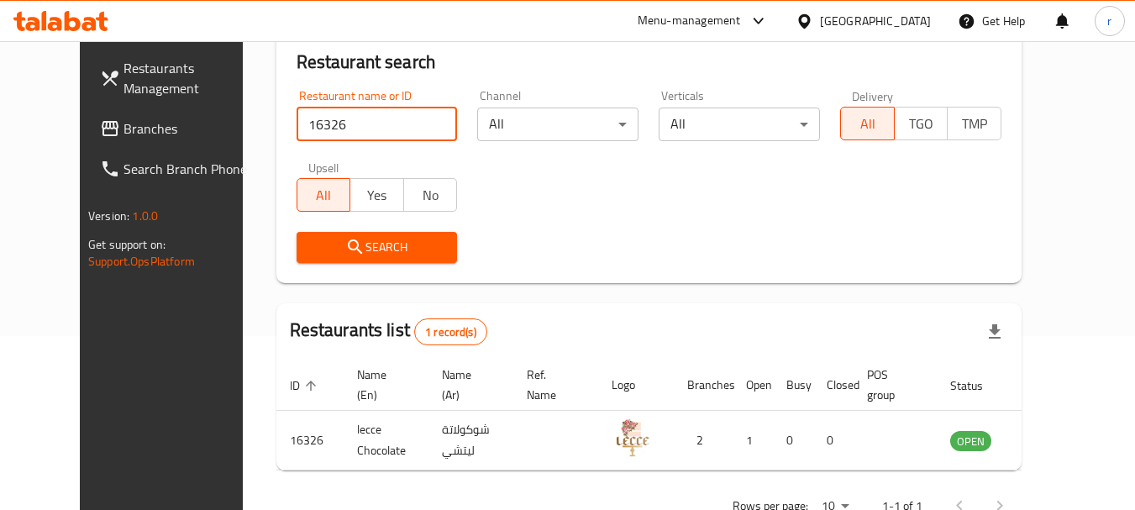
scroll to position [225, 0]
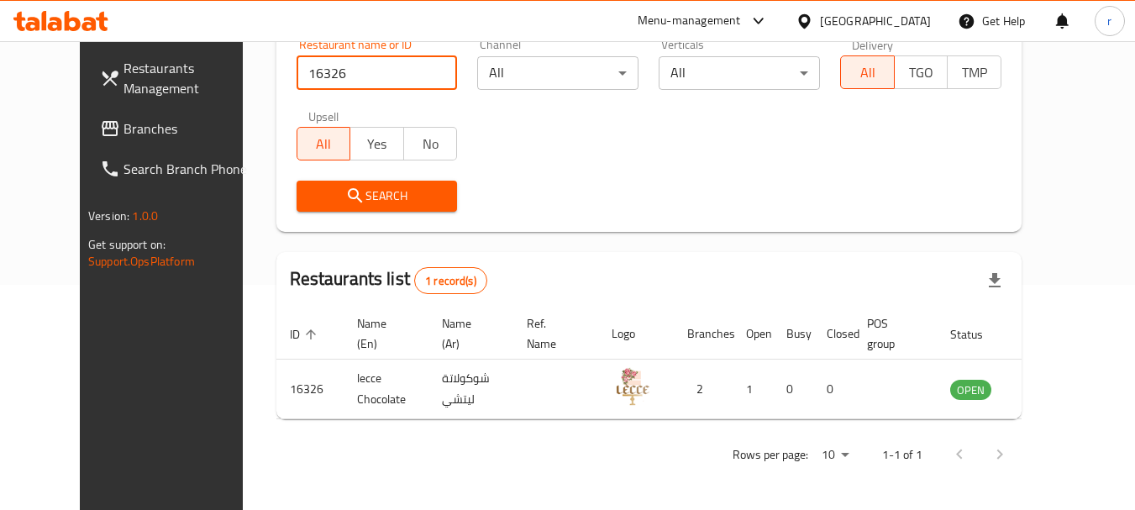
click at [123, 123] on span "Branches" at bounding box center [189, 128] width 133 height 20
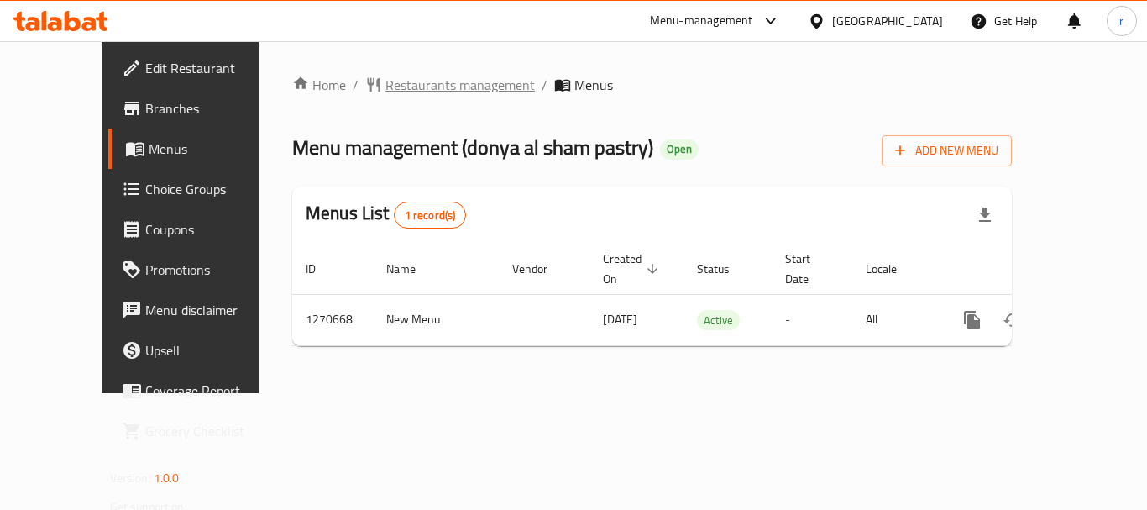
click at [386, 82] on span "Restaurants management" at bounding box center [461, 85] width 150 height 20
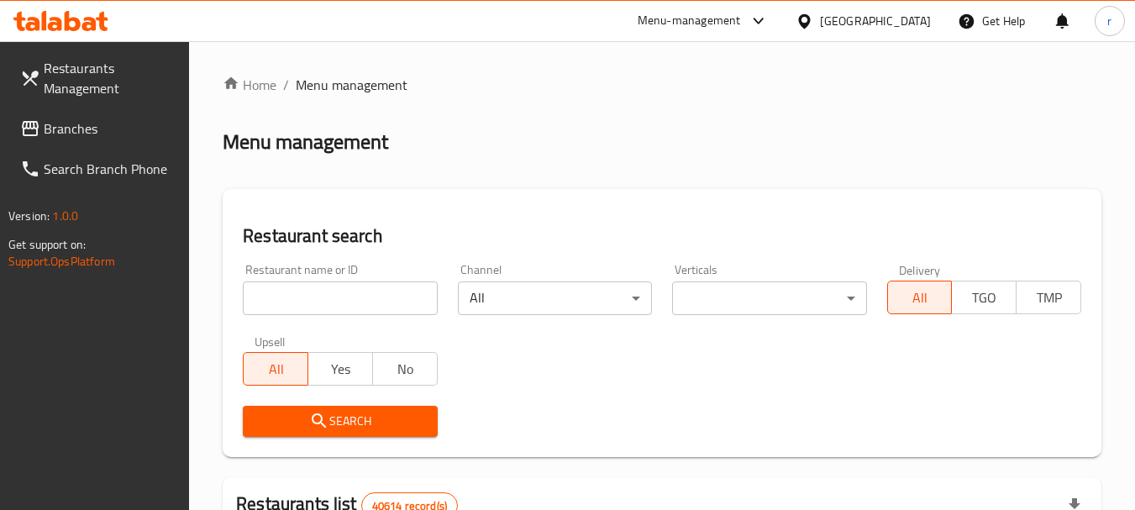
click at [317, 294] on input "search" at bounding box center [340, 298] width 194 height 34
paste input "689311"
type input "689311"
click button "Search" at bounding box center [340, 421] width 194 height 31
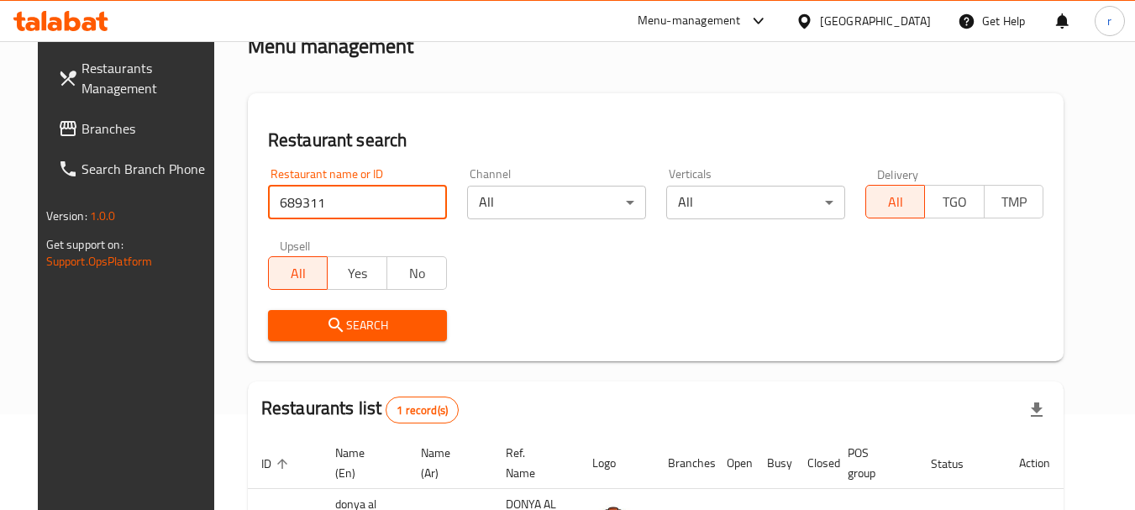
scroll to position [225, 0]
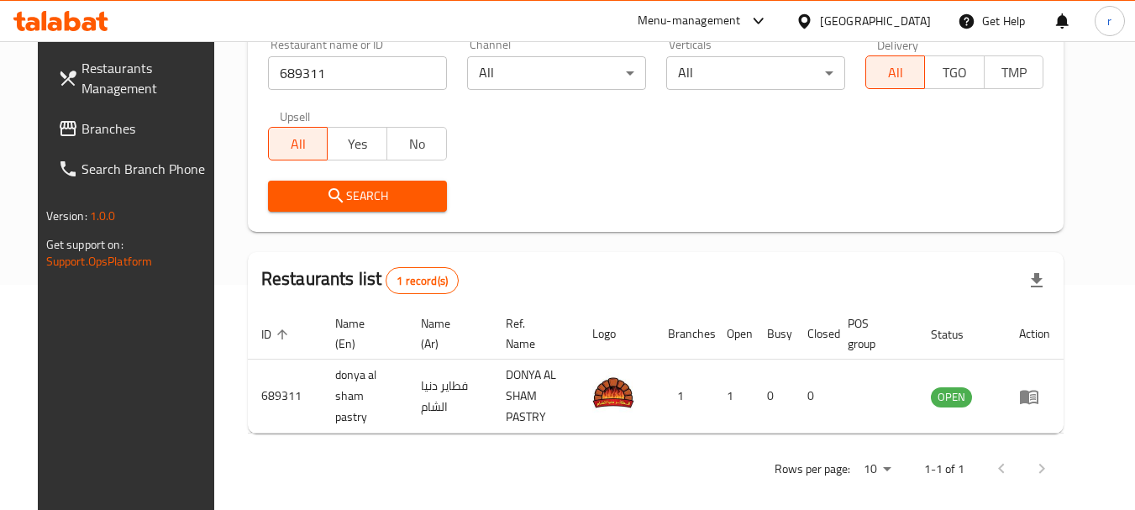
click at [870, 15] on div "United Arab Emirates" at bounding box center [875, 21] width 111 height 18
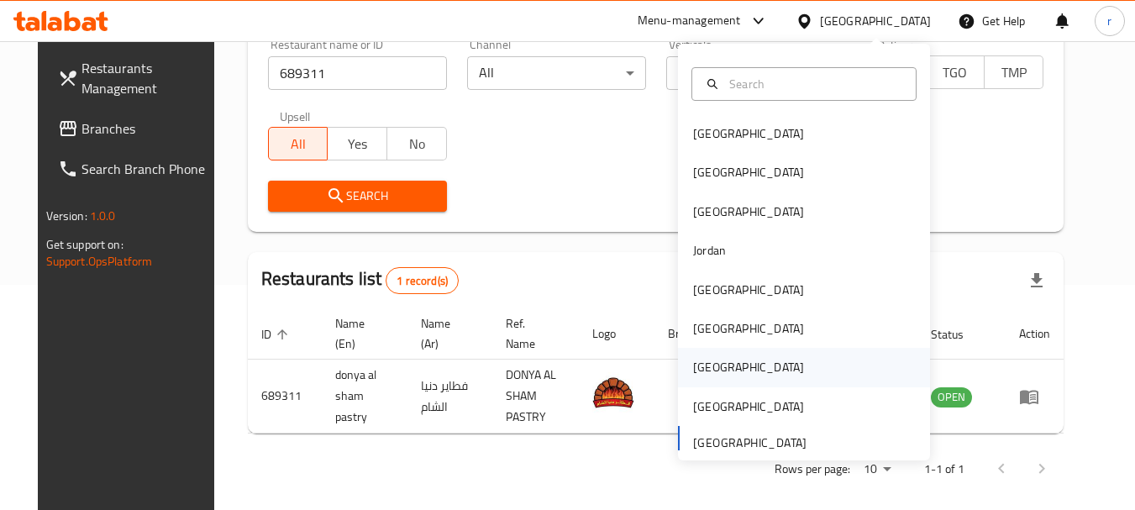
click at [693, 367] on div "[GEOGRAPHIC_DATA]" at bounding box center [748, 367] width 111 height 18
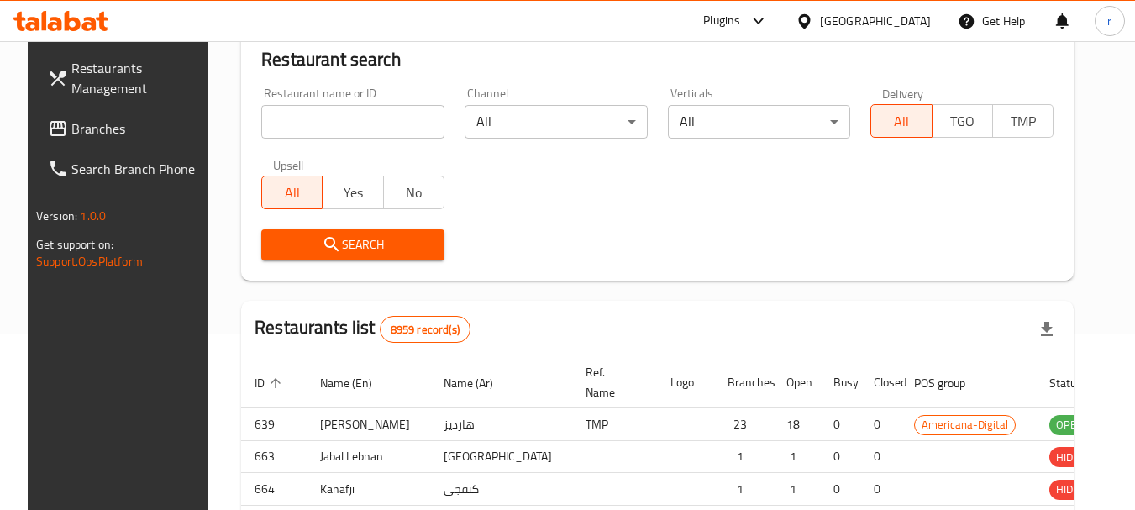
scroll to position [225, 0]
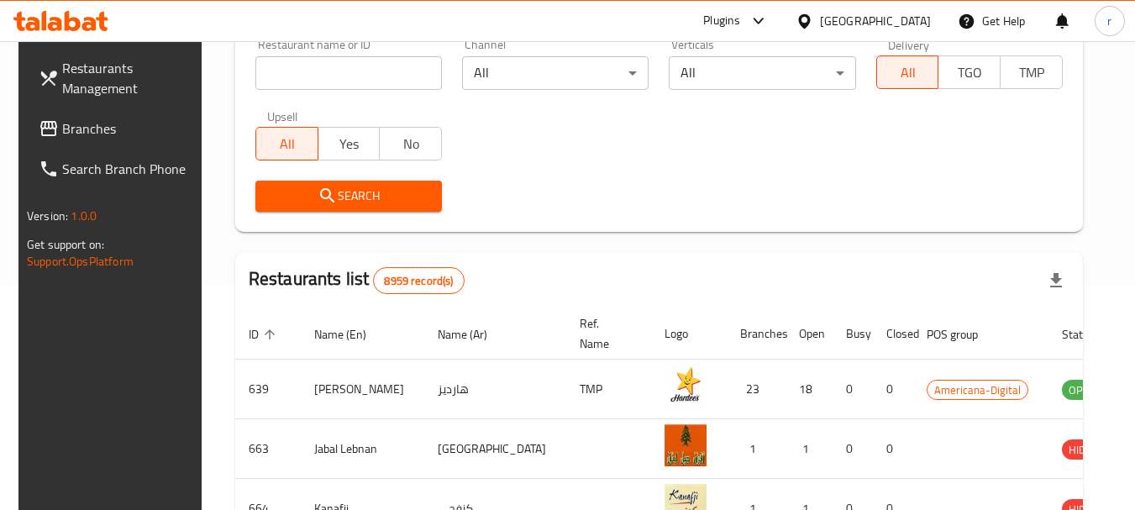
click at [97, 118] on span "Branches" at bounding box center [128, 128] width 133 height 20
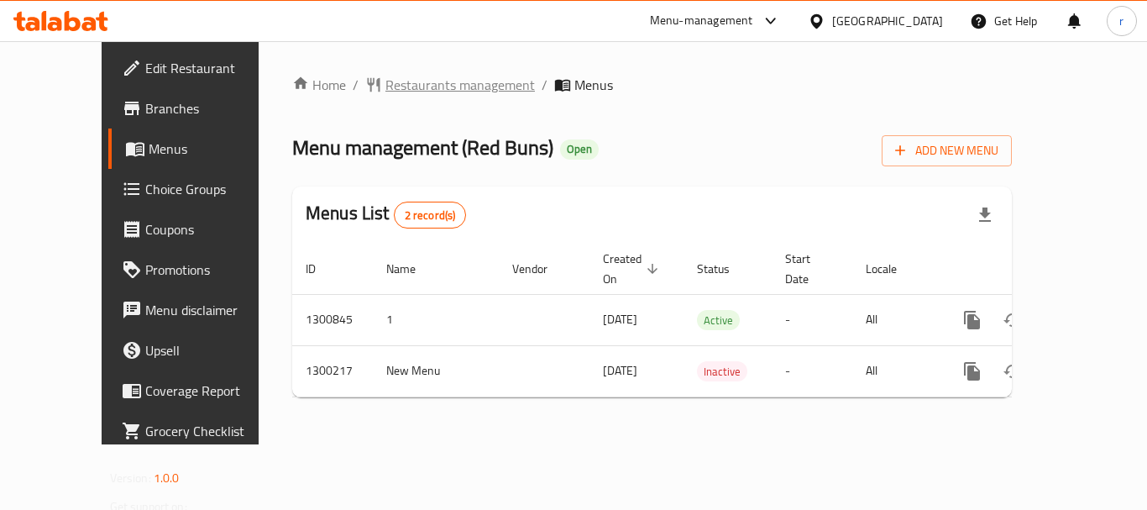
click at [386, 92] on span "Restaurants management" at bounding box center [461, 85] width 150 height 20
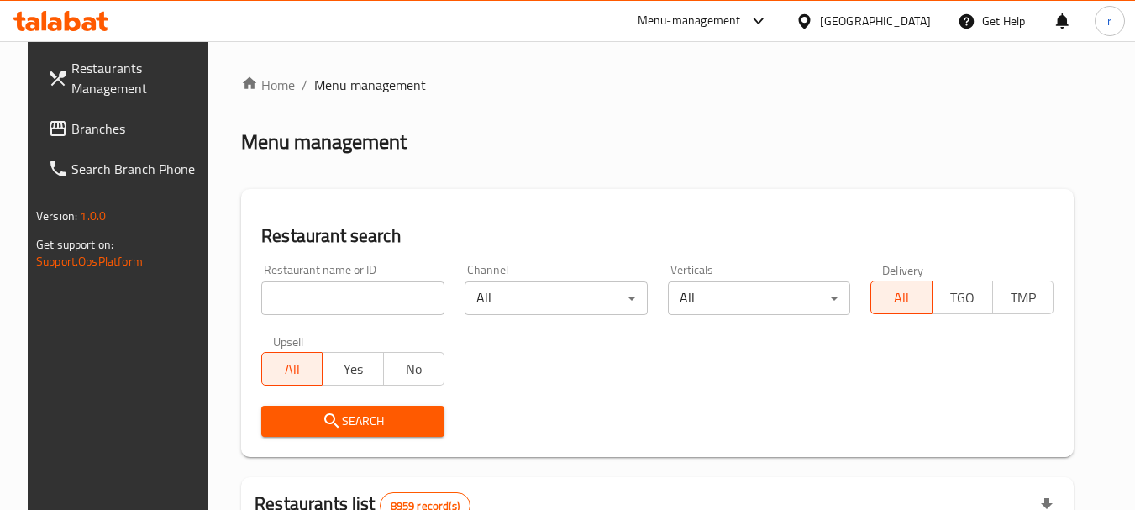
click at [321, 291] on input "search" at bounding box center [352, 298] width 183 height 34
paste input "701551"
type input "701551"
click button "Search" at bounding box center [352, 421] width 183 height 31
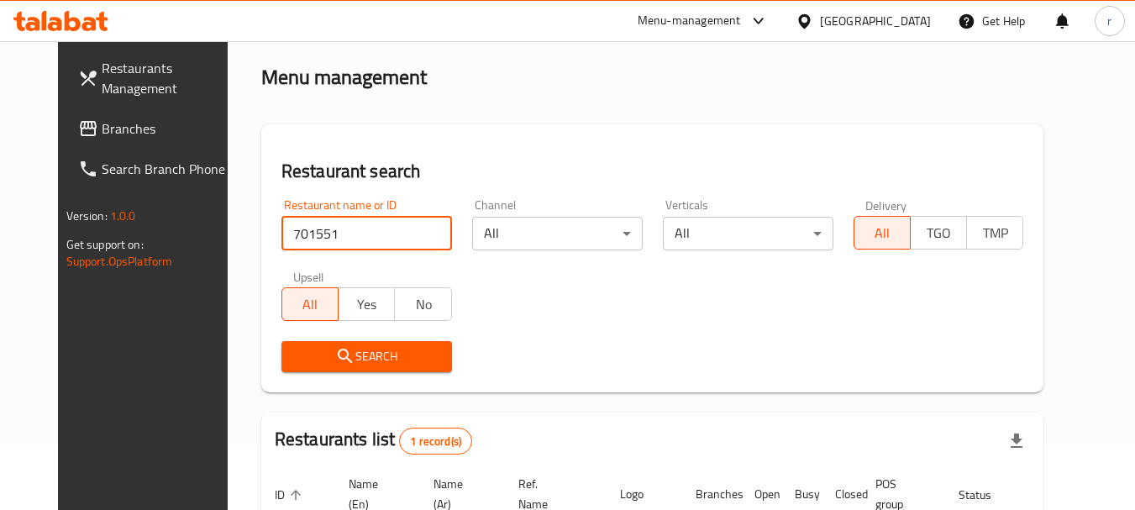
scroll to position [218, 0]
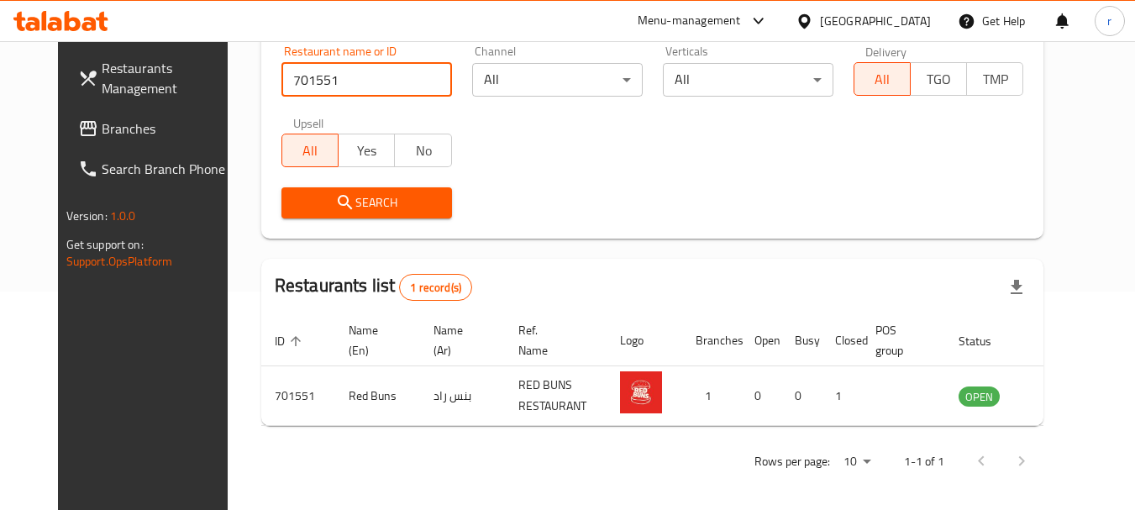
click at [925, 21] on div "[GEOGRAPHIC_DATA]" at bounding box center [875, 21] width 111 height 18
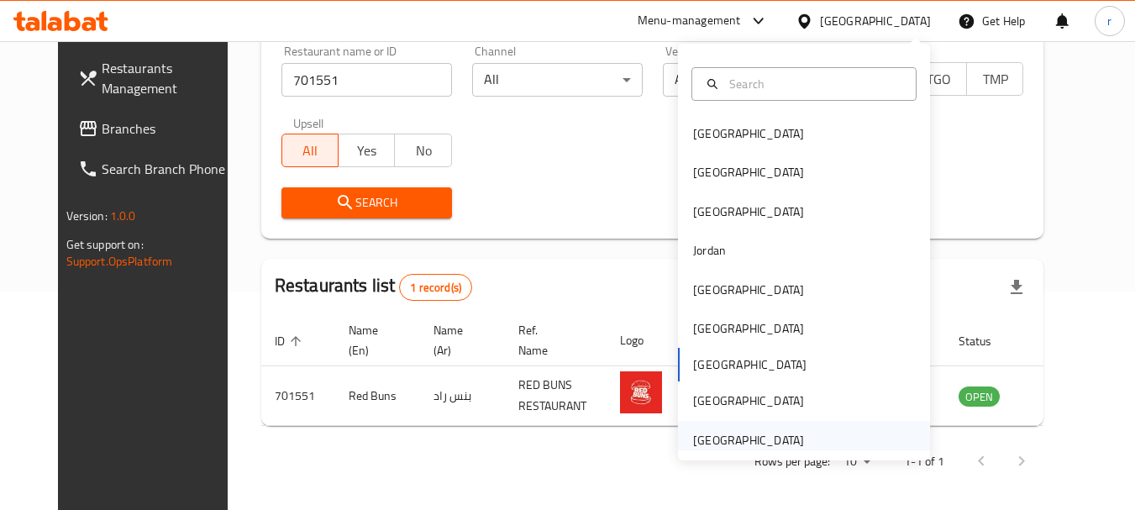
click at [785, 434] on div "[GEOGRAPHIC_DATA]" at bounding box center [748, 440] width 111 height 18
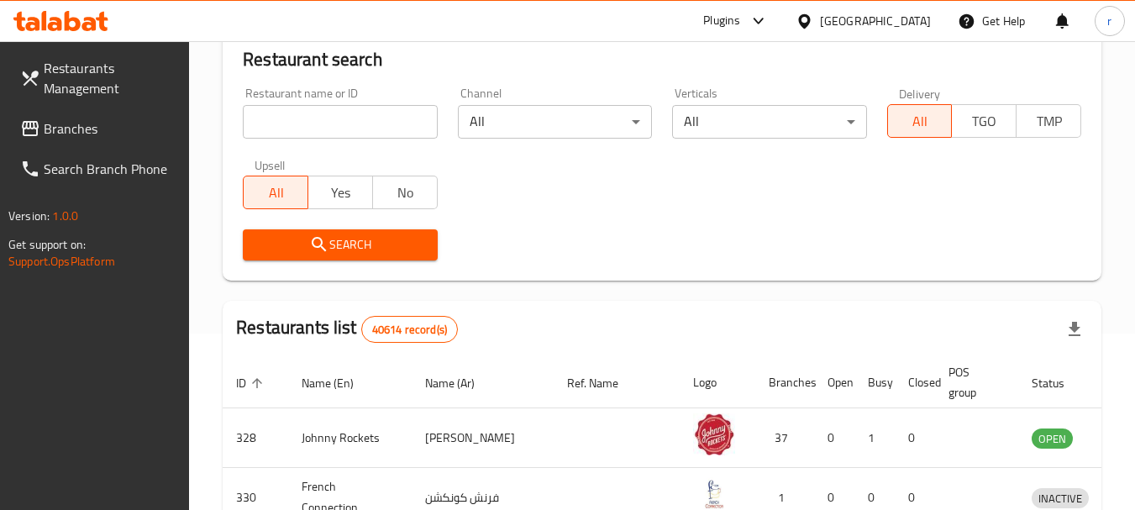
scroll to position [218, 0]
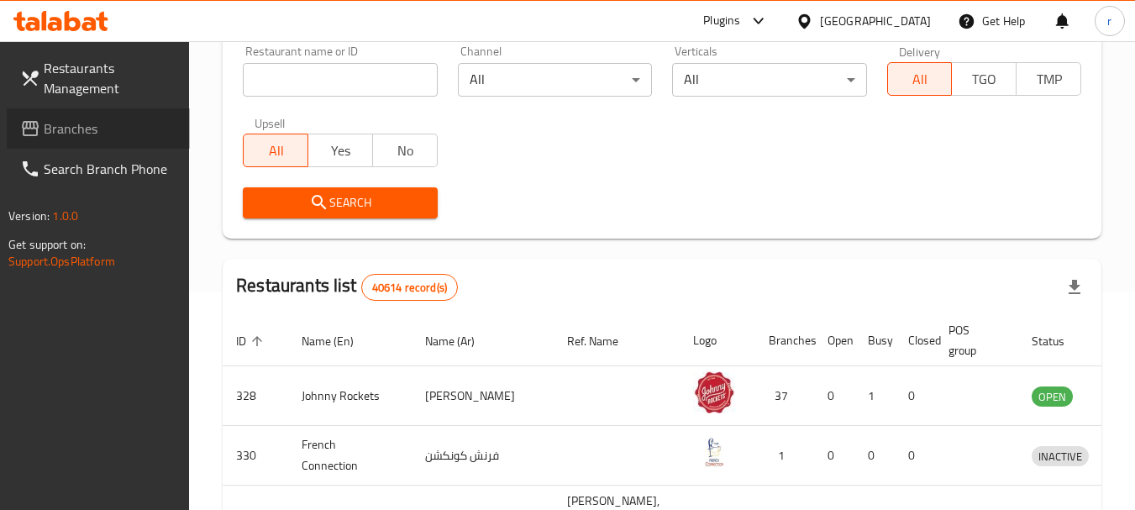
click at [86, 143] on link "Branches" at bounding box center [98, 128] width 183 height 40
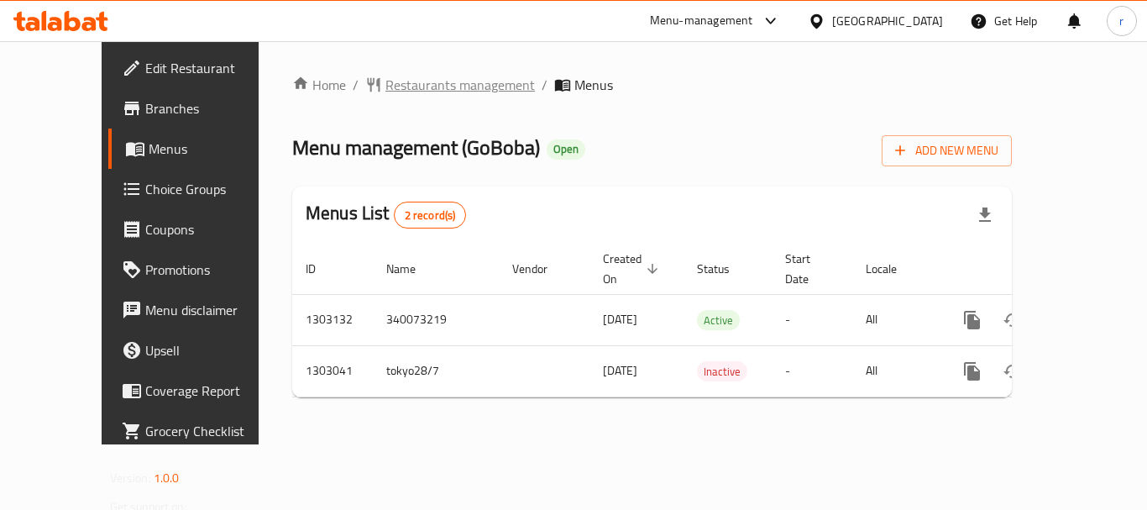
click at [386, 89] on span "Restaurants management" at bounding box center [461, 85] width 150 height 20
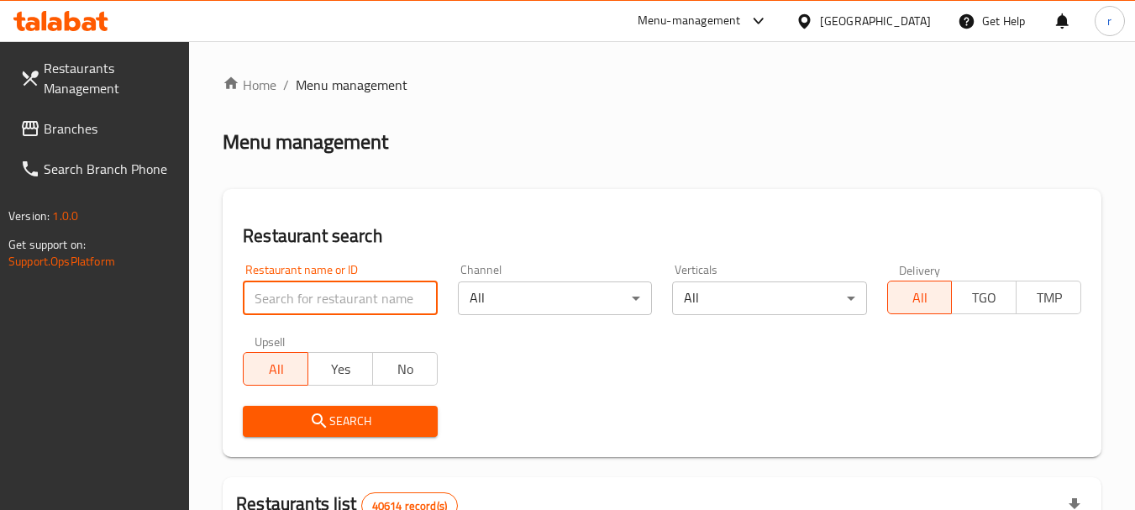
click at [330, 294] on input "search" at bounding box center [340, 298] width 194 height 34
paste input "702665"
type input "702665"
click button "Search" at bounding box center [340, 421] width 194 height 31
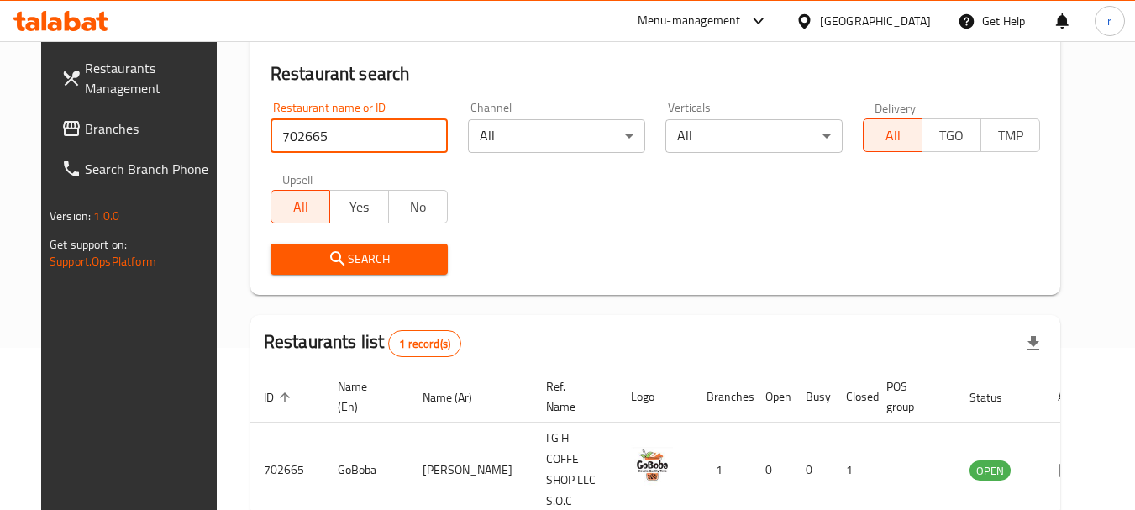
scroll to position [225, 0]
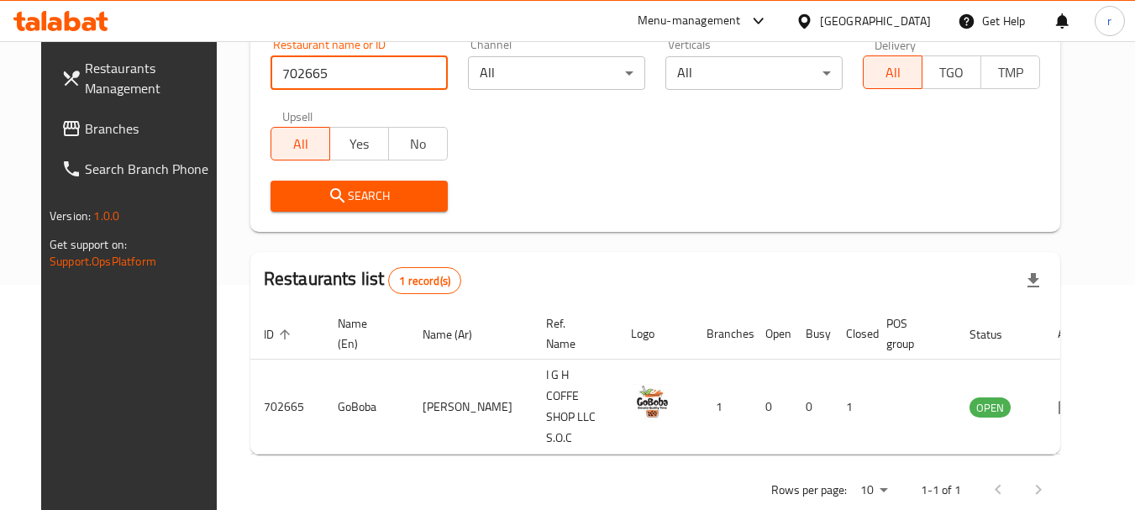
click at [841, 19] on div "[GEOGRAPHIC_DATA]" at bounding box center [875, 21] width 111 height 18
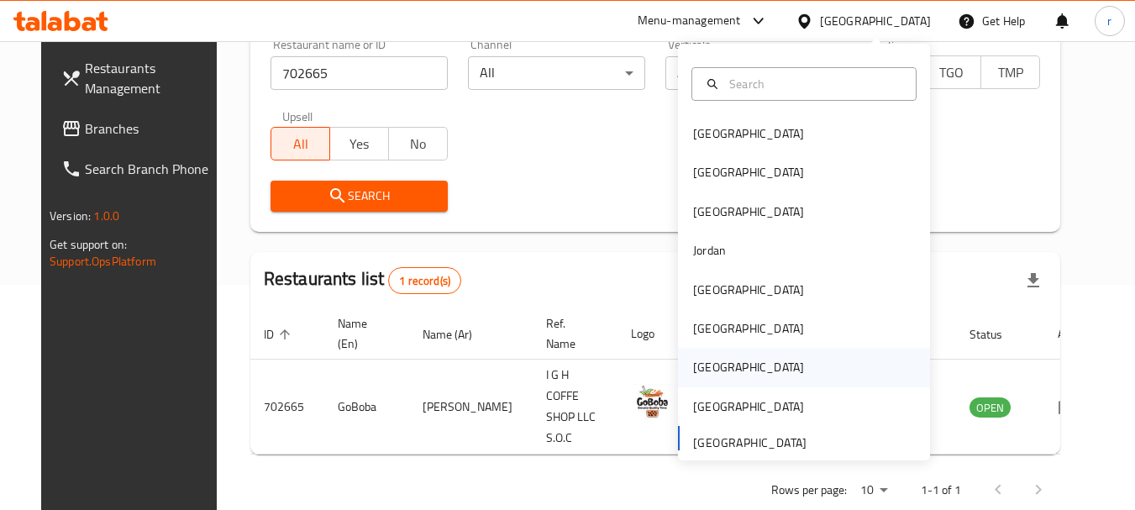
click at [696, 365] on div "[GEOGRAPHIC_DATA]" at bounding box center [748, 367] width 111 height 18
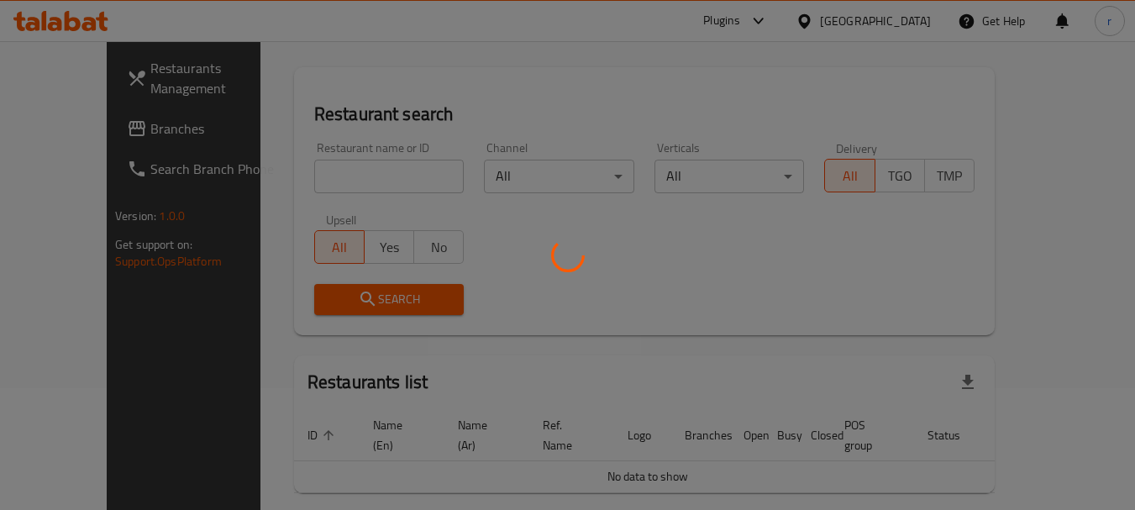
scroll to position [92, 0]
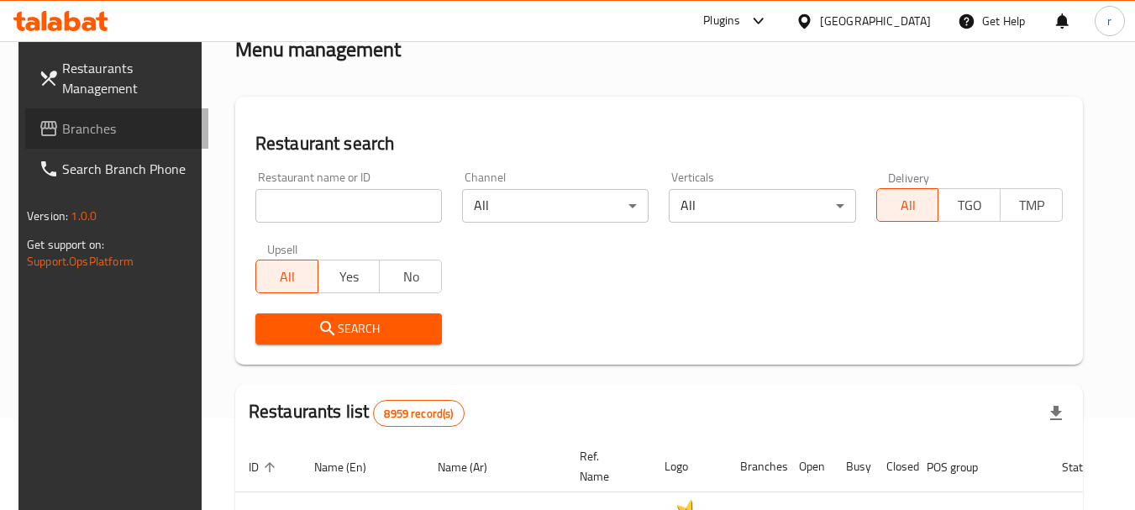
click at [71, 136] on span "Branches" at bounding box center [128, 128] width 133 height 20
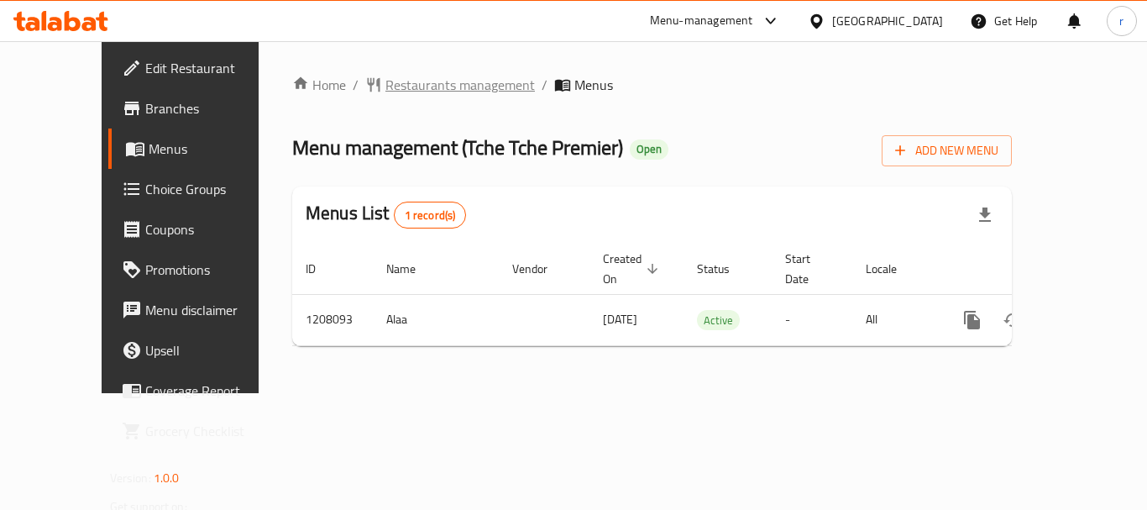
click at [394, 87] on span "Restaurants management" at bounding box center [461, 85] width 150 height 20
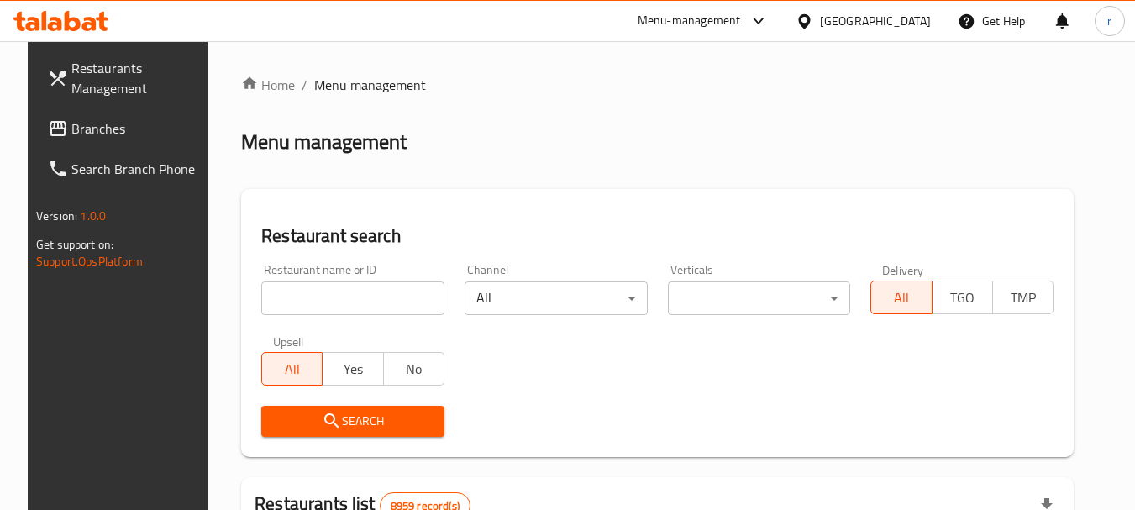
click at [376, 299] on input "search" at bounding box center [352, 298] width 183 height 34
paste input "670770"
type input "670770"
click button "Search" at bounding box center [352, 421] width 183 height 31
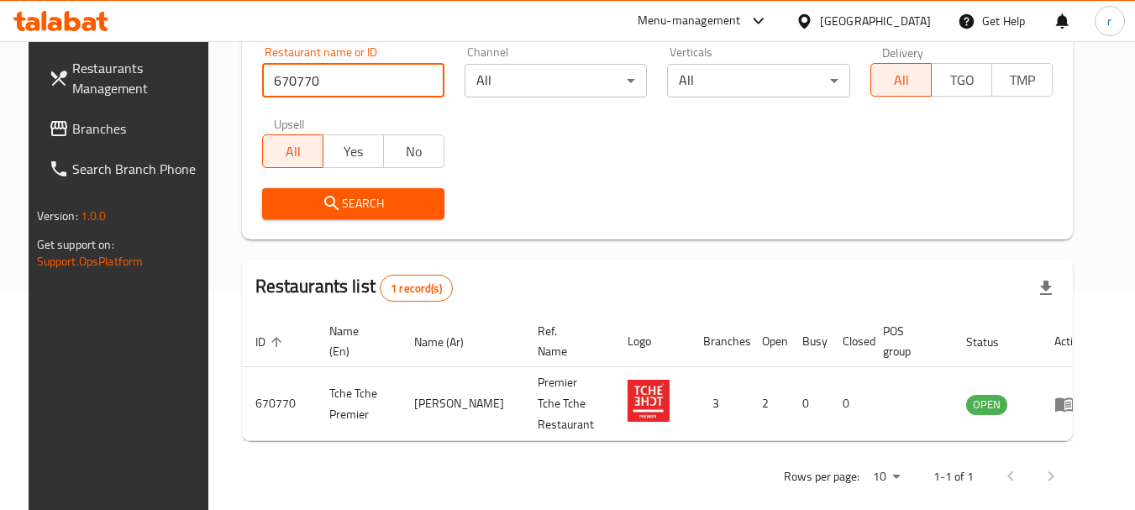
scroll to position [218, 0]
click at [810, 17] on icon at bounding box center [804, 20] width 12 height 14
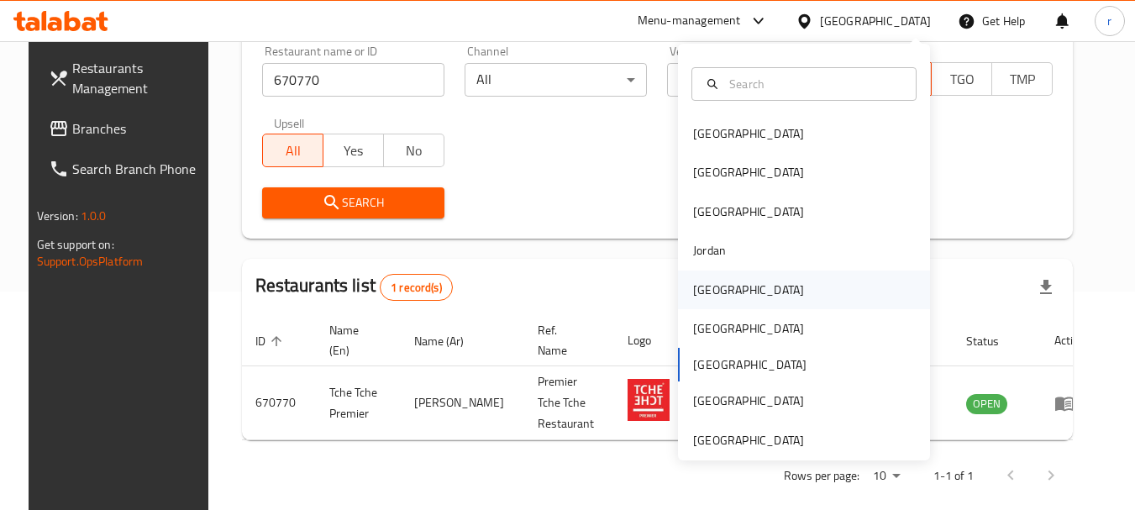
click at [701, 292] on div "Kuwait" at bounding box center [748, 290] width 111 height 18
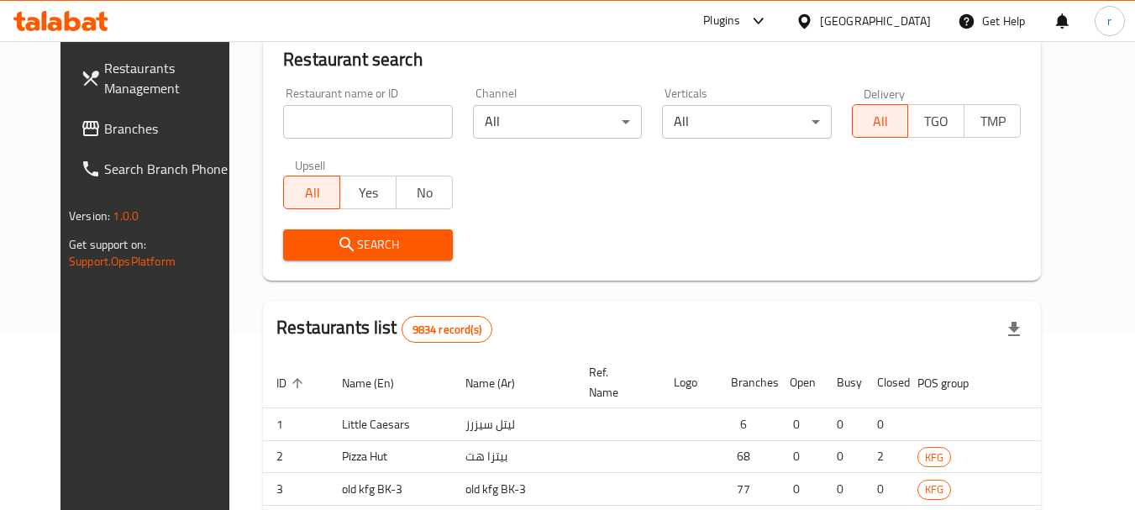
scroll to position [218, 0]
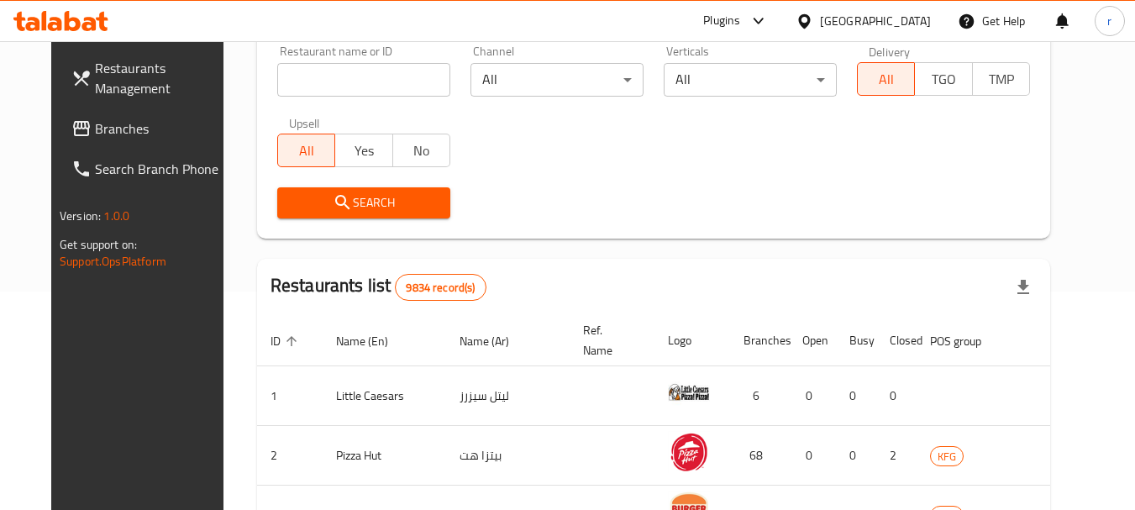
click at [71, 131] on icon at bounding box center [81, 128] width 20 height 20
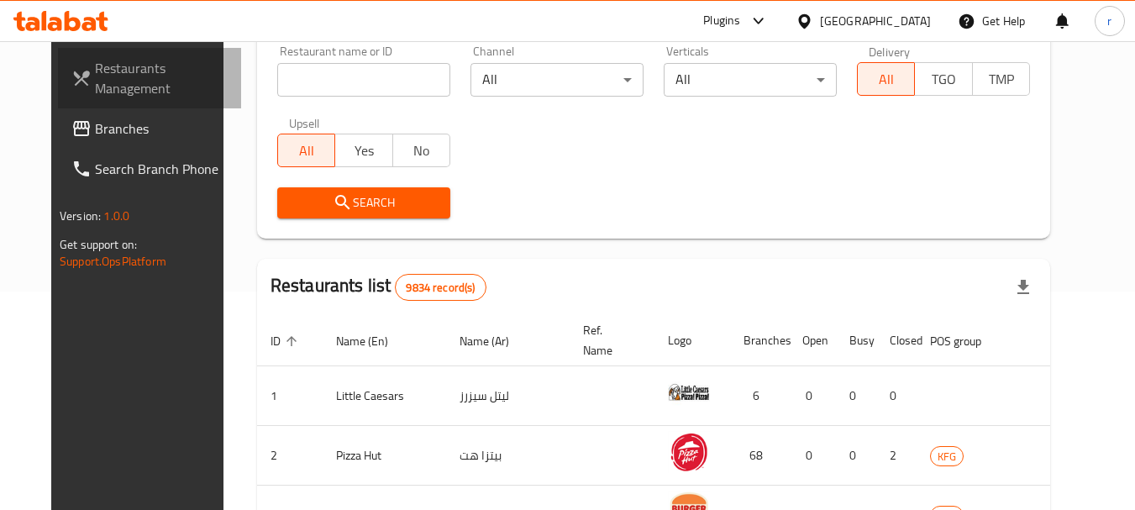
click at [95, 105] on link "Restaurants Management" at bounding box center [149, 78] width 183 height 60
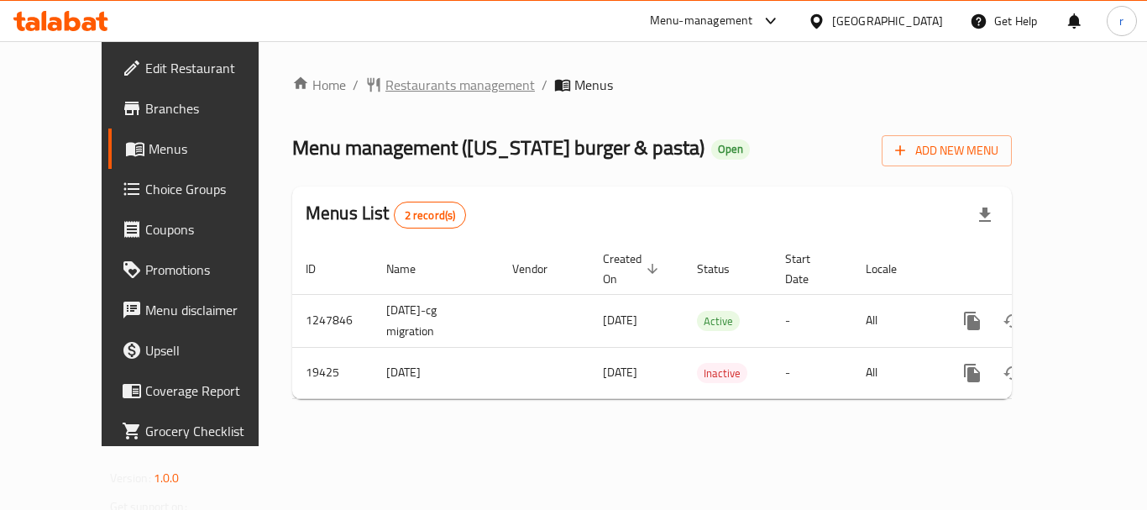
click at [401, 84] on span "Restaurants management" at bounding box center [461, 85] width 150 height 20
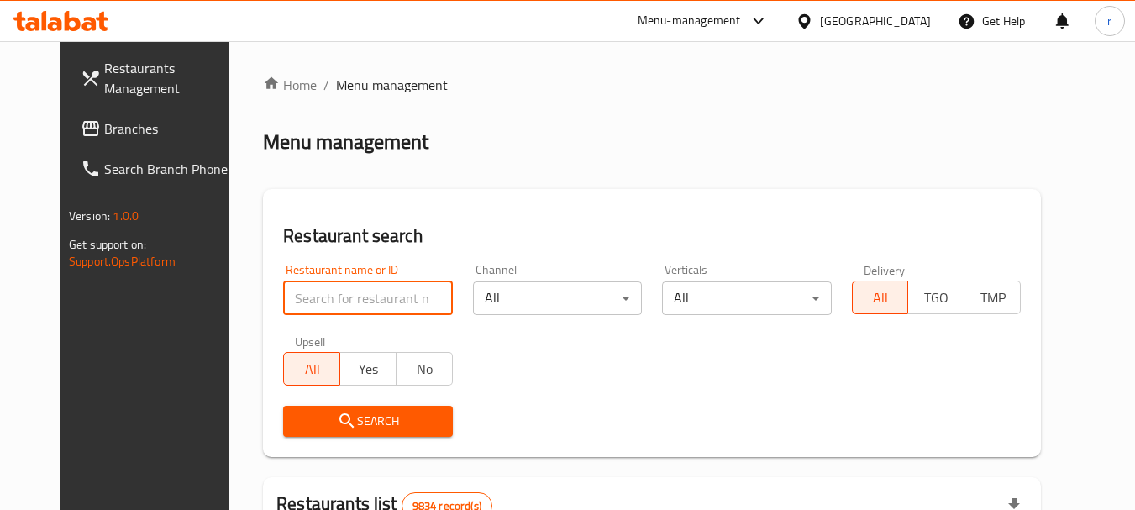
click at [333, 291] on input "search" at bounding box center [367, 298] width 169 height 34
paste input "Thin crust pizza, tomato sauce, pepperoni and mozzarella cheese."
type input "T"
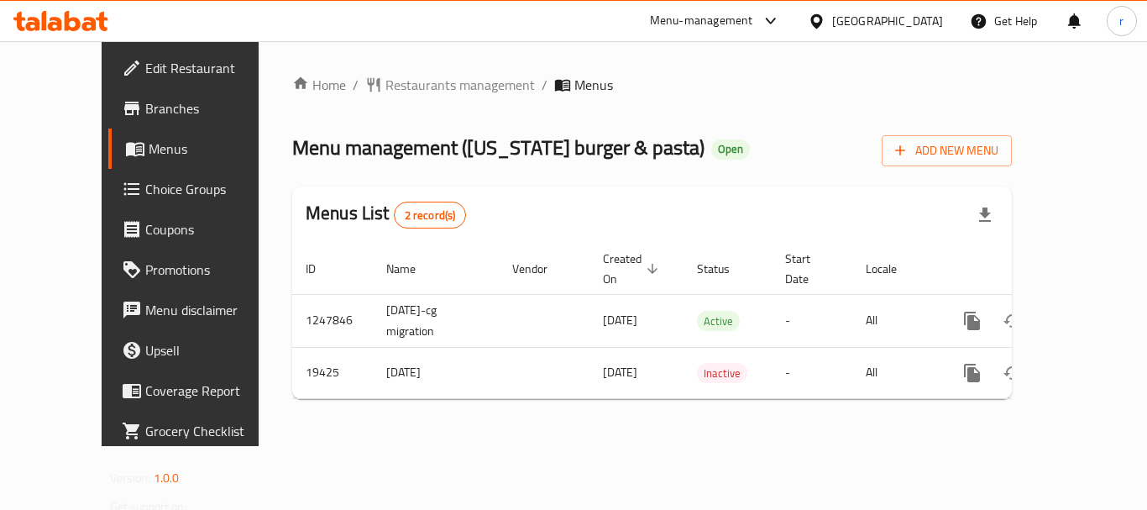
click at [386, 86] on span "Restaurants management" at bounding box center [461, 85] width 150 height 20
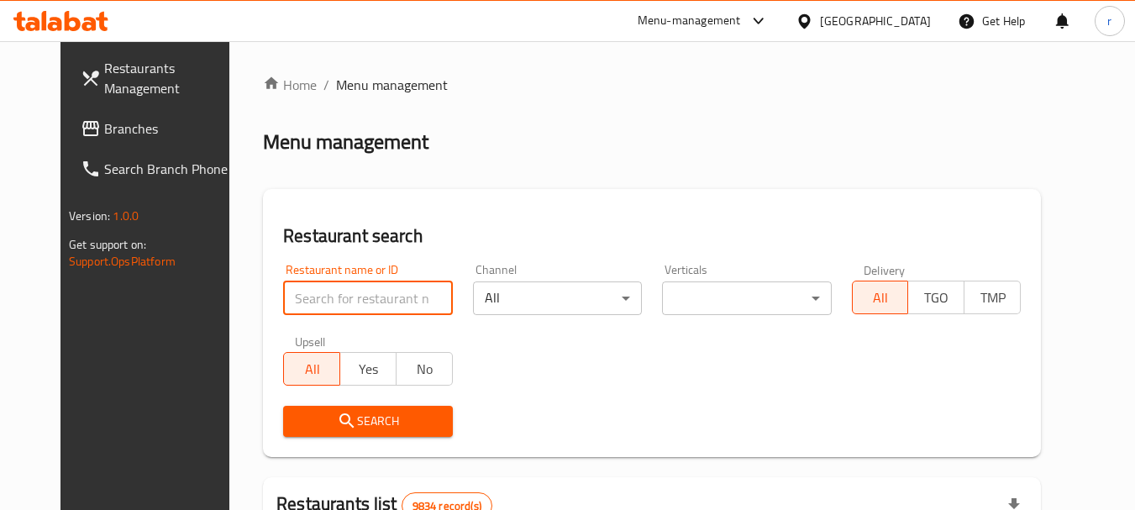
click at [309, 292] on input "search" at bounding box center [367, 298] width 169 height 34
paste input "10364"
type input "10364"
click button "Search" at bounding box center [367, 421] width 169 height 31
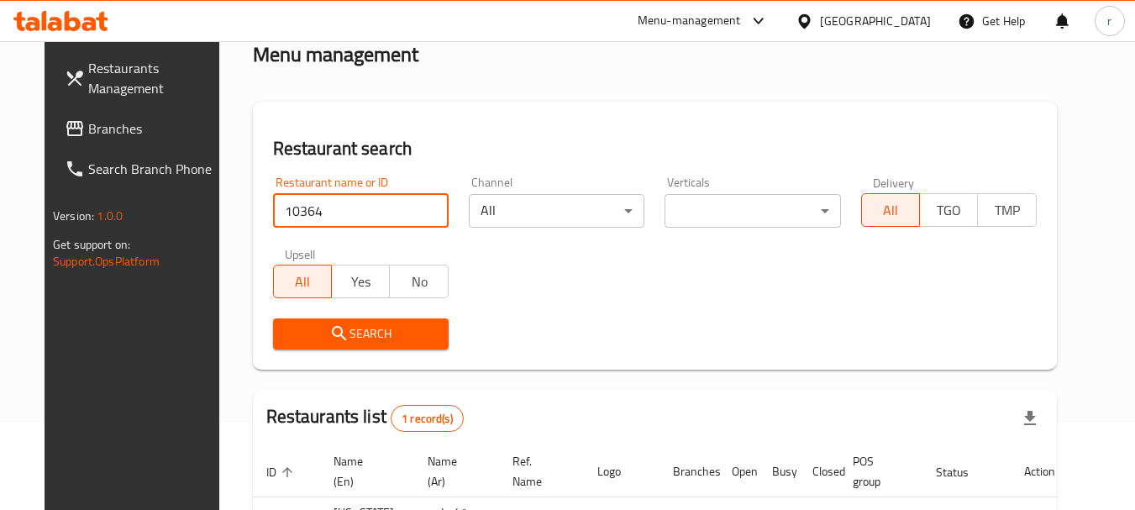
scroll to position [218, 0]
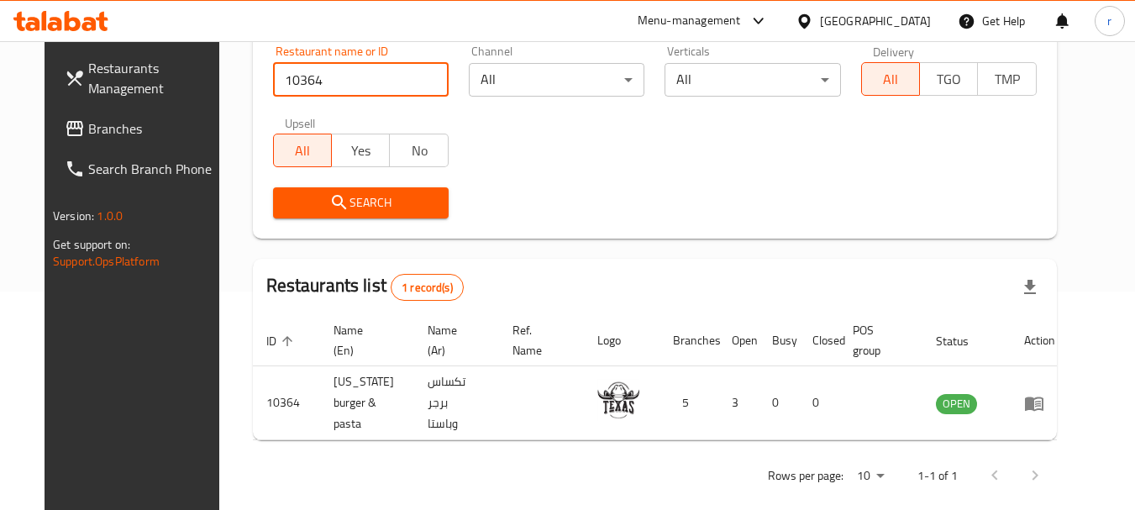
click at [905, 21] on div "[GEOGRAPHIC_DATA]" at bounding box center [875, 21] width 111 height 18
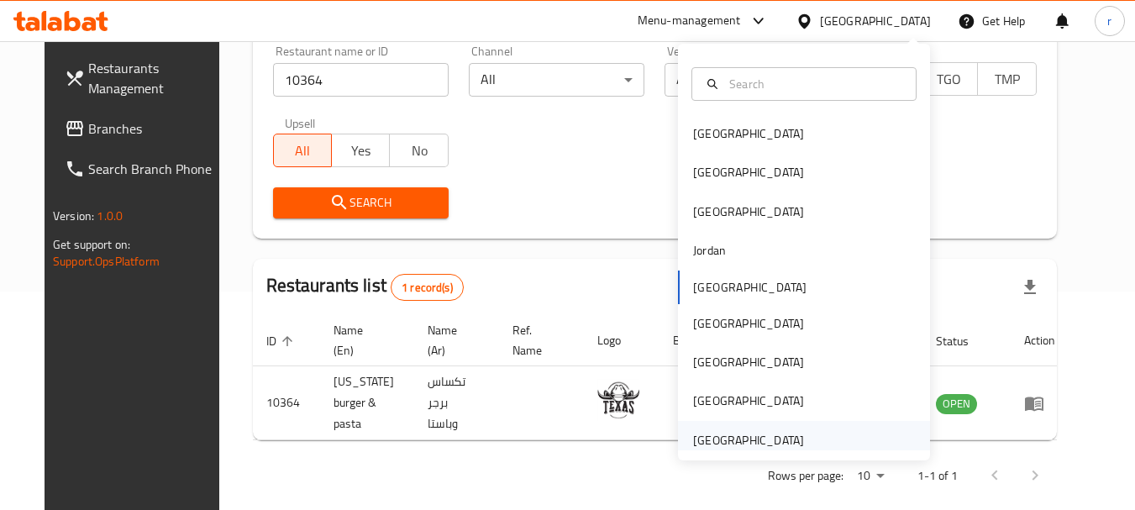
click at [765, 434] on div "[GEOGRAPHIC_DATA]" at bounding box center [748, 440] width 111 height 18
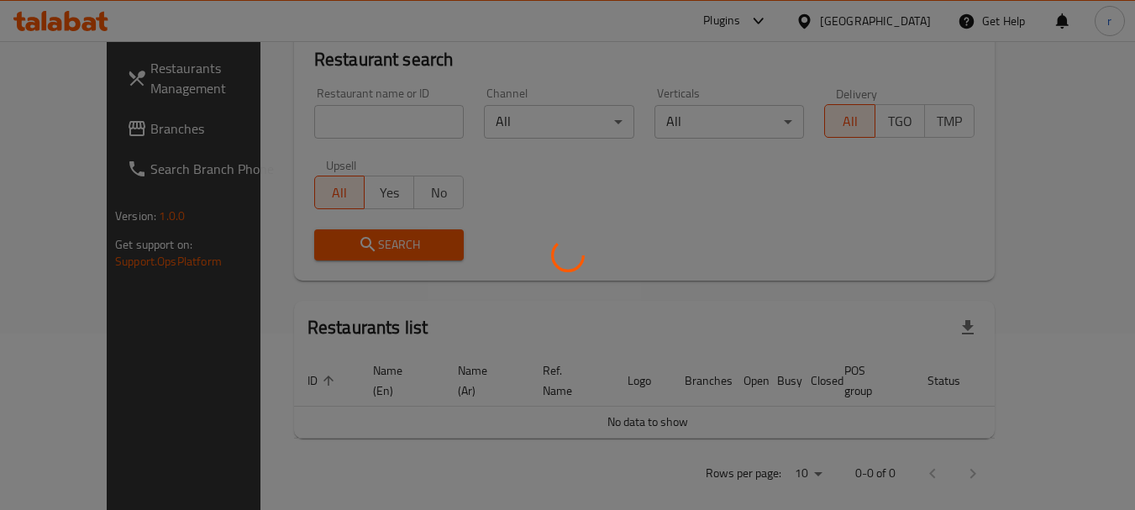
scroll to position [218, 0]
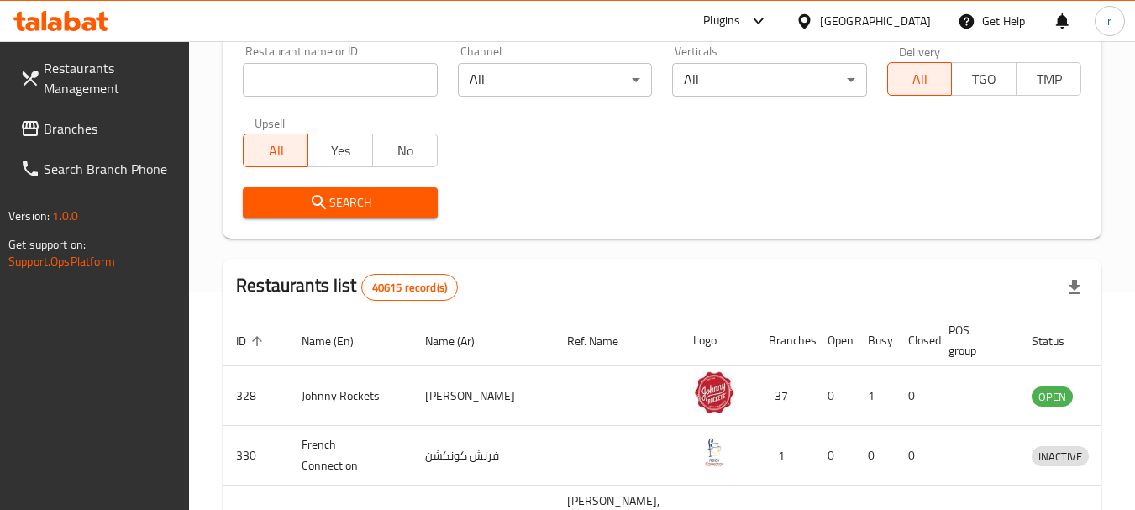
click at [83, 127] on span "Branches" at bounding box center [110, 128] width 133 height 20
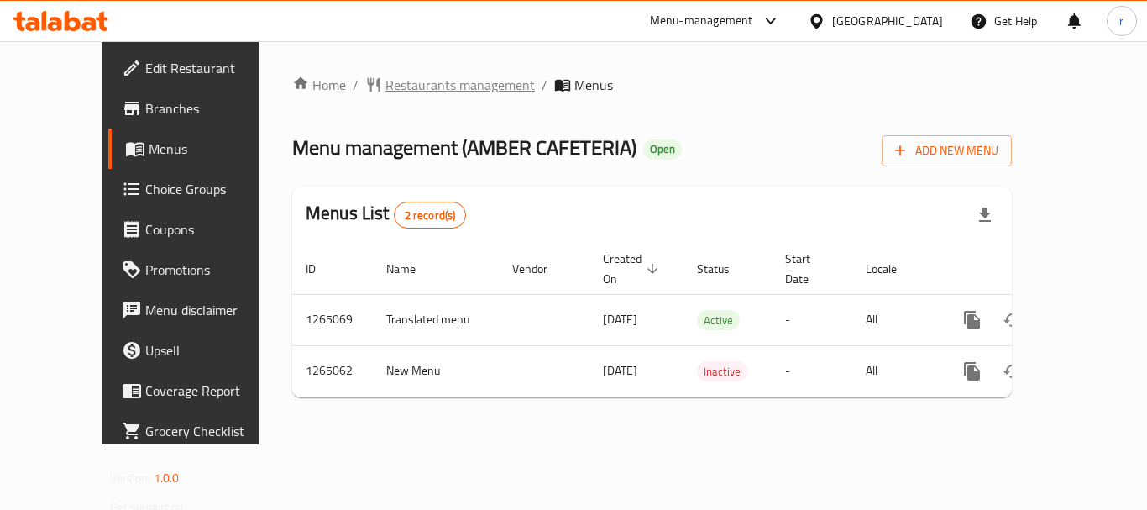
click at [386, 90] on span "Restaurants management" at bounding box center [461, 85] width 150 height 20
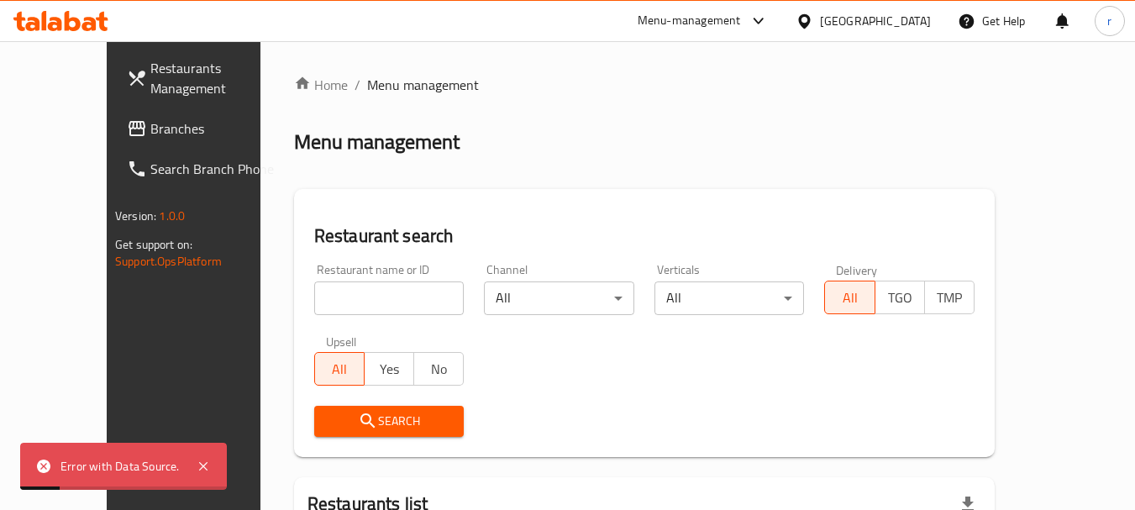
click at [365, 307] on input "search" at bounding box center [389, 298] width 150 height 34
click at [150, 139] on span "Branches" at bounding box center [216, 128] width 133 height 20
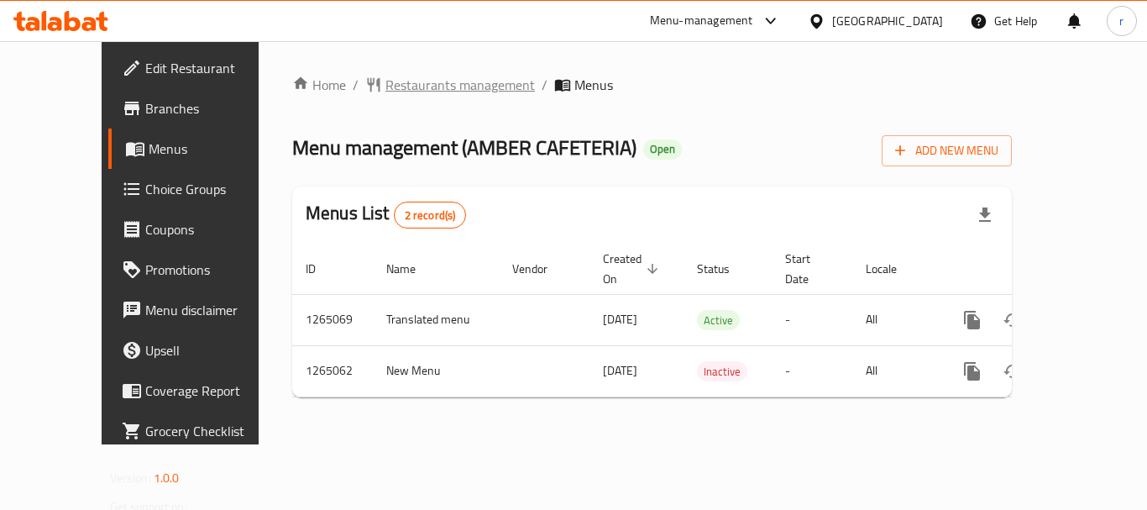
click at [386, 84] on span "Restaurants management" at bounding box center [461, 85] width 150 height 20
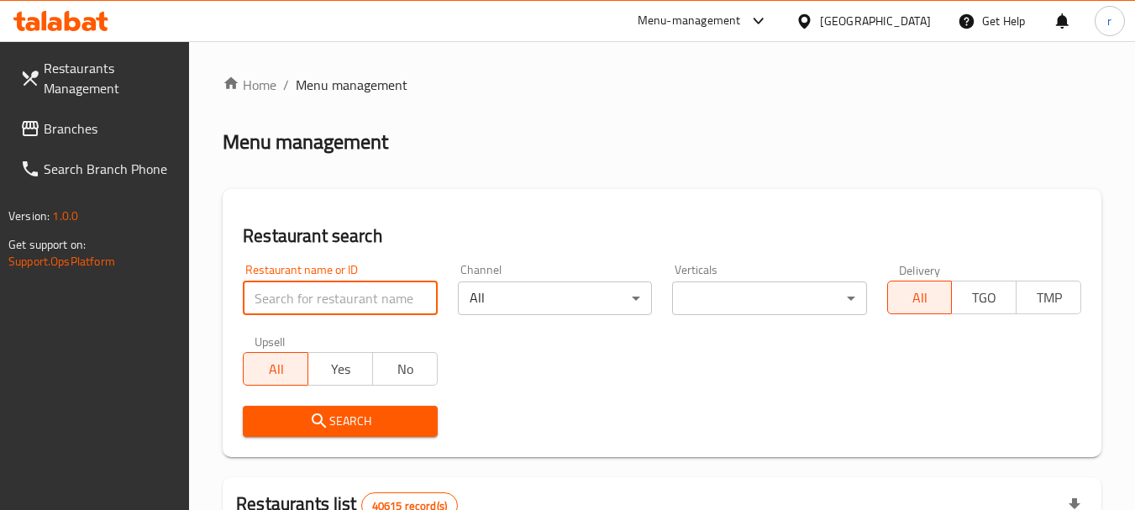
click at [361, 299] on input "search" at bounding box center [340, 298] width 194 height 34
paste input "686514"
type input "686514"
click button "Search" at bounding box center [340, 421] width 194 height 31
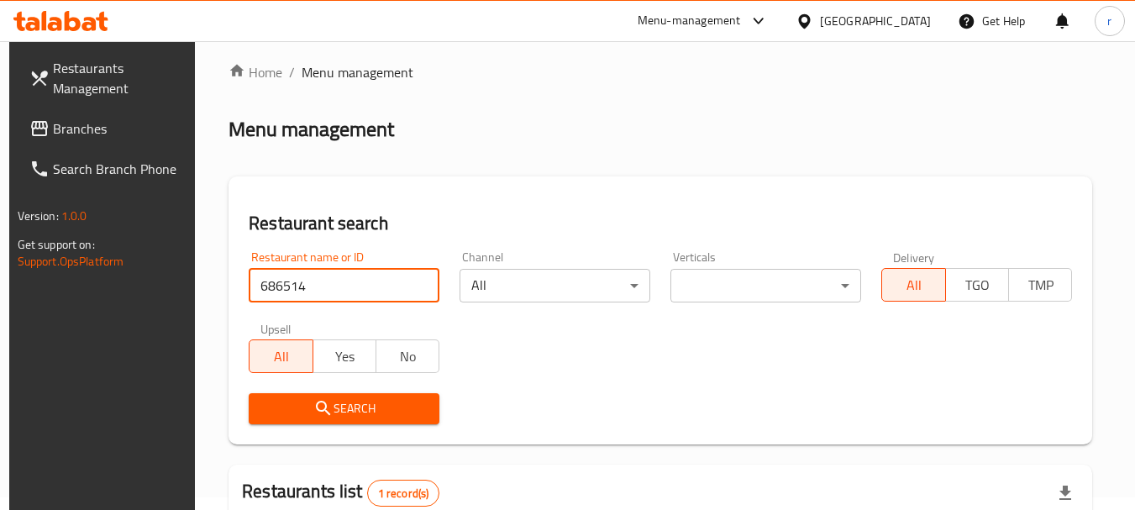
scroll to position [239, 0]
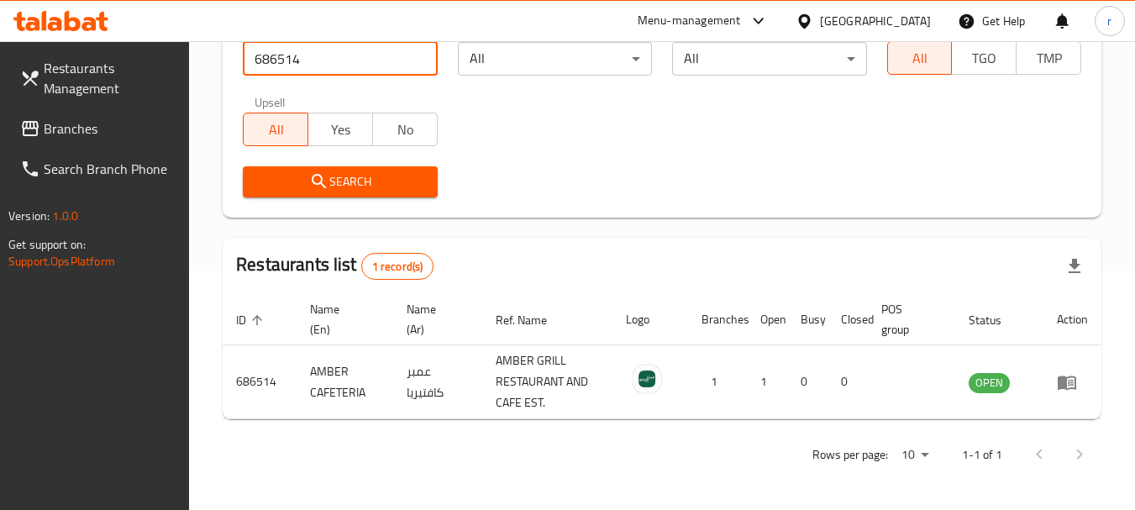
click at [879, 30] on div "[GEOGRAPHIC_DATA]" at bounding box center [875, 21] width 111 height 18
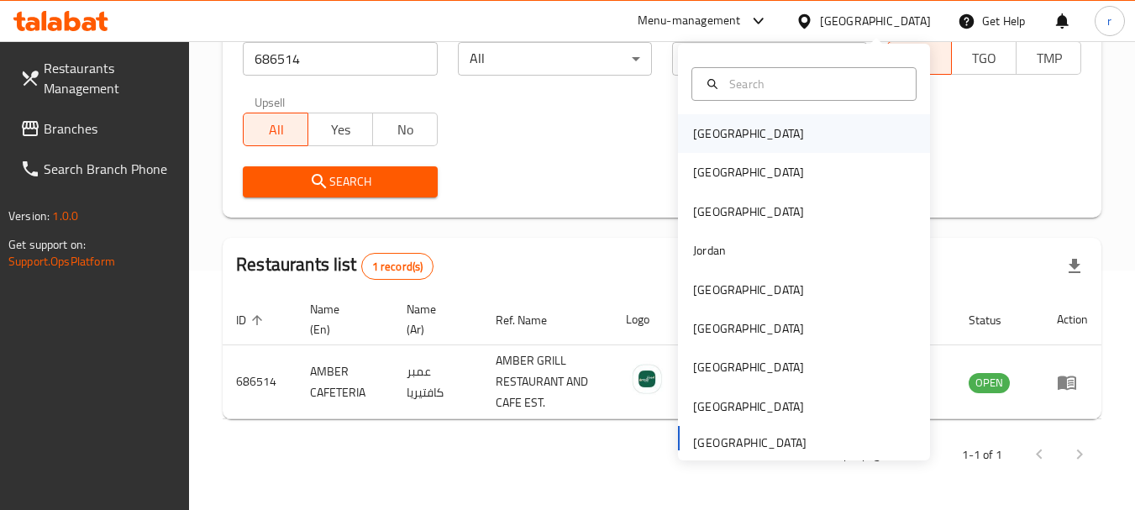
click at [707, 141] on div "[GEOGRAPHIC_DATA]" at bounding box center [748, 133] width 111 height 18
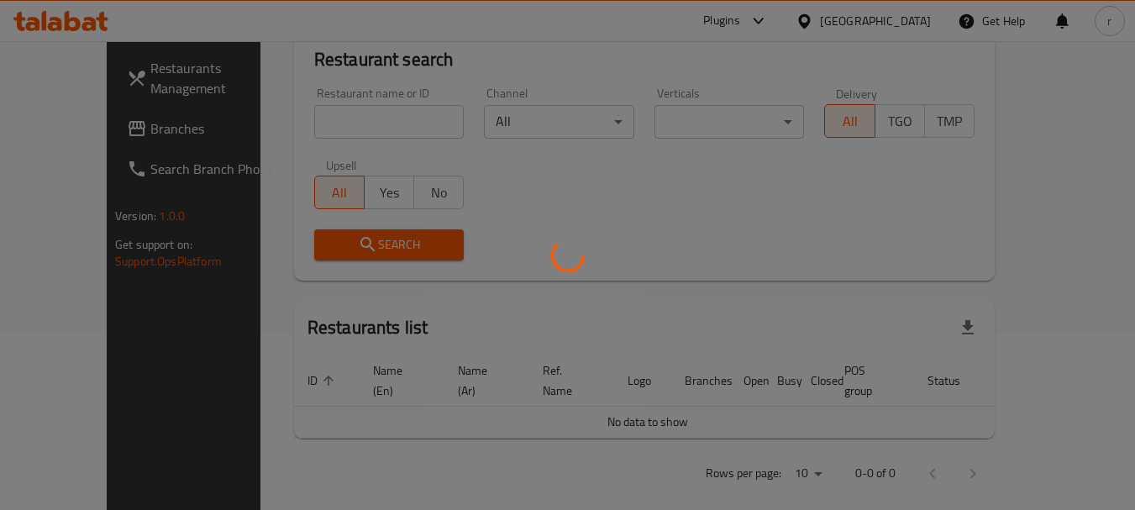
scroll to position [239, 0]
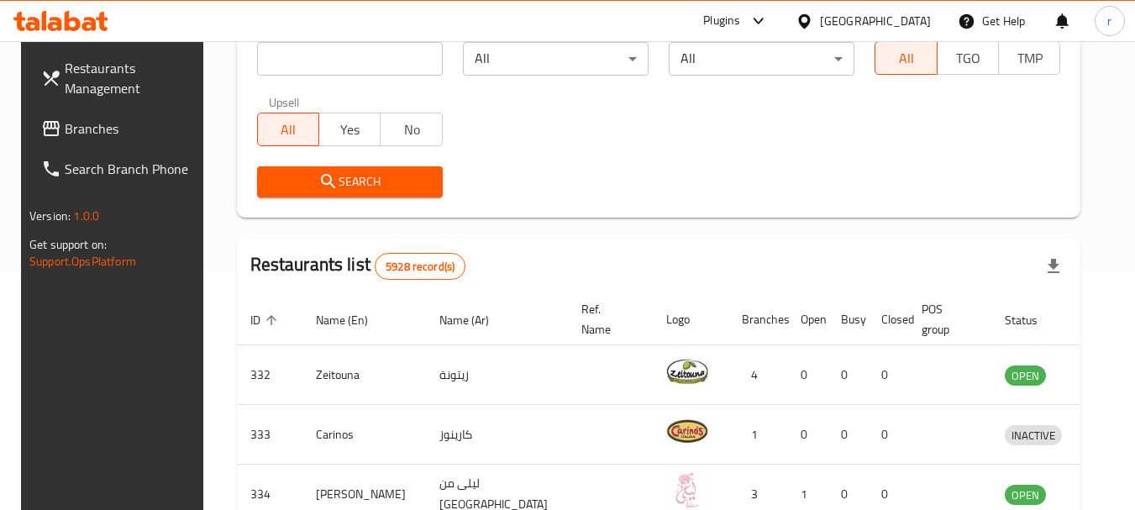
click at [76, 139] on span "Branches" at bounding box center [131, 128] width 133 height 20
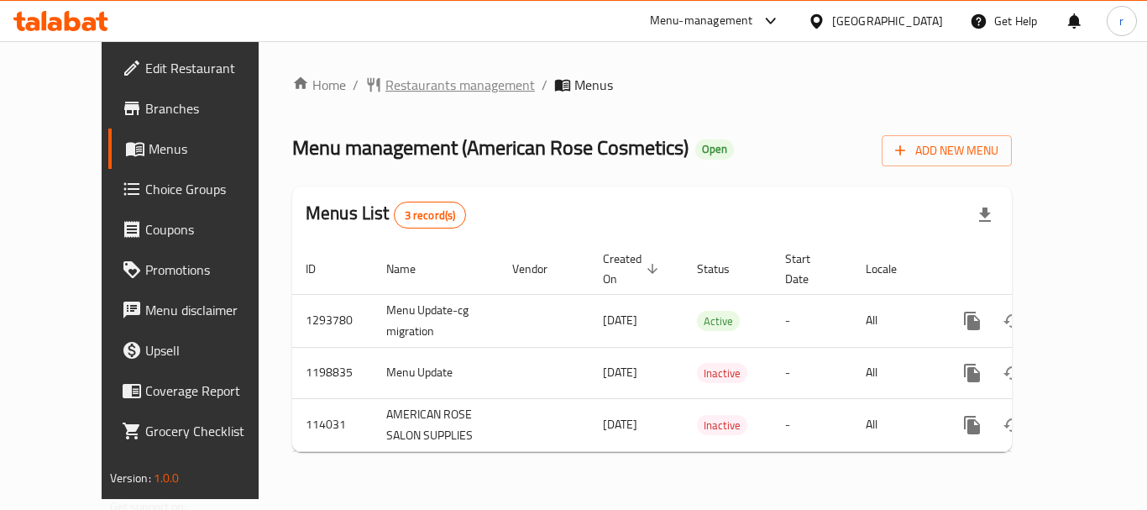
click at [412, 85] on span "Restaurants management" at bounding box center [461, 85] width 150 height 20
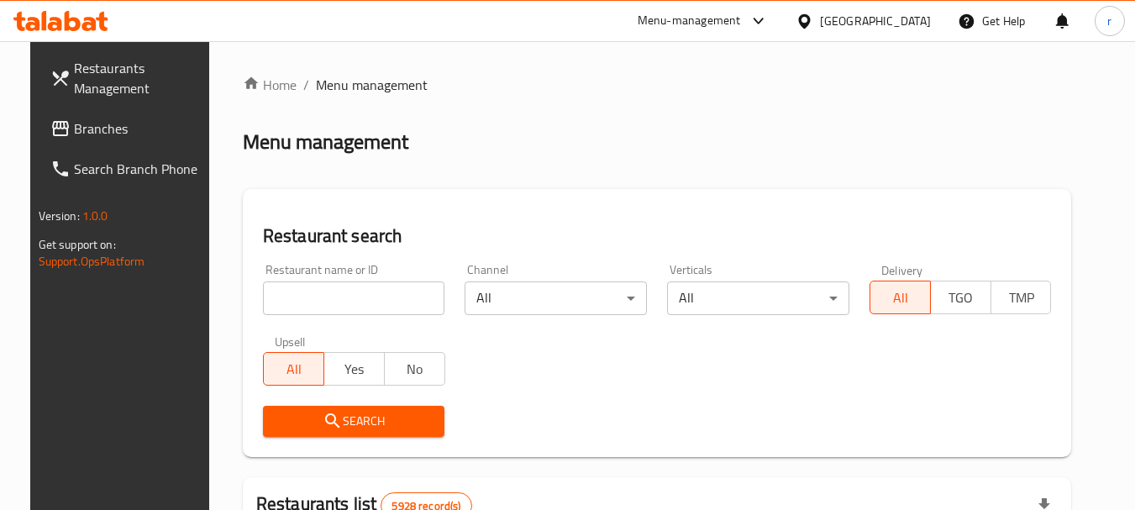
click at [305, 297] on input "search" at bounding box center [354, 298] width 182 height 34
paste input "605335"
type input "605335"
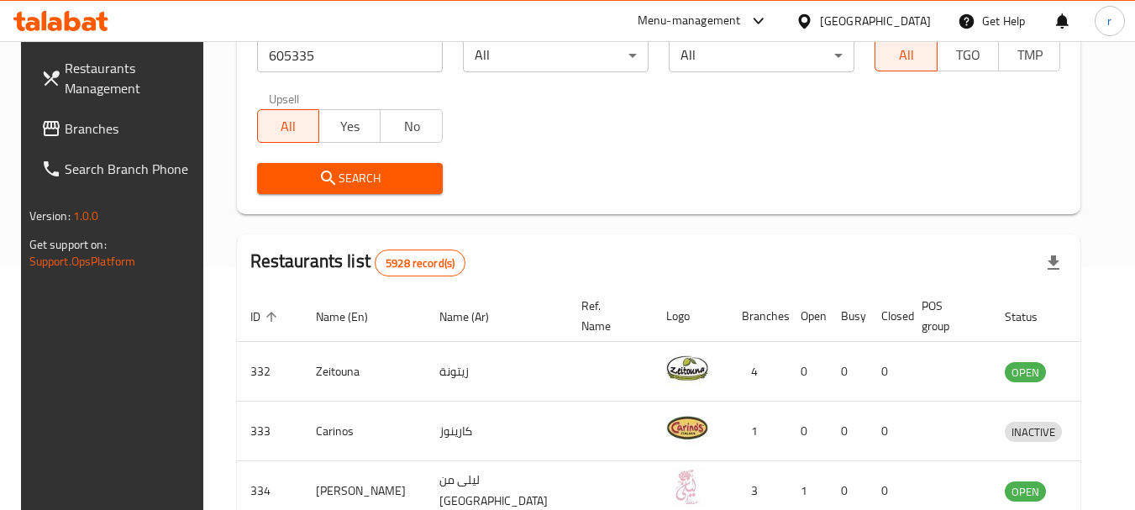
scroll to position [84, 0]
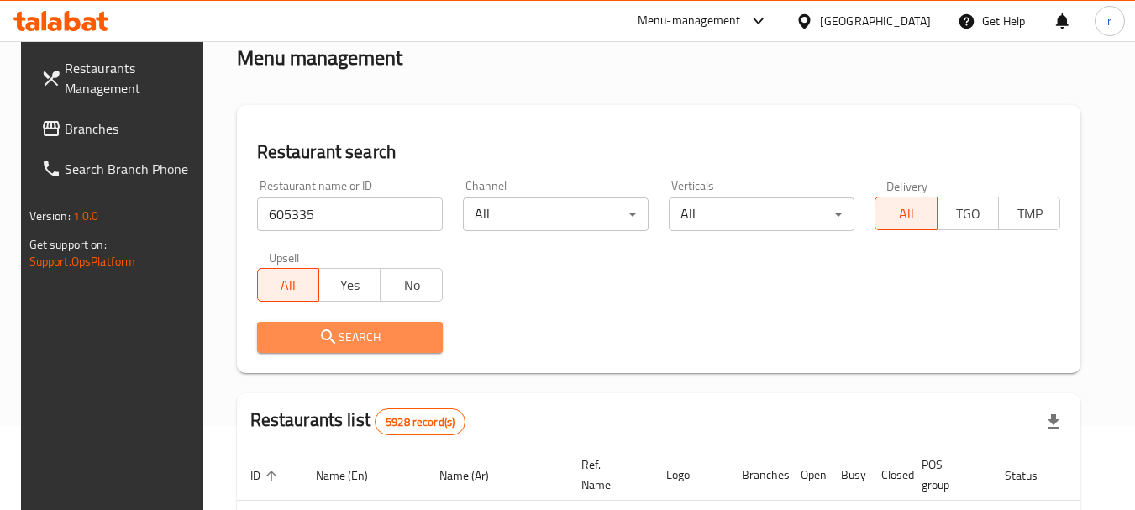
click at [295, 340] on span "Search" at bounding box center [349, 337] width 159 height 21
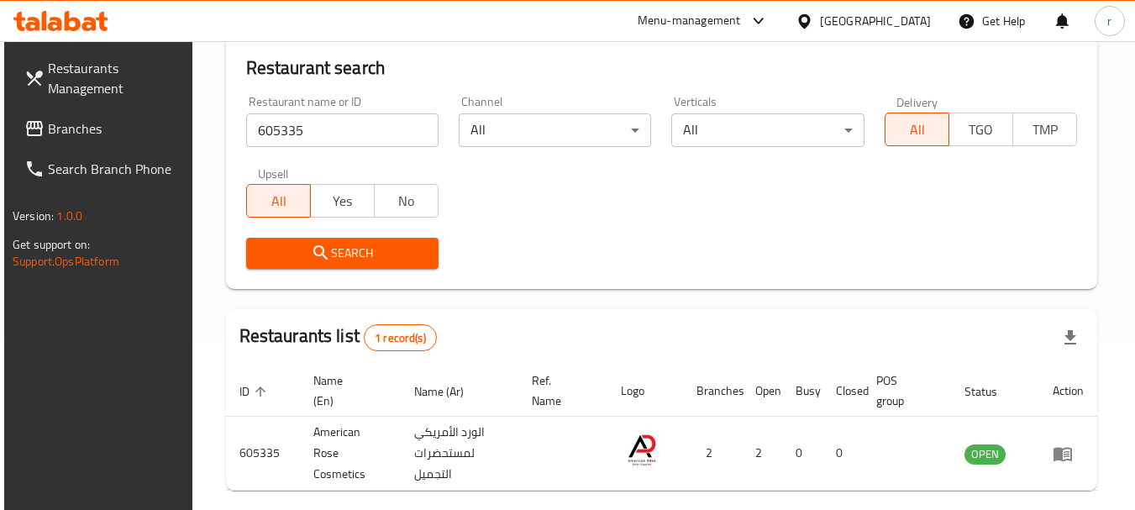
scroll to position [239, 0]
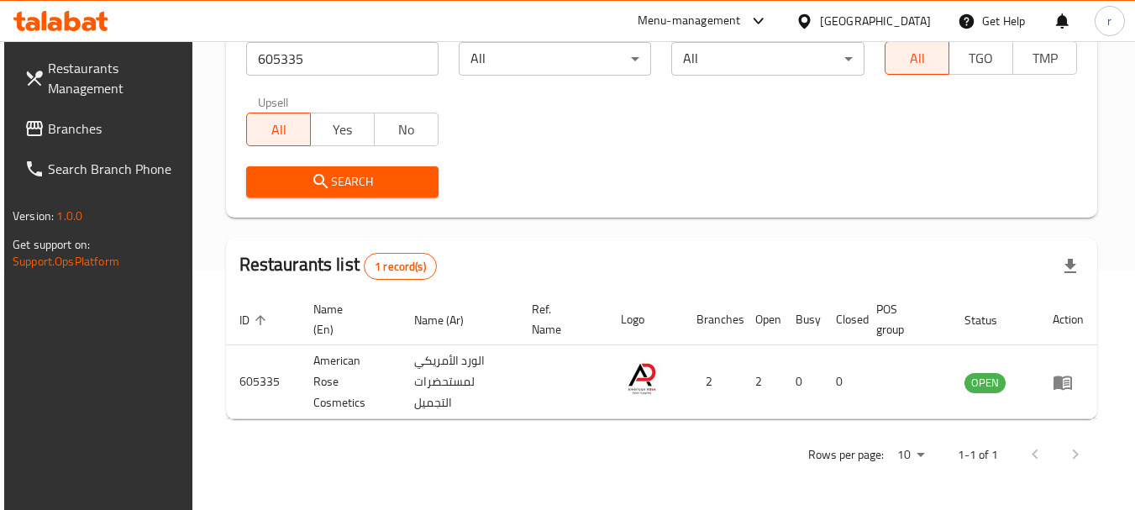
click at [873, 3] on div "[GEOGRAPHIC_DATA]" at bounding box center [863, 21] width 162 height 40
click at [909, 23] on div "[GEOGRAPHIC_DATA]" at bounding box center [875, 21] width 111 height 18
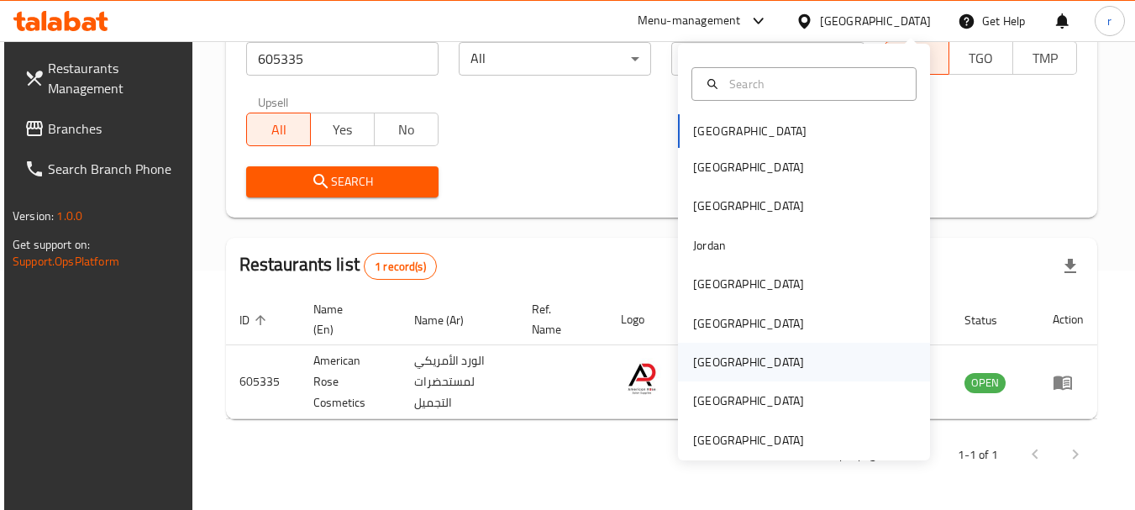
click at [693, 362] on div "[GEOGRAPHIC_DATA]" at bounding box center [748, 362] width 111 height 18
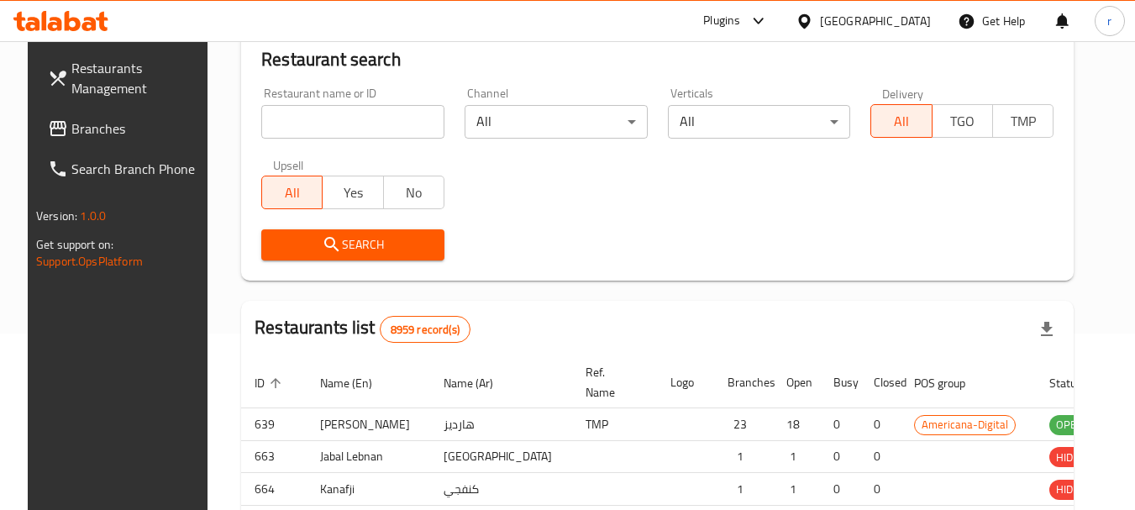
scroll to position [239, 0]
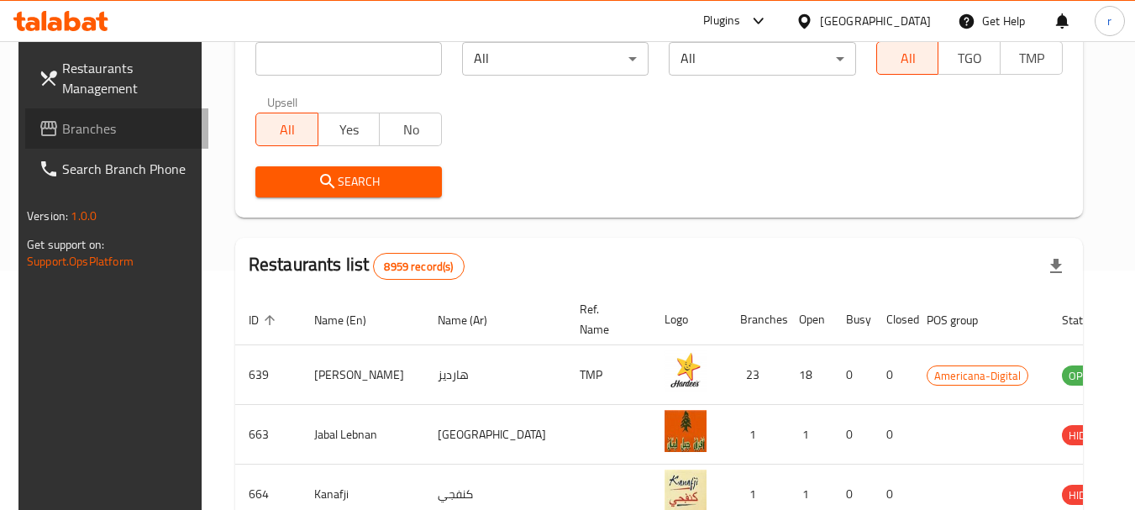
click at [63, 134] on span "Branches" at bounding box center [128, 128] width 133 height 20
drag, startPoint x: 63, startPoint y: 134, endPoint x: 211, endPoint y: 90, distance: 154.2
click at [114, 120] on span "Branches" at bounding box center [128, 128] width 133 height 20
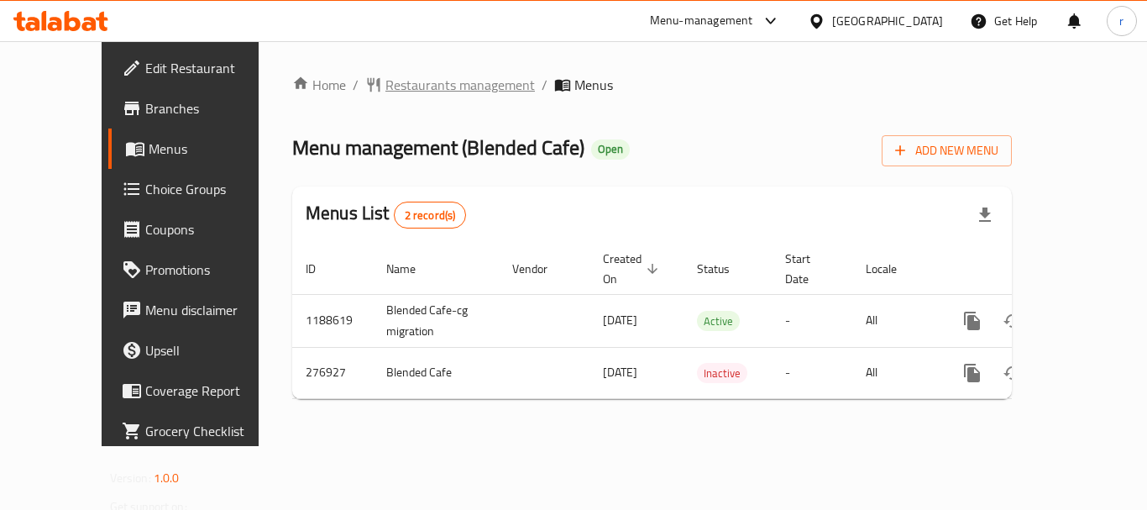
click at [386, 92] on span "Restaurants management" at bounding box center [461, 85] width 150 height 20
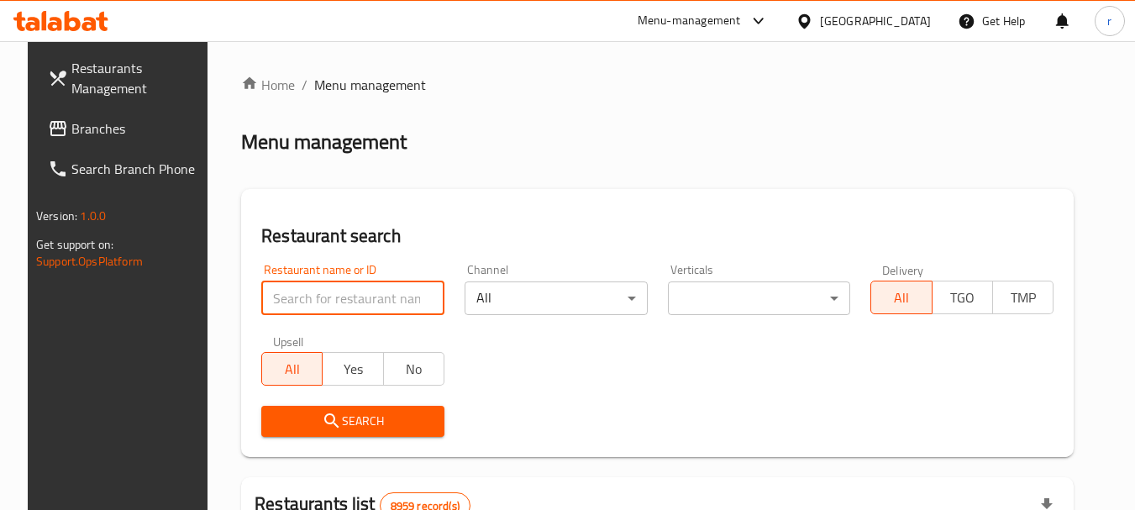
click at [337, 299] on input "search" at bounding box center [352, 298] width 183 height 34
paste input "628052"
type input "628052"
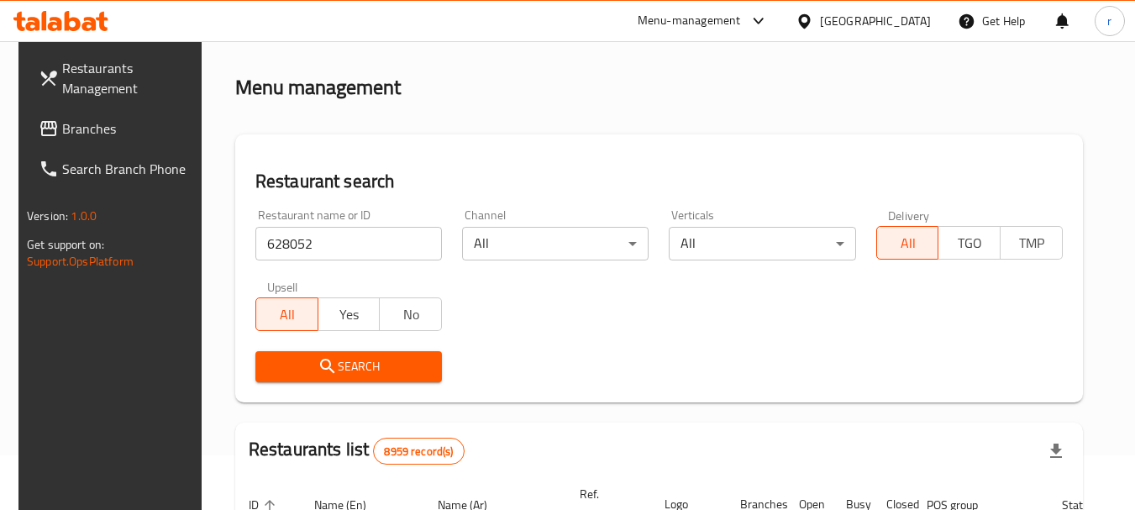
scroll to position [168, 0]
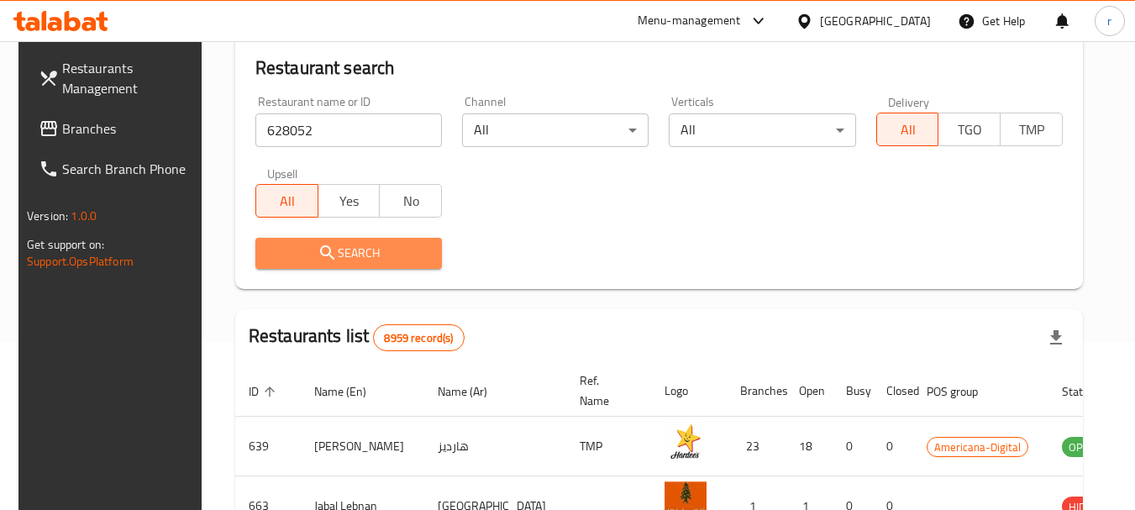
click at [337, 250] on span "Search" at bounding box center [349, 253] width 160 height 21
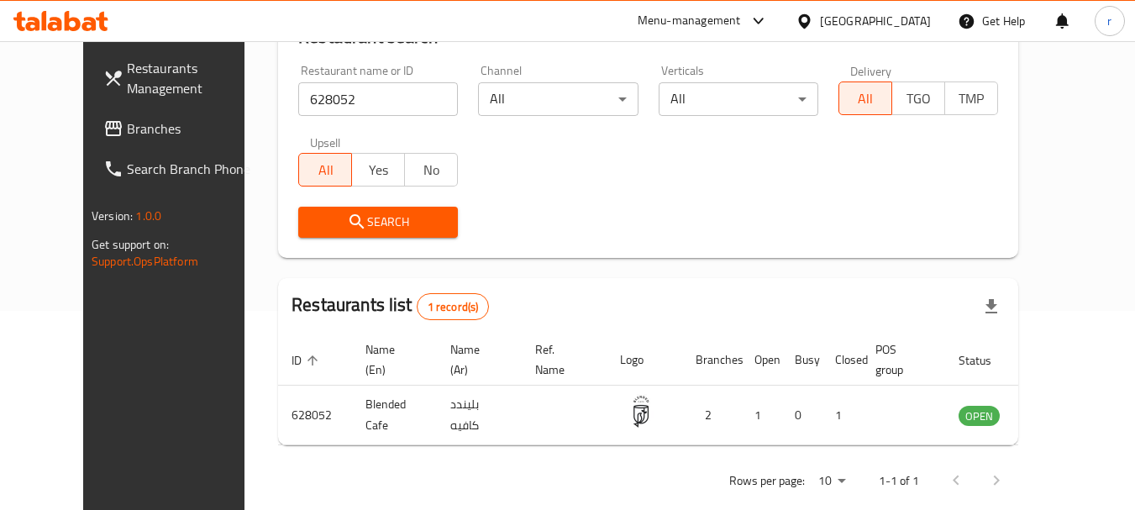
scroll to position [225, 0]
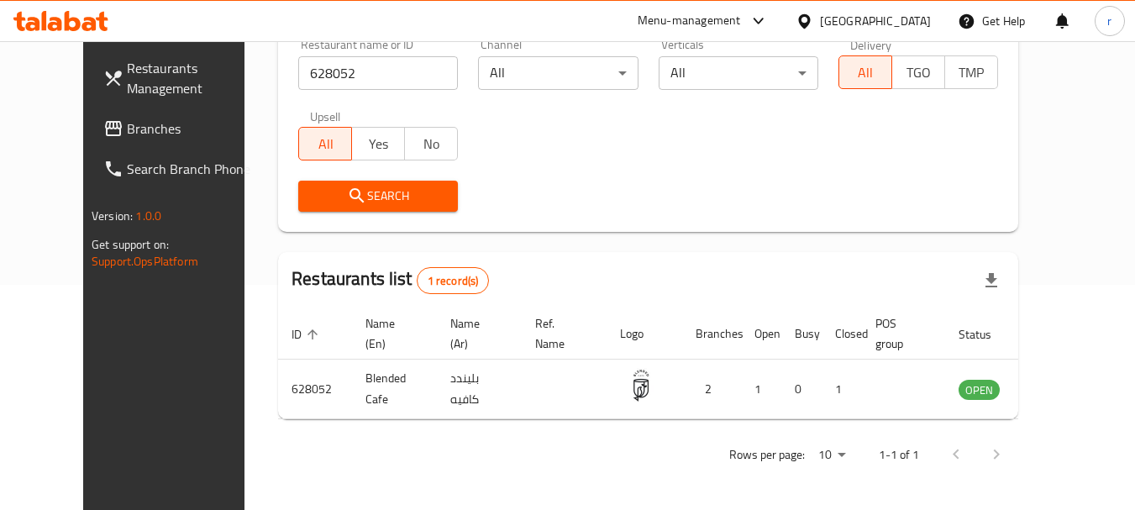
click at [810, 17] on icon at bounding box center [804, 20] width 12 height 14
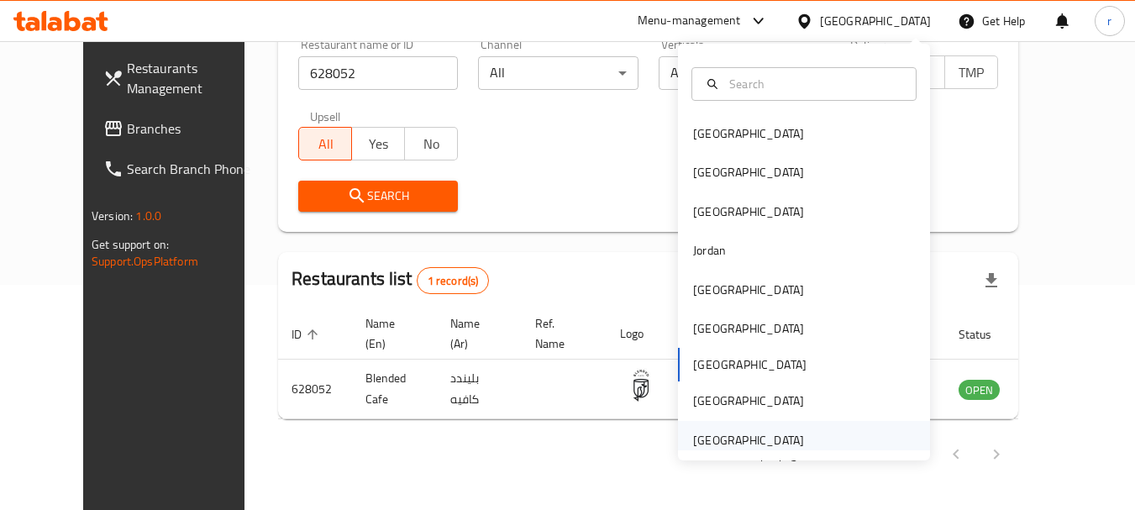
click at [733, 443] on div "[GEOGRAPHIC_DATA]" at bounding box center [748, 440] width 111 height 18
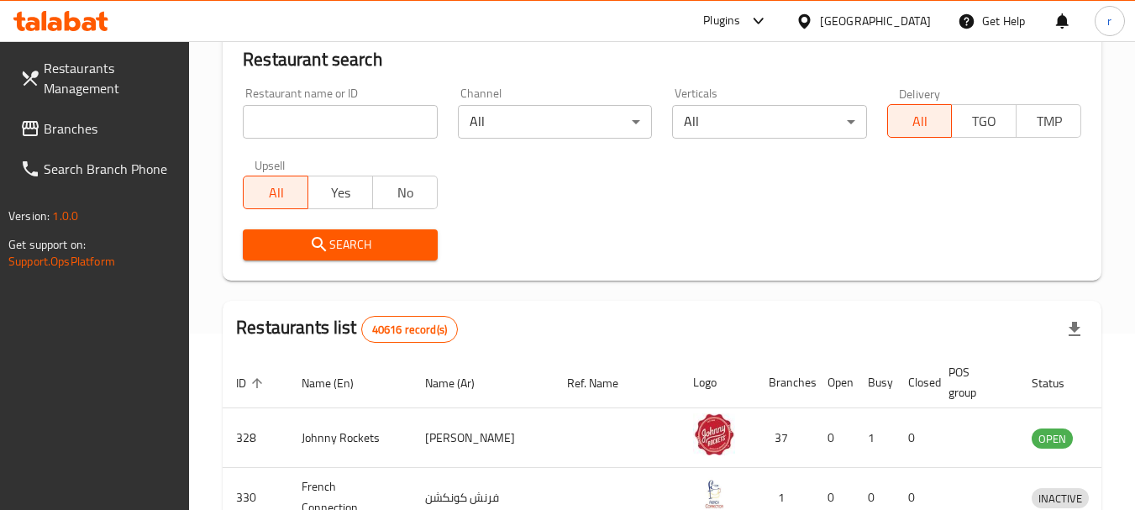
scroll to position [225, 0]
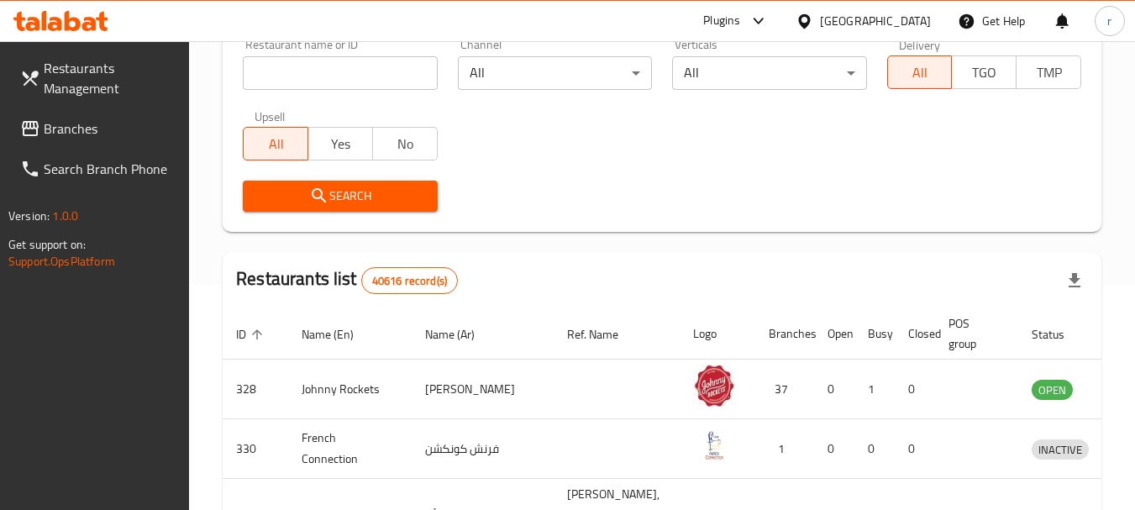
click at [76, 136] on span "Branches" at bounding box center [110, 128] width 133 height 20
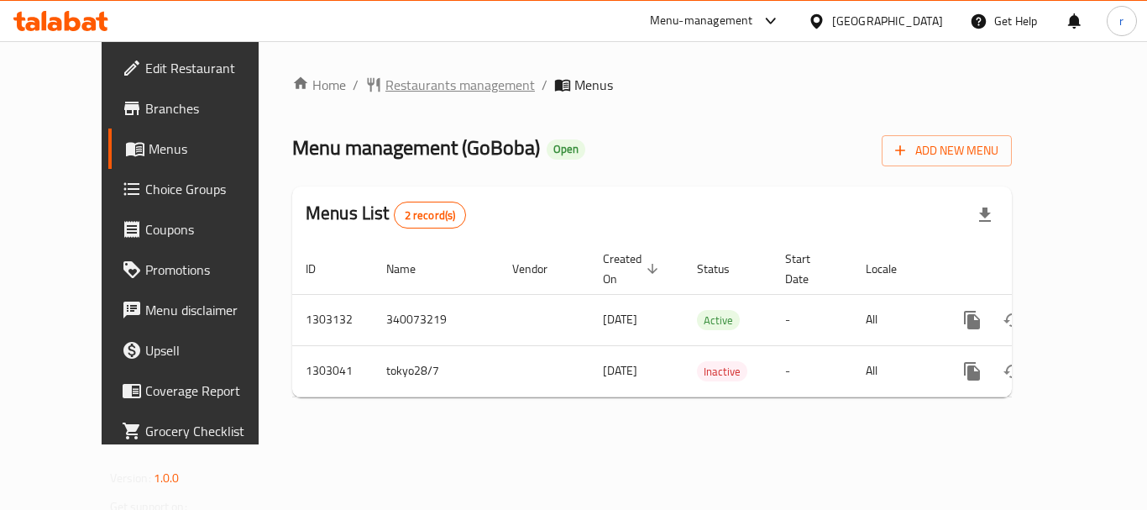
click at [397, 88] on span "Restaurants management" at bounding box center [461, 85] width 150 height 20
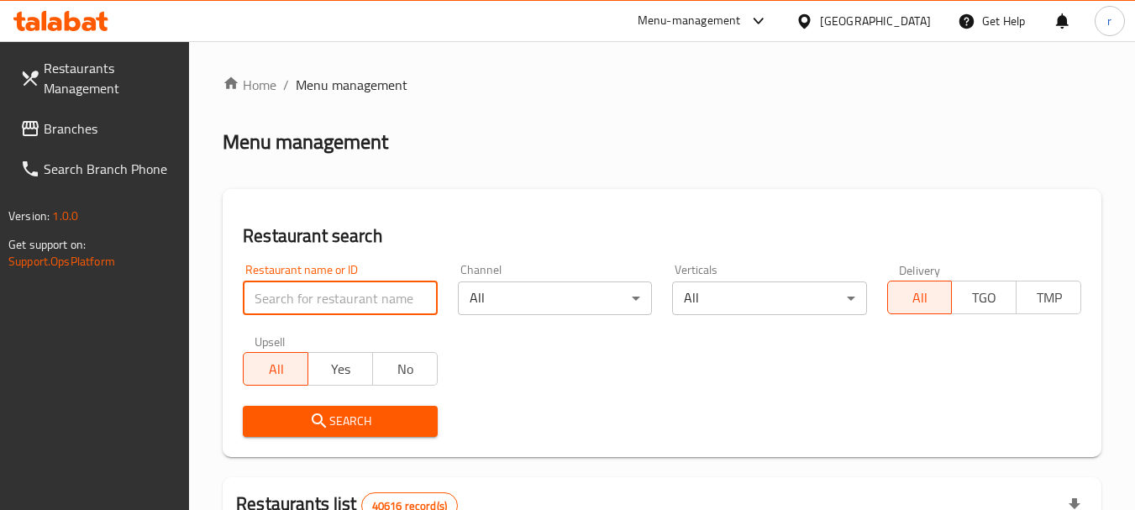
click at [321, 288] on input "search" at bounding box center [340, 298] width 194 height 34
paste input "702665"
type input "702665"
click at [342, 419] on div at bounding box center [567, 255] width 1135 height 510
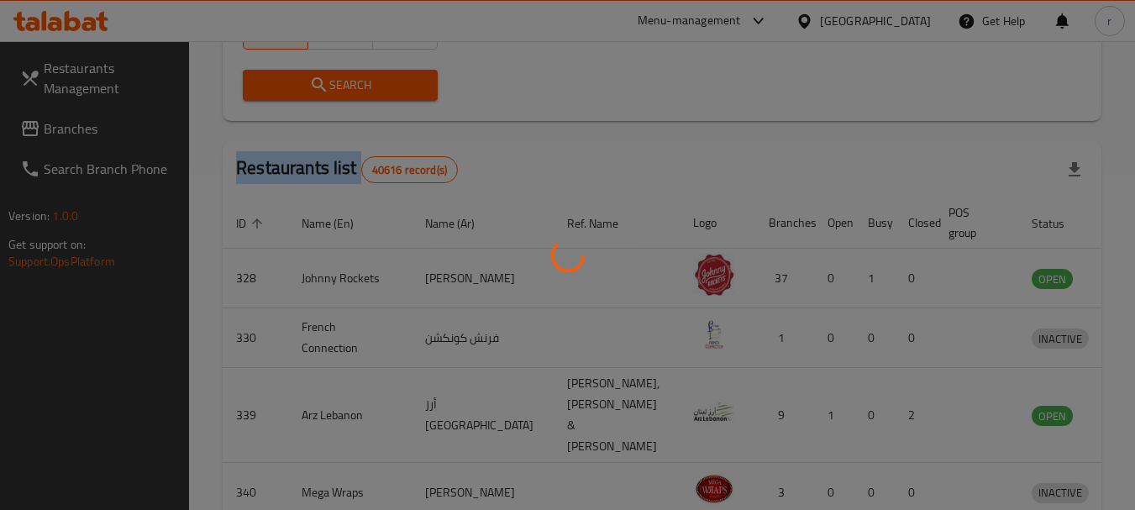
scroll to position [225, 0]
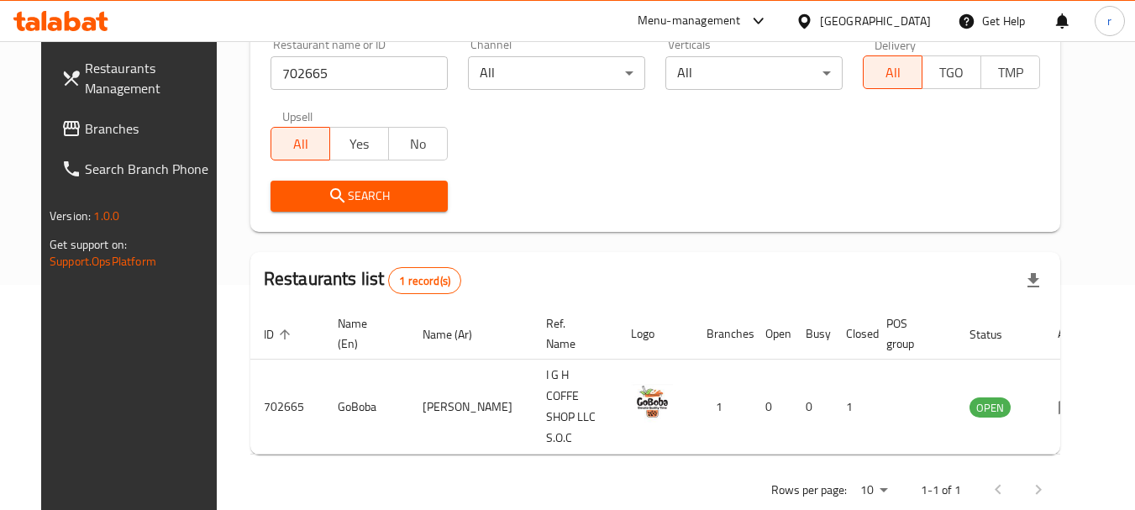
click at [864, 29] on div "[GEOGRAPHIC_DATA]" at bounding box center [875, 21] width 111 height 18
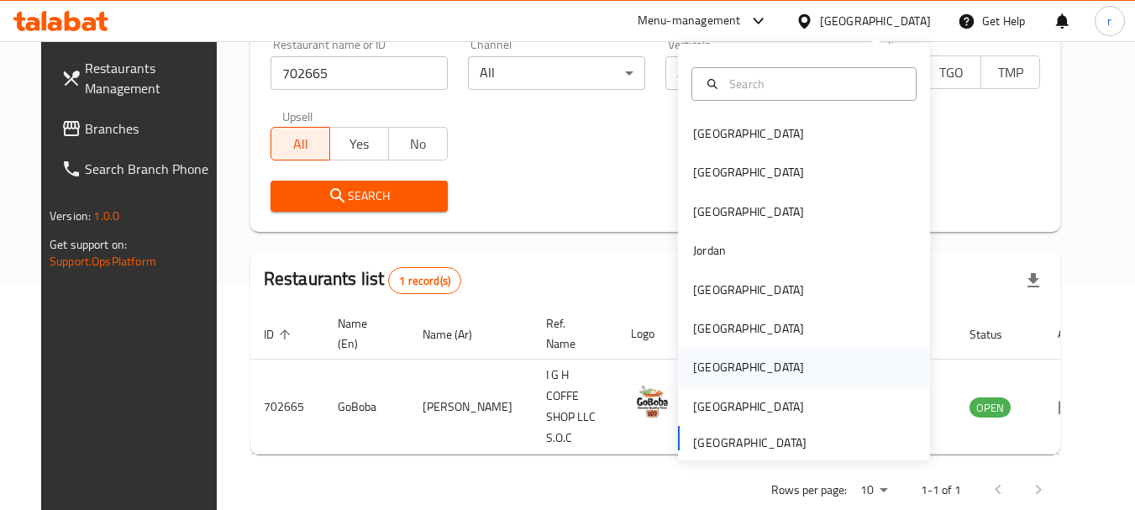
click at [693, 365] on div "[GEOGRAPHIC_DATA]" at bounding box center [748, 367] width 111 height 18
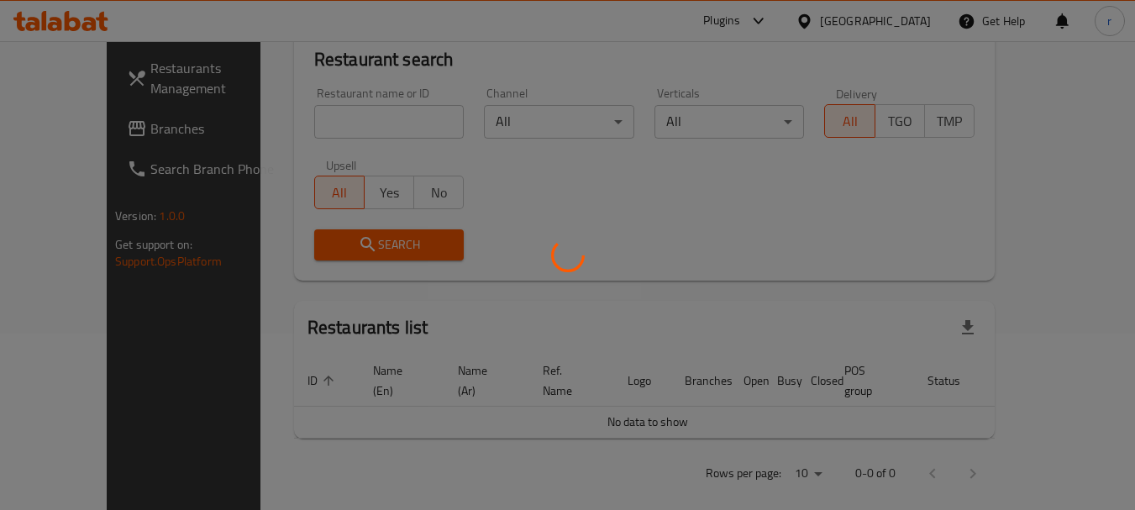
scroll to position [225, 0]
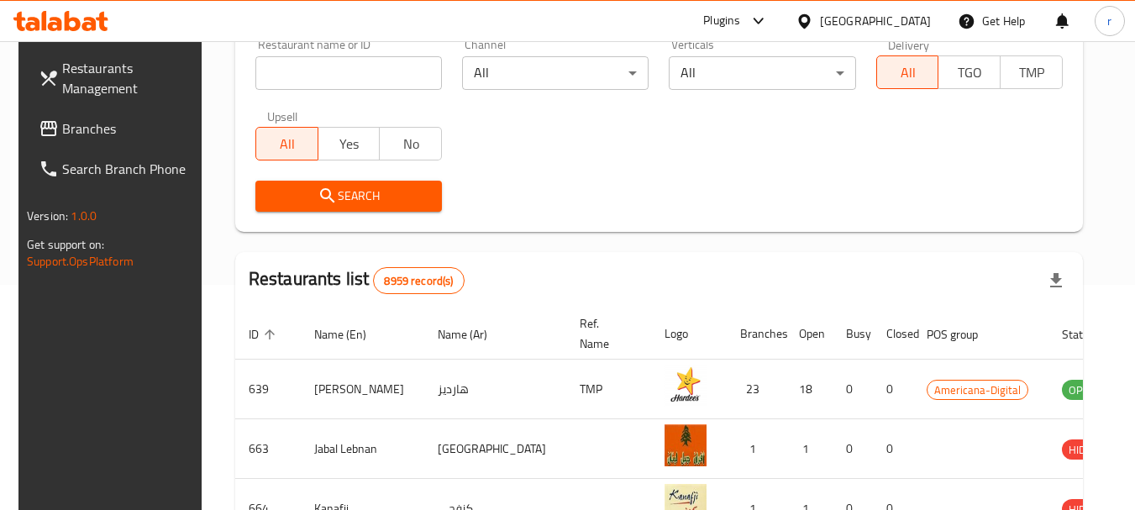
click at [286, 71] on input "search" at bounding box center [348, 73] width 186 height 34
paste input "762761"
type input "762761"
click at [71, 123] on span "Branches" at bounding box center [128, 128] width 133 height 20
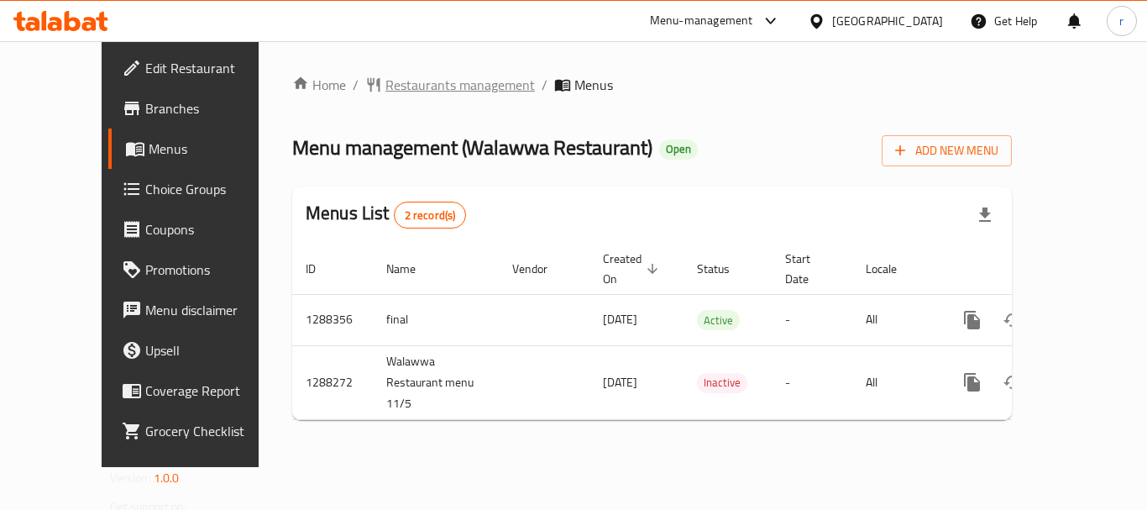
click at [413, 91] on span "Restaurants management" at bounding box center [461, 85] width 150 height 20
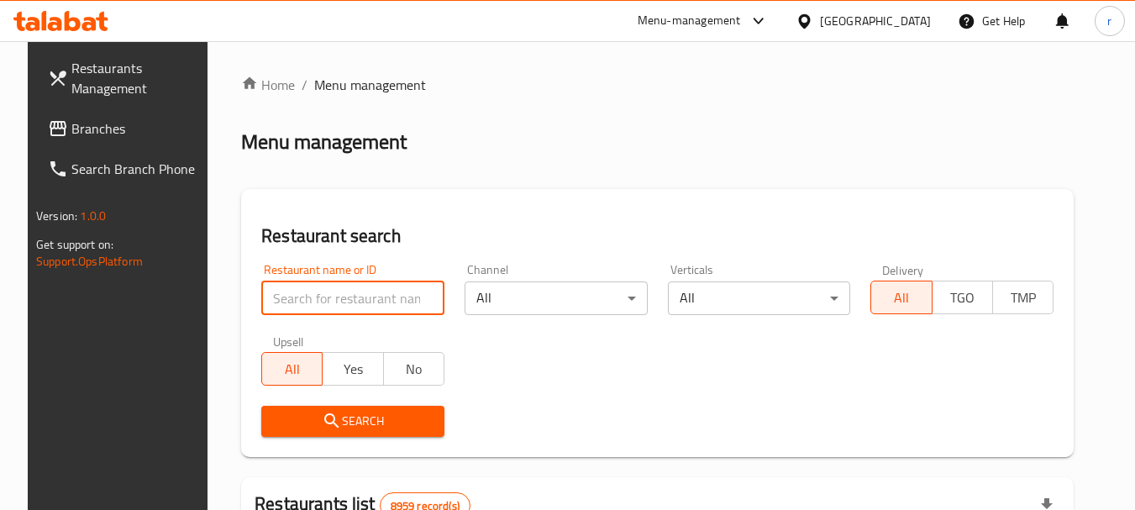
click at [312, 289] on input "search" at bounding box center [352, 298] width 183 height 34
paste input "696773"
type input "696773"
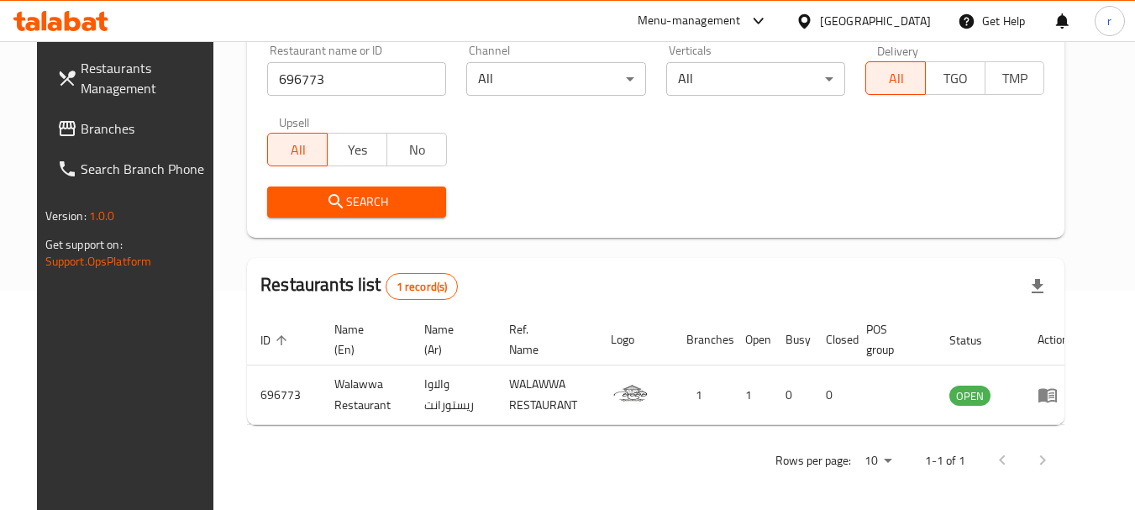
scroll to position [225, 0]
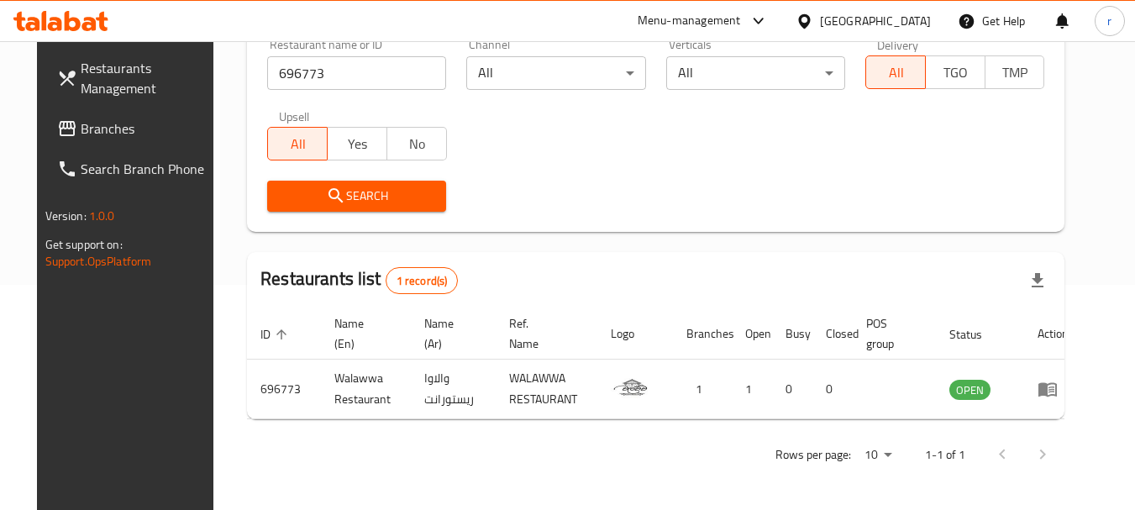
click at [905, 18] on div "[GEOGRAPHIC_DATA]" at bounding box center [875, 21] width 111 height 18
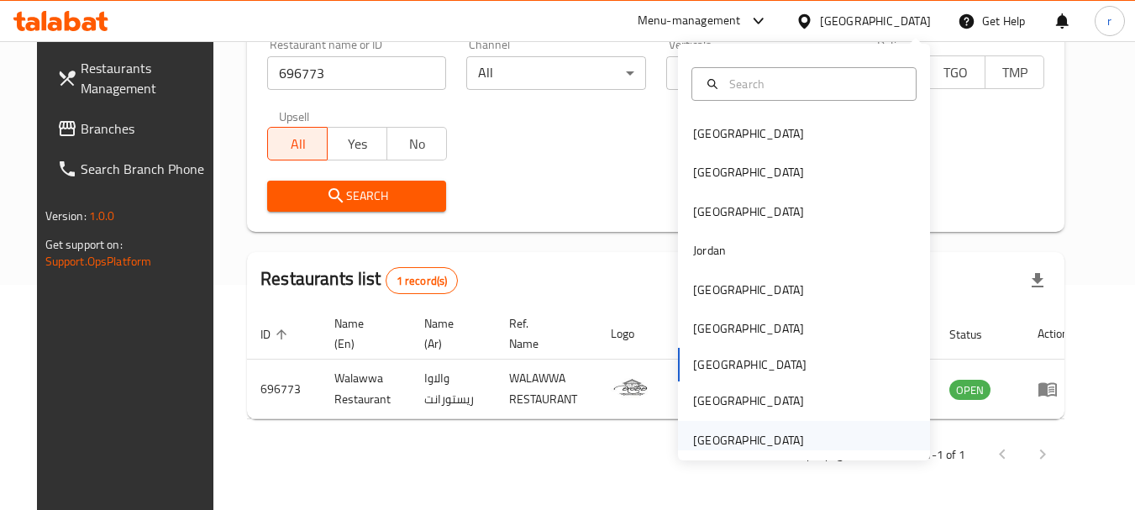
click at [740, 443] on div "[GEOGRAPHIC_DATA]" at bounding box center [748, 440] width 111 height 18
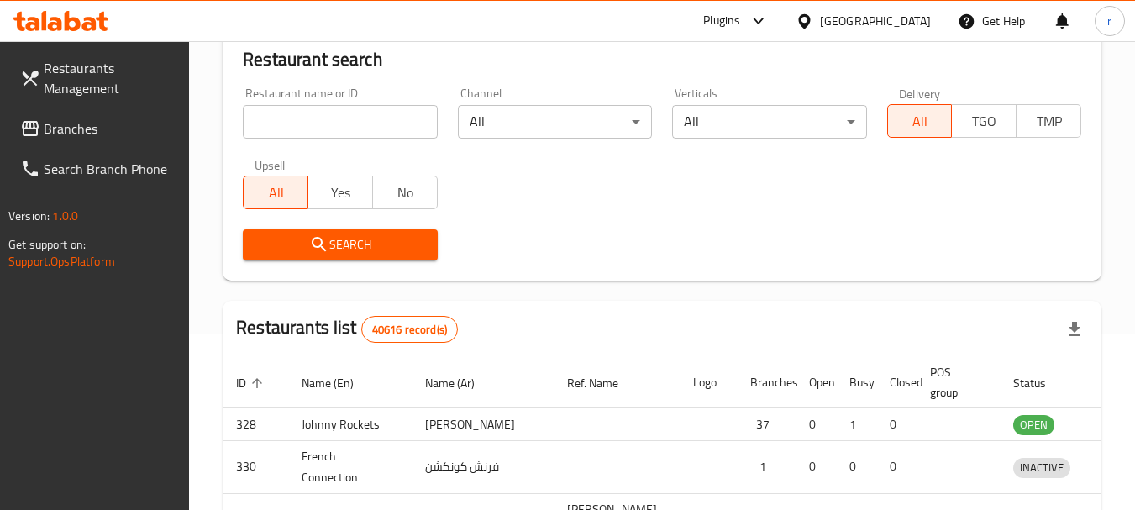
scroll to position [225, 0]
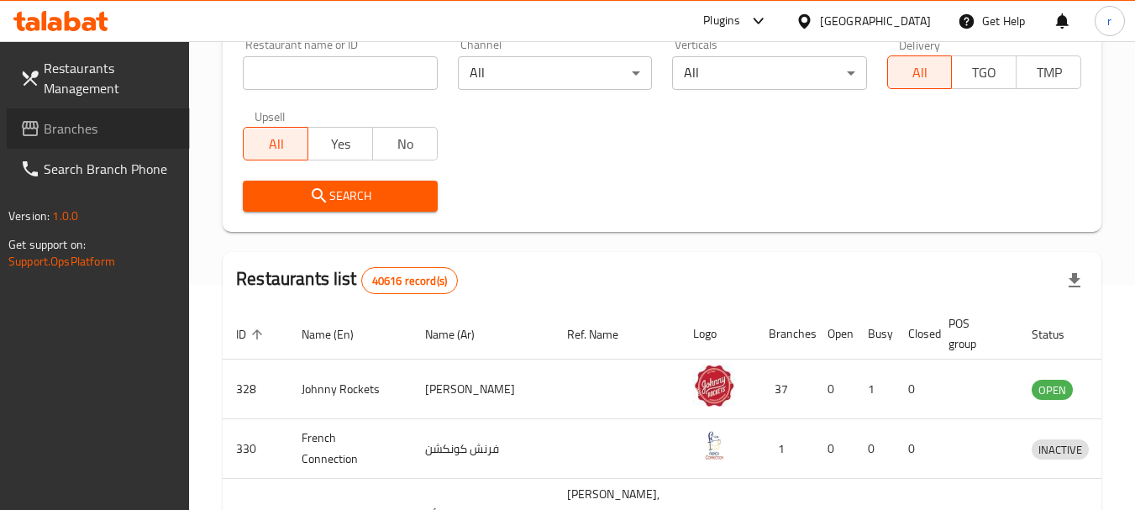
click at [69, 136] on span "Branches" at bounding box center [110, 128] width 133 height 20
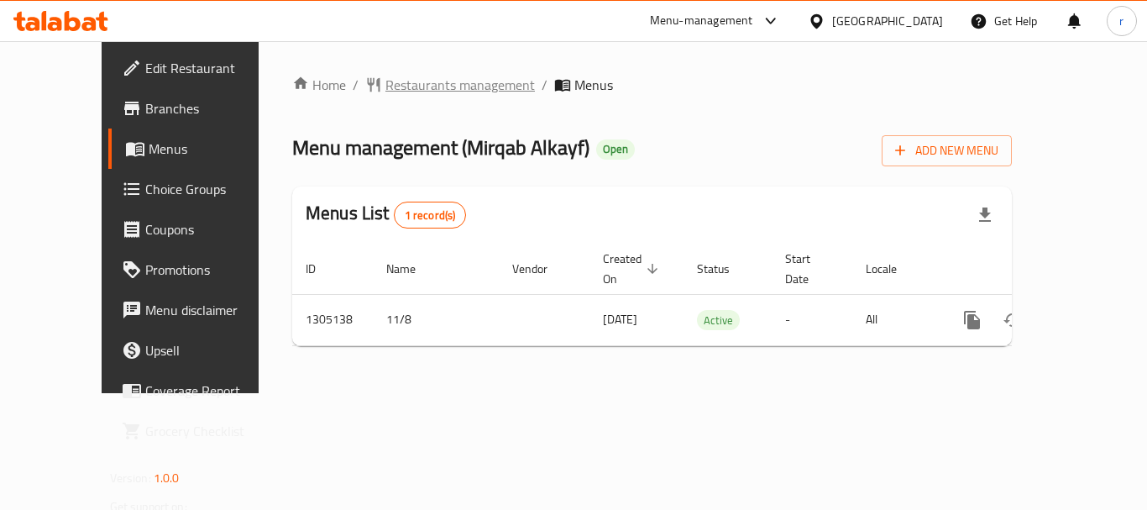
click at [386, 75] on span "Restaurants management" at bounding box center [461, 85] width 150 height 20
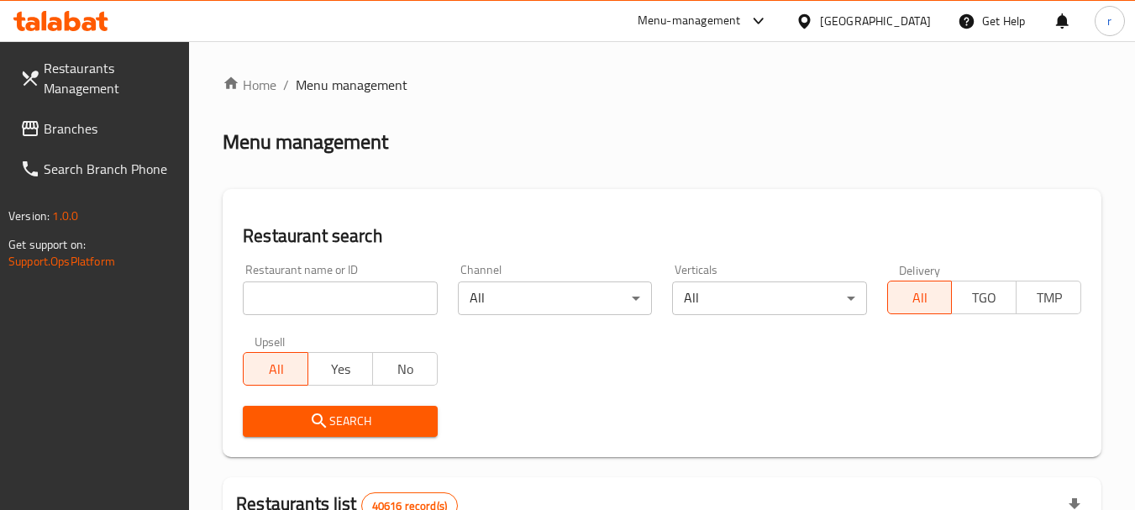
click at [336, 301] on input "search" at bounding box center [340, 298] width 194 height 34
paste input "703553"
type input "703553"
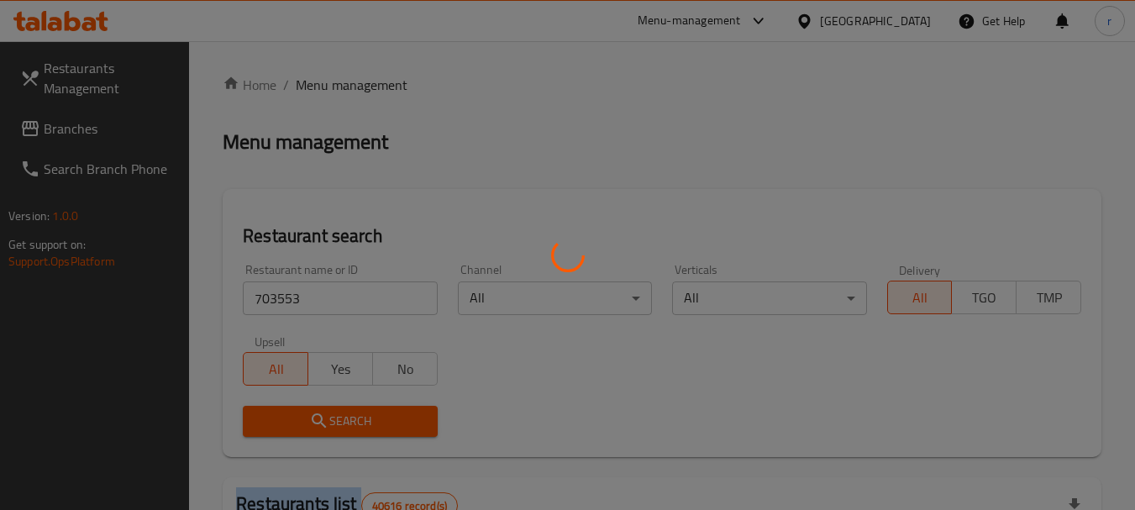
click at [360, 417] on div at bounding box center [567, 255] width 1135 height 510
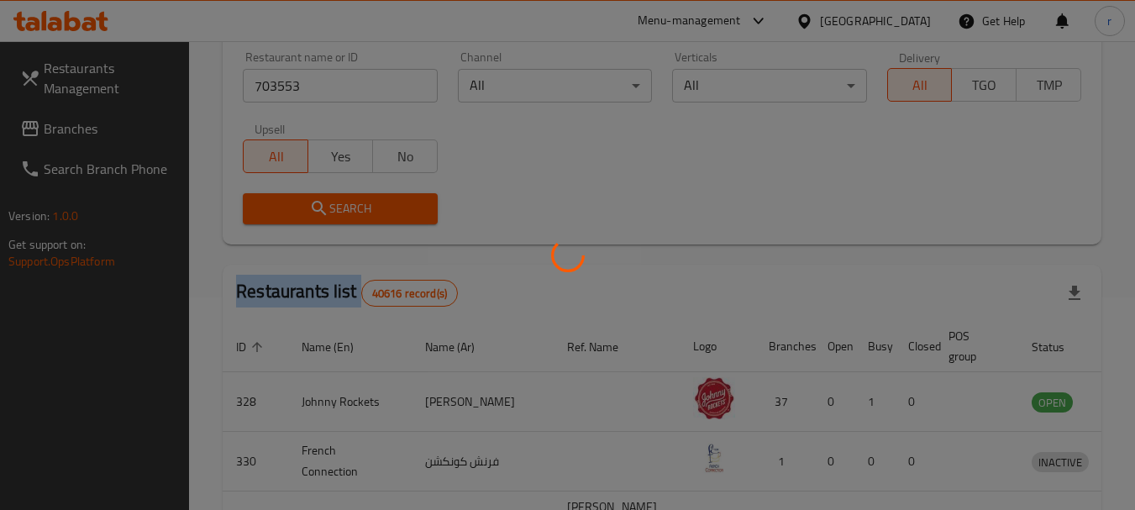
scroll to position [225, 0]
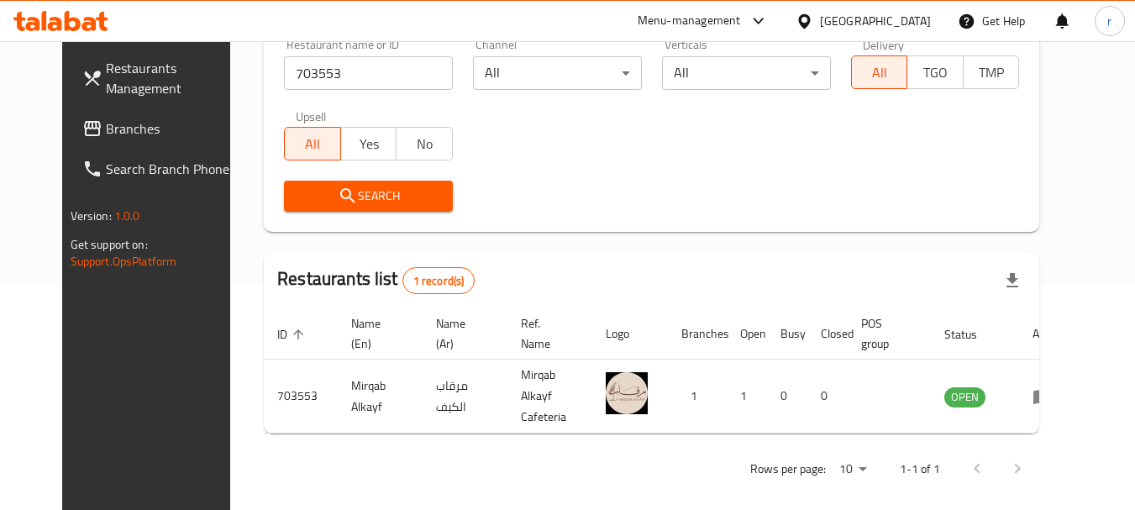
click at [878, 24] on div "[GEOGRAPHIC_DATA]" at bounding box center [875, 21] width 111 height 18
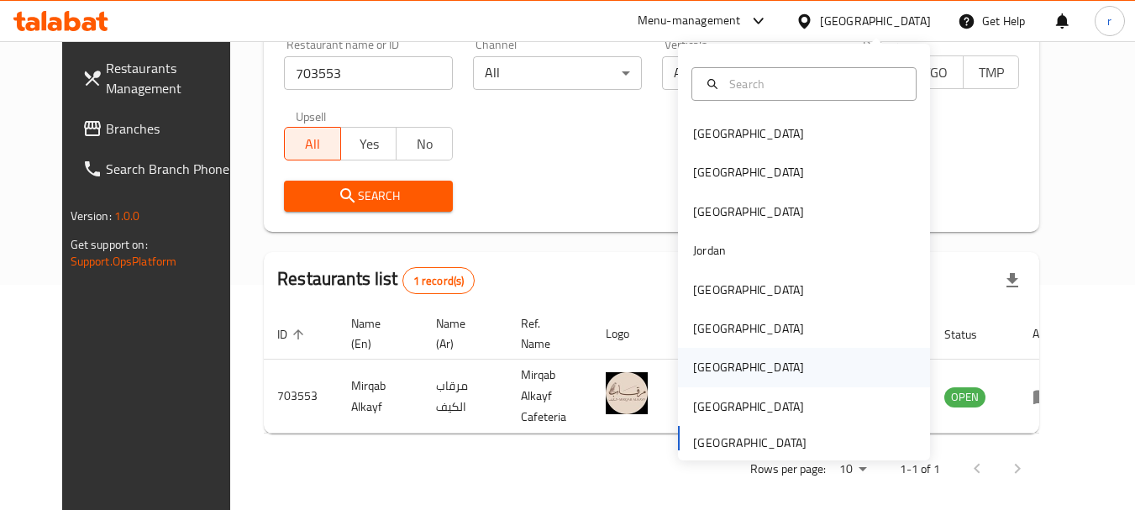
click at [694, 361] on div "[GEOGRAPHIC_DATA]" at bounding box center [748, 367] width 111 height 18
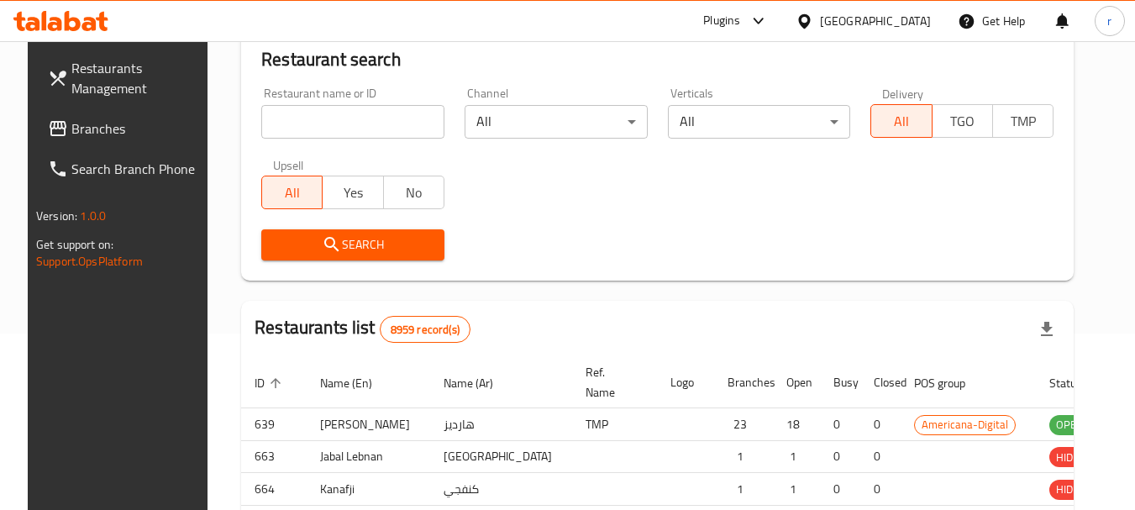
scroll to position [225, 0]
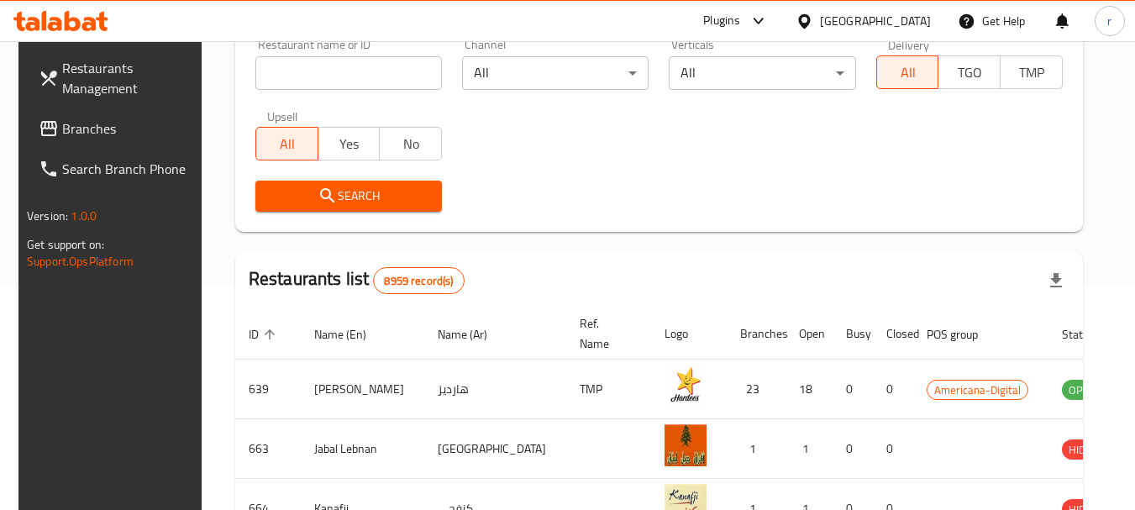
click at [73, 129] on span "Branches" at bounding box center [128, 128] width 133 height 20
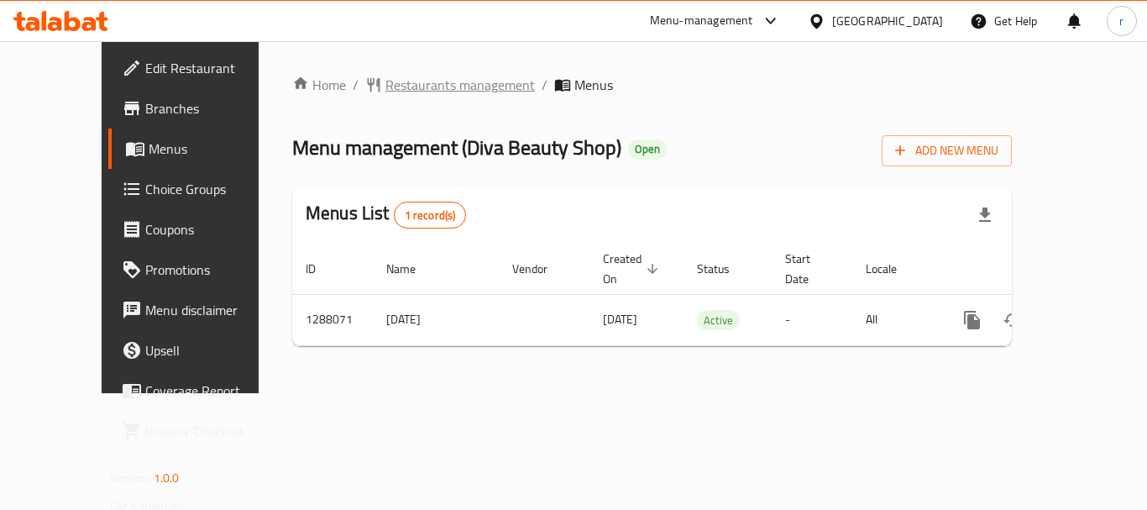
click at [392, 87] on span "Restaurants management" at bounding box center [461, 85] width 150 height 20
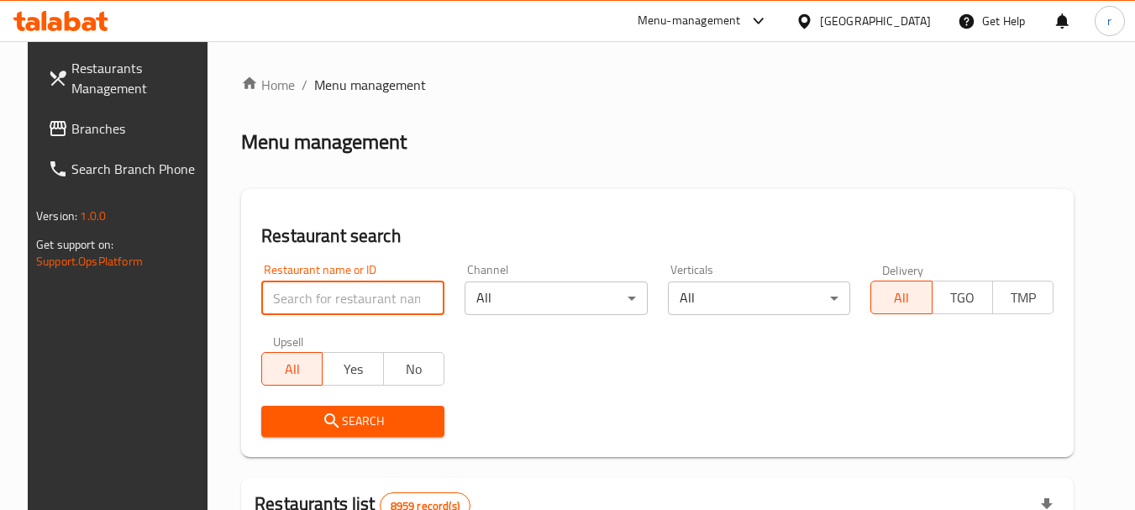
click at [328, 297] on input "search" at bounding box center [352, 298] width 183 height 34
paste input "696964"
type input "696964"
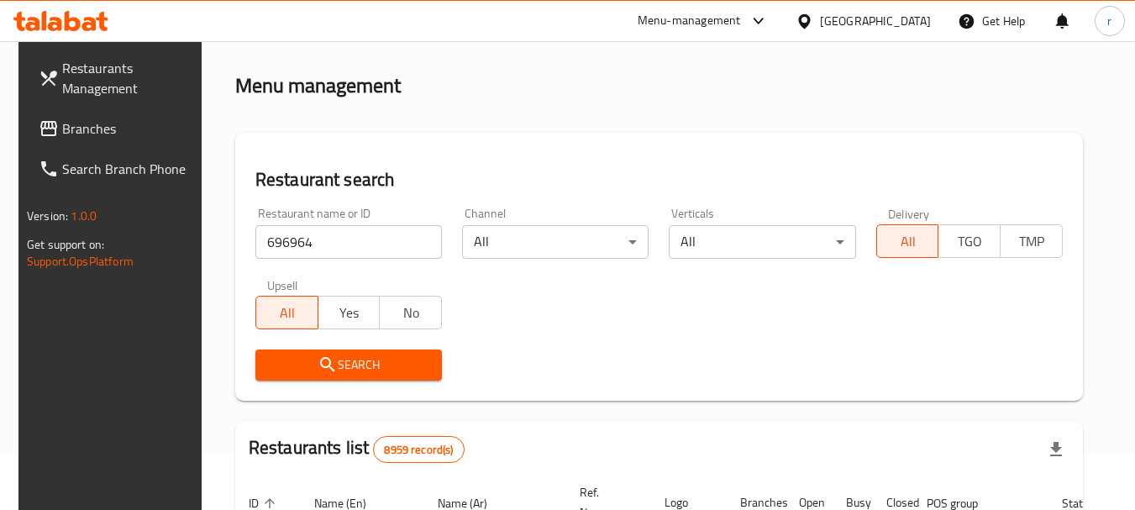
scroll to position [168, 0]
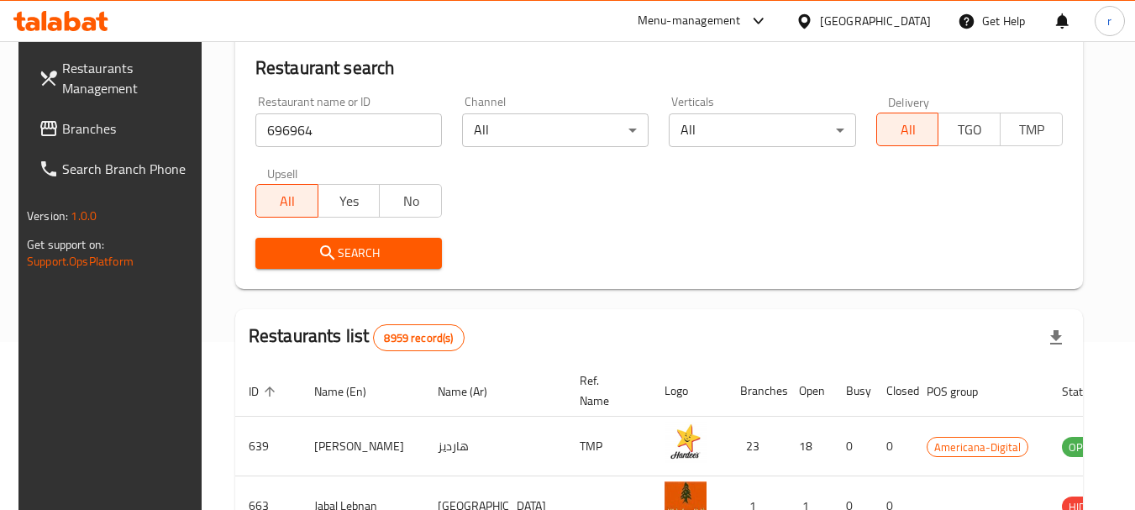
click at [387, 254] on span "Search" at bounding box center [349, 253] width 160 height 21
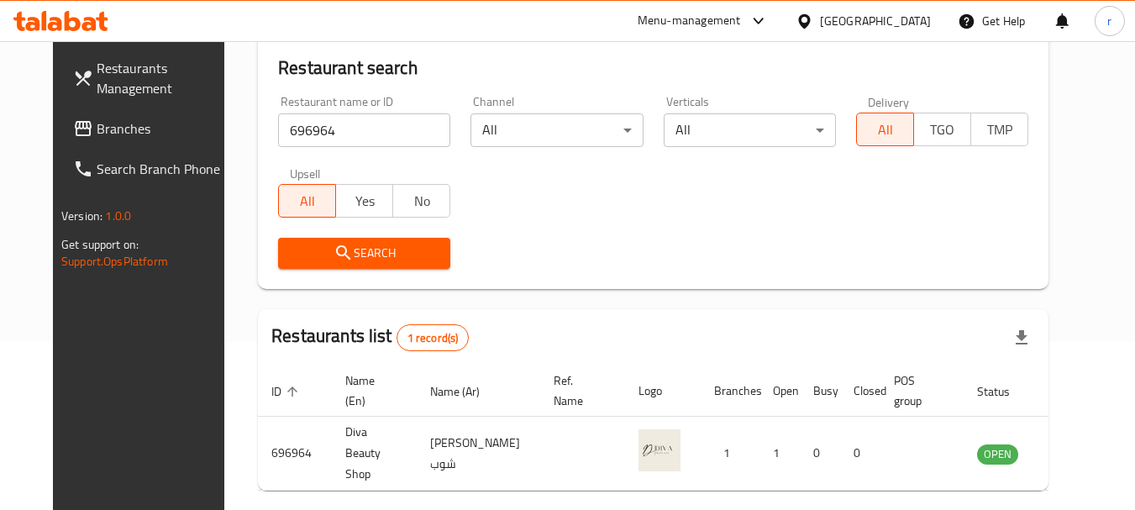
click at [820, 20] on div at bounding box center [807, 21] width 24 height 18
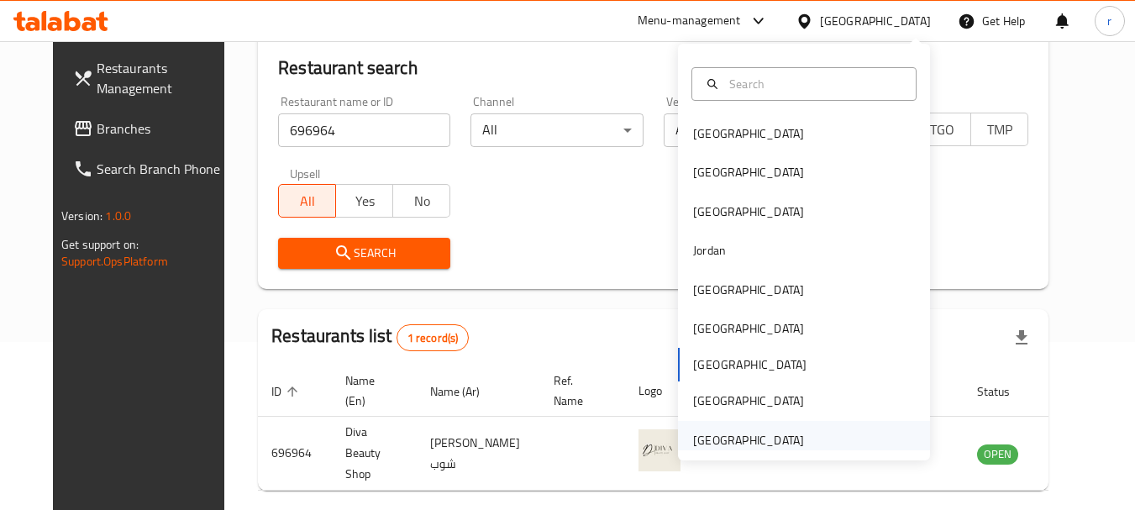
click at [744, 434] on div "[GEOGRAPHIC_DATA]" at bounding box center [748, 440] width 111 height 18
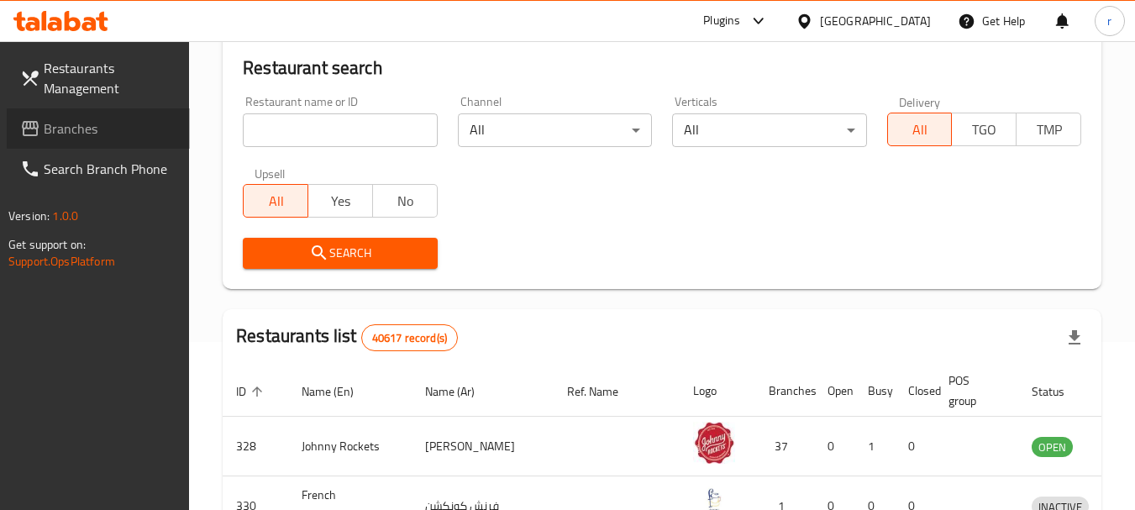
click at [71, 118] on span "Branches" at bounding box center [110, 128] width 133 height 20
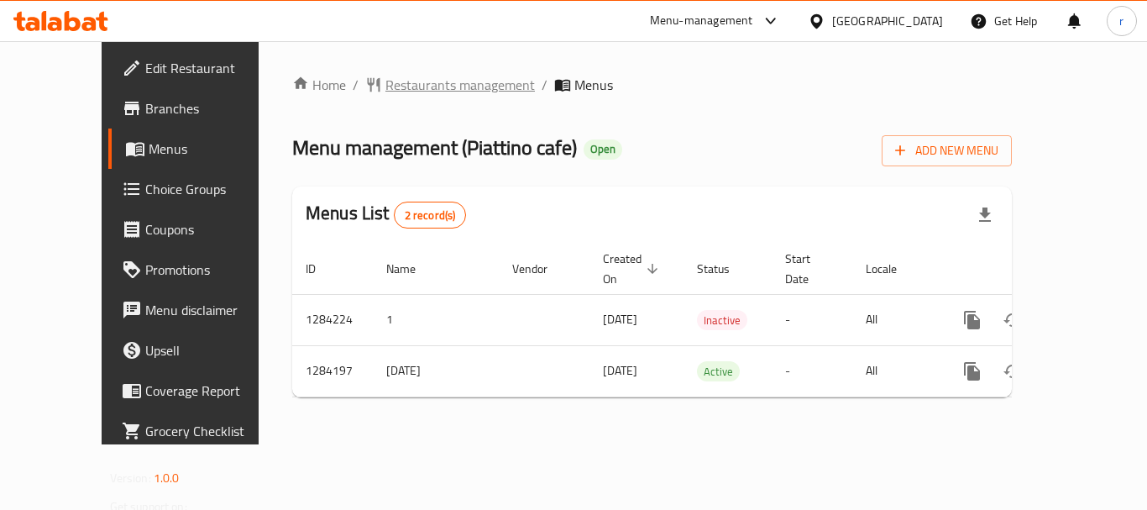
click at [386, 90] on span "Restaurants management" at bounding box center [461, 85] width 150 height 20
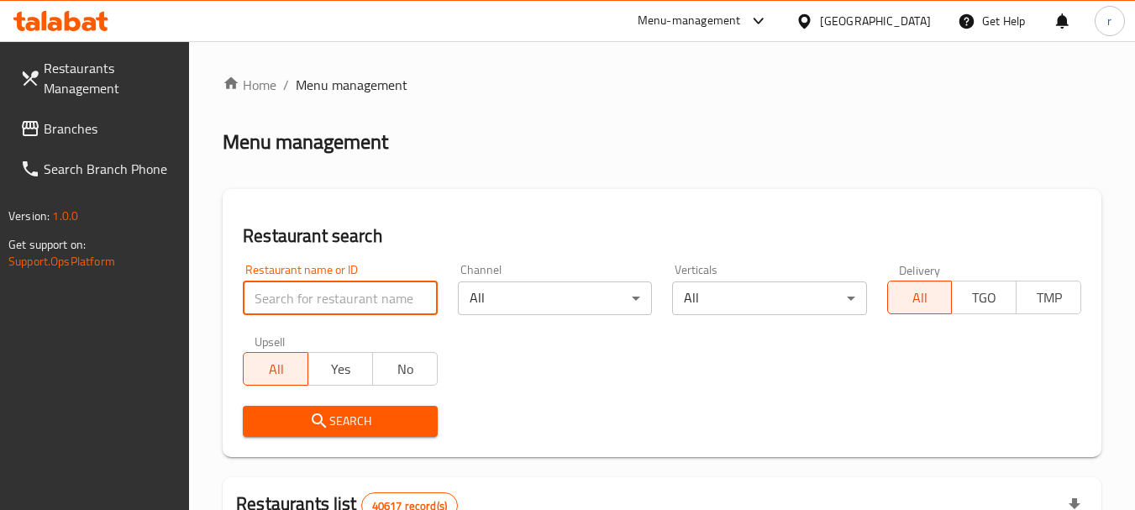
click at [313, 295] on input "search" at bounding box center [340, 298] width 194 height 34
paste input "695605"
type input "695605"
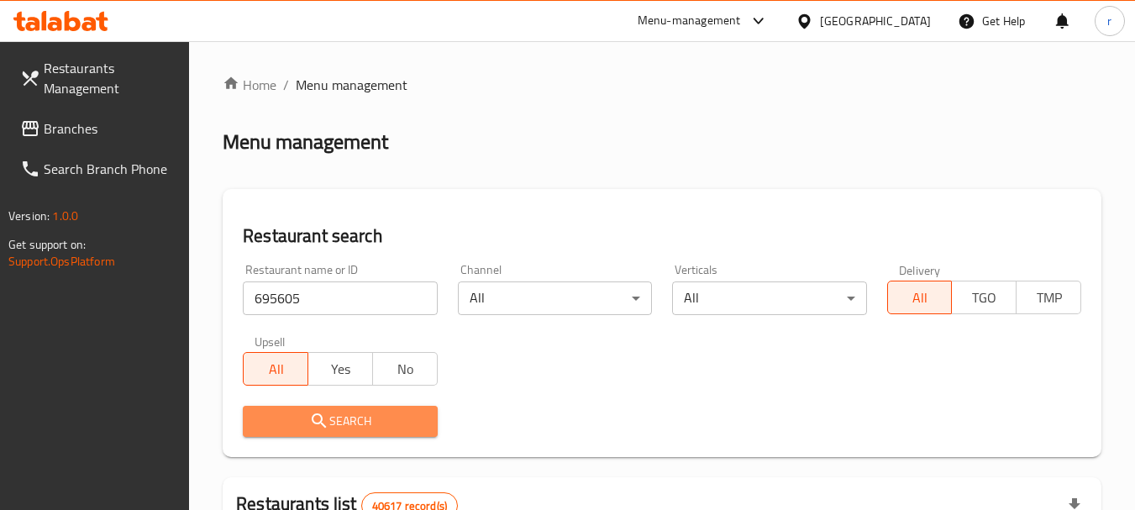
click at [352, 413] on span "Search" at bounding box center [339, 421] width 167 height 21
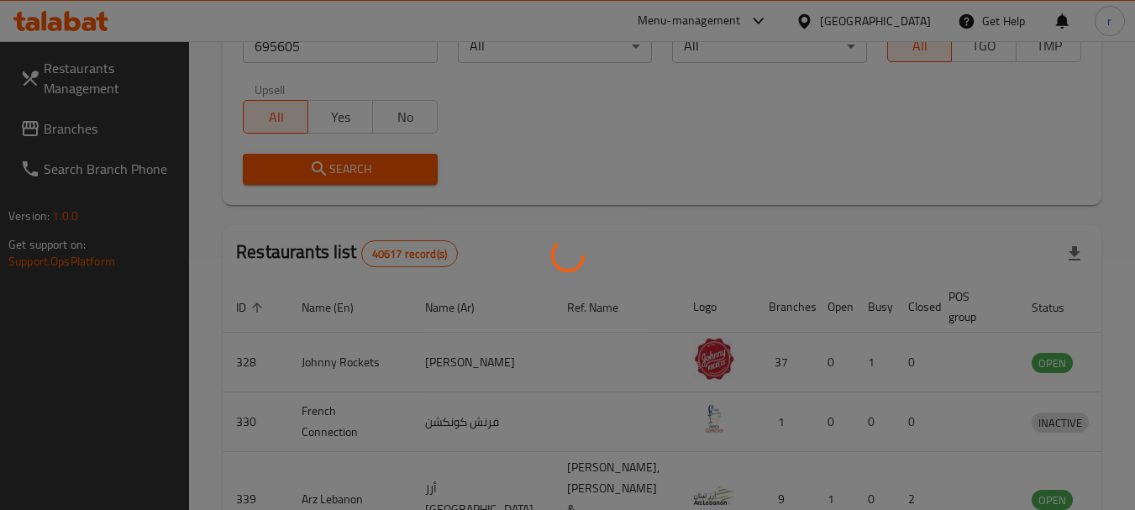
scroll to position [225, 0]
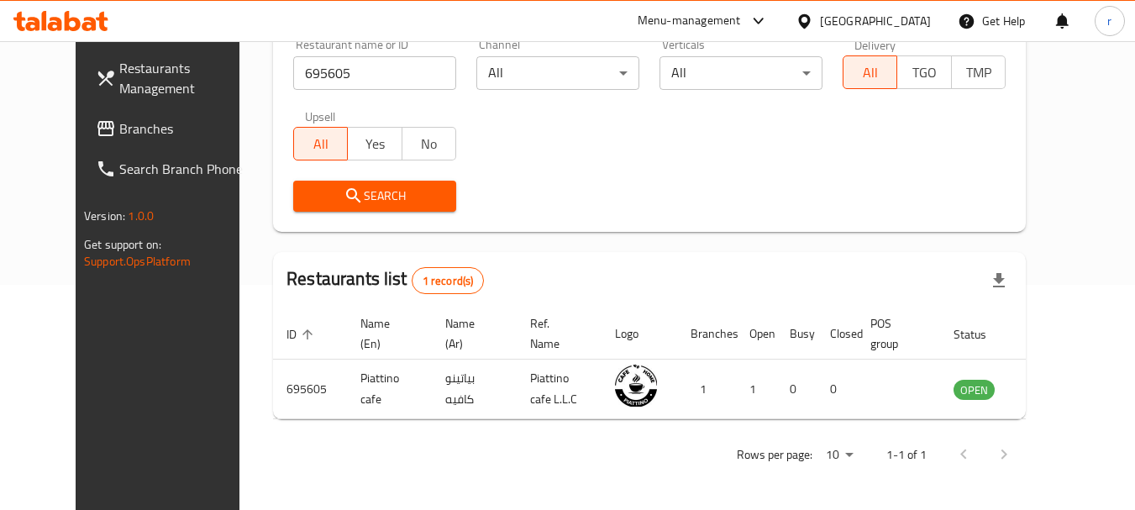
click at [864, 20] on div "[GEOGRAPHIC_DATA]" at bounding box center [875, 21] width 111 height 18
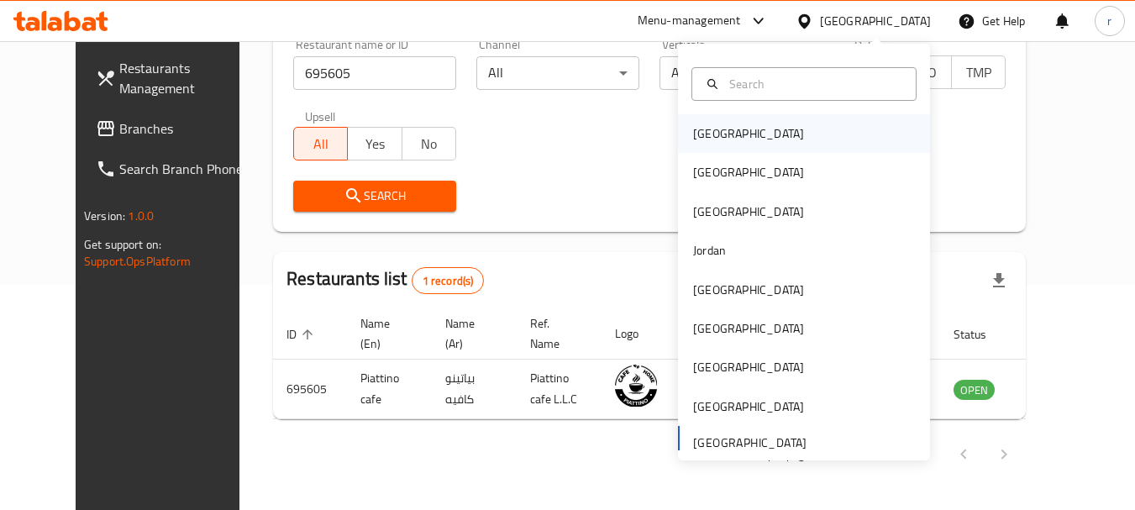
click at [700, 142] on div "[GEOGRAPHIC_DATA]" at bounding box center [748, 133] width 111 height 18
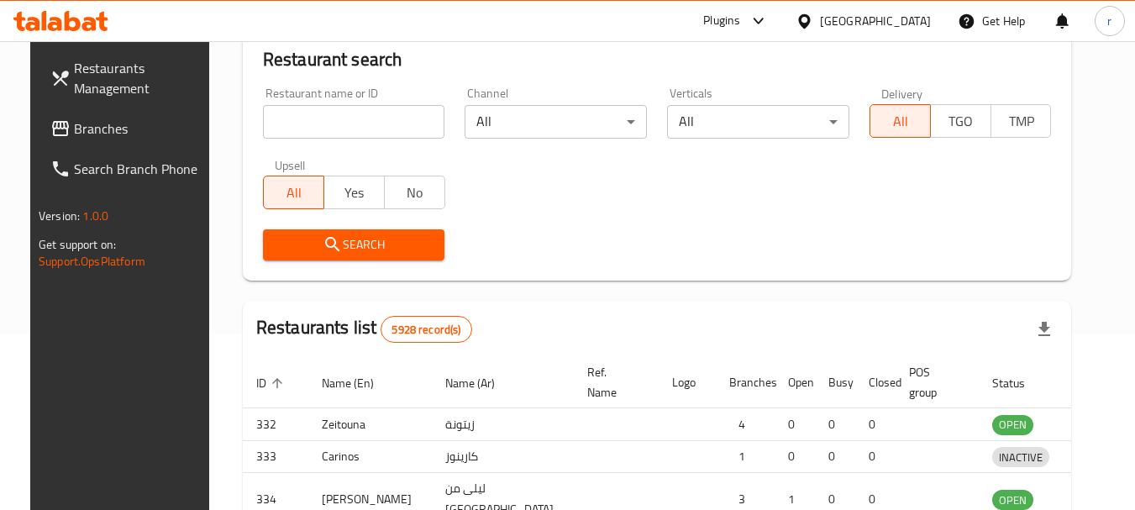
scroll to position [225, 0]
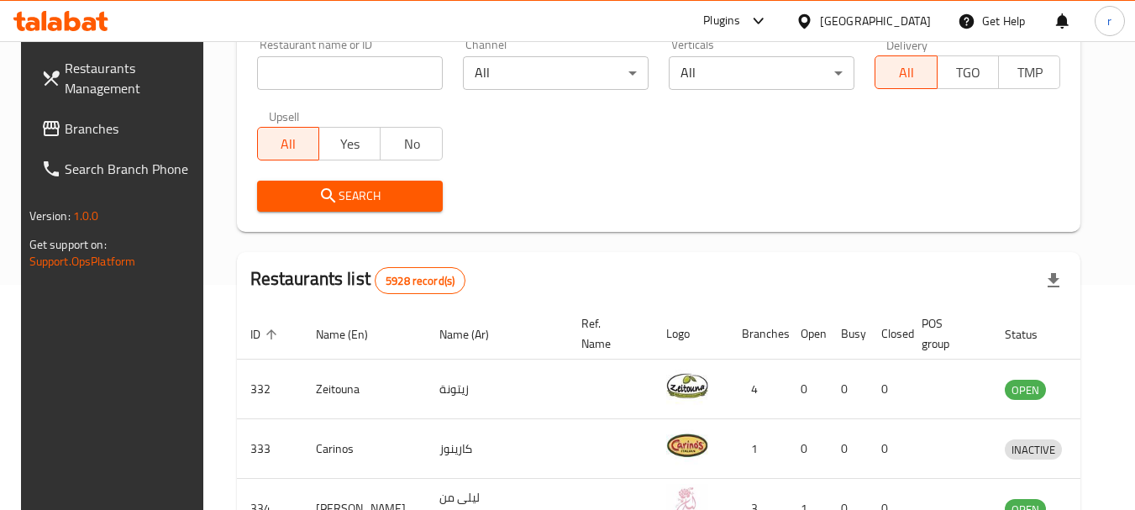
click at [75, 121] on span "Branches" at bounding box center [131, 128] width 133 height 20
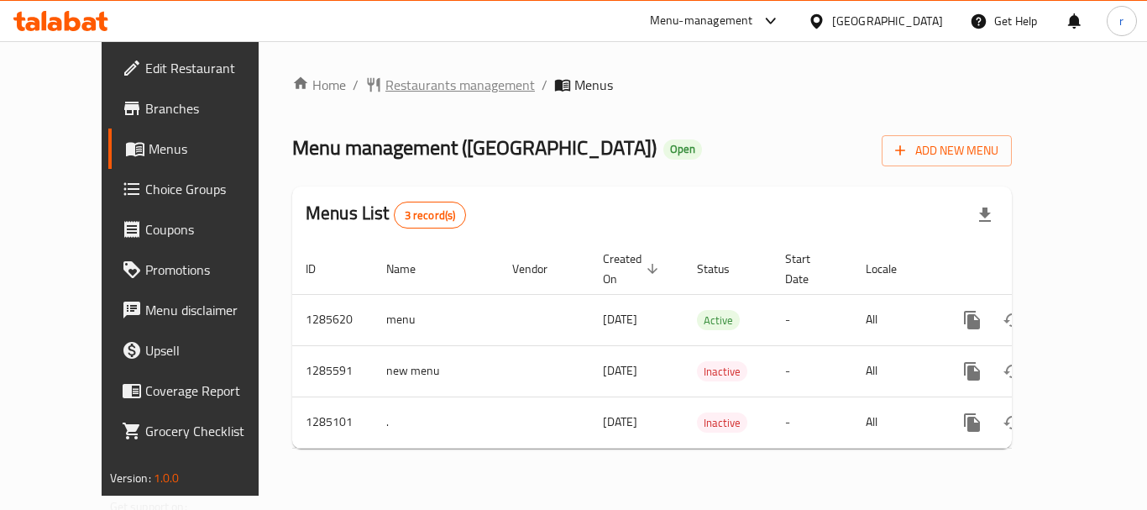
click at [386, 87] on span "Restaurants management" at bounding box center [461, 85] width 150 height 20
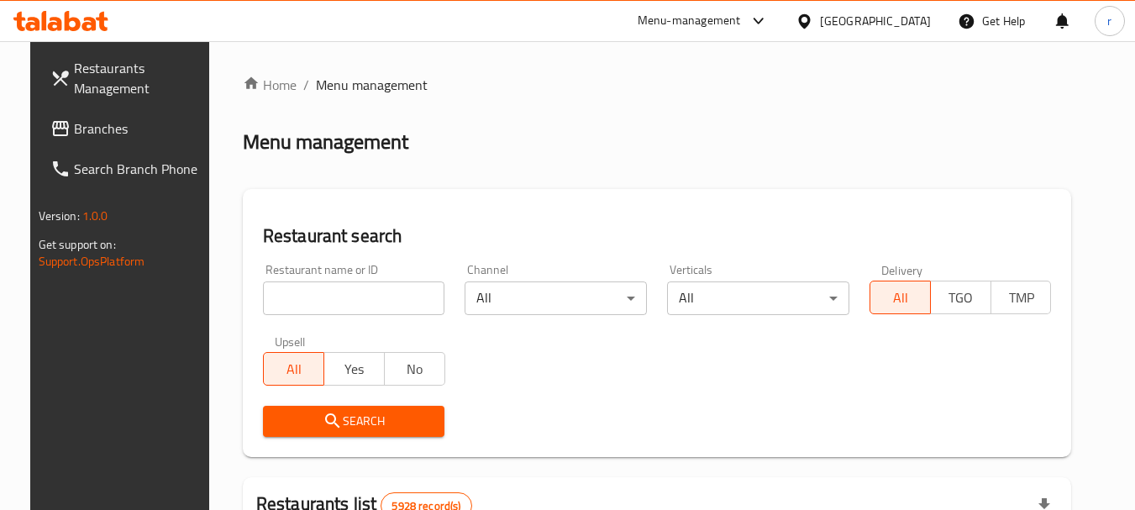
click at [315, 302] on input "search" at bounding box center [354, 298] width 182 height 34
paste input "695700"
type input "695700"
click at [381, 418] on span "Search" at bounding box center [353, 421] width 155 height 21
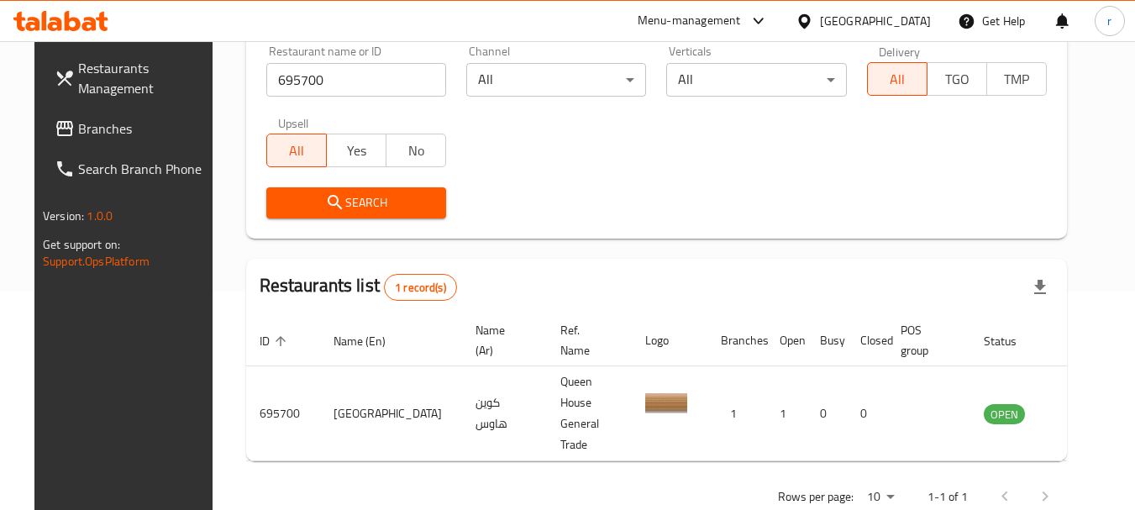
scroll to position [225, 0]
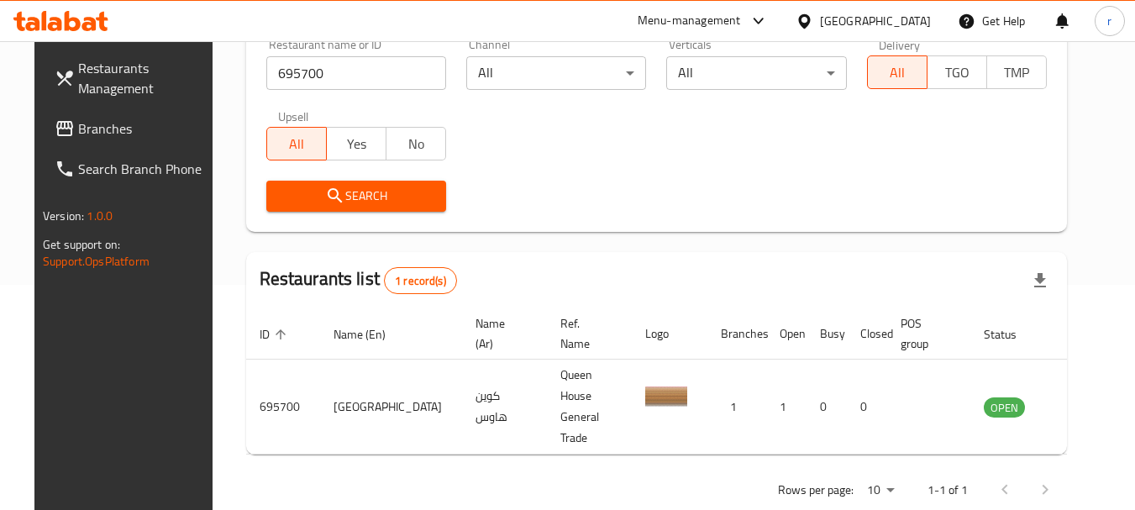
click at [896, 16] on div "Bahrain" at bounding box center [875, 21] width 111 height 18
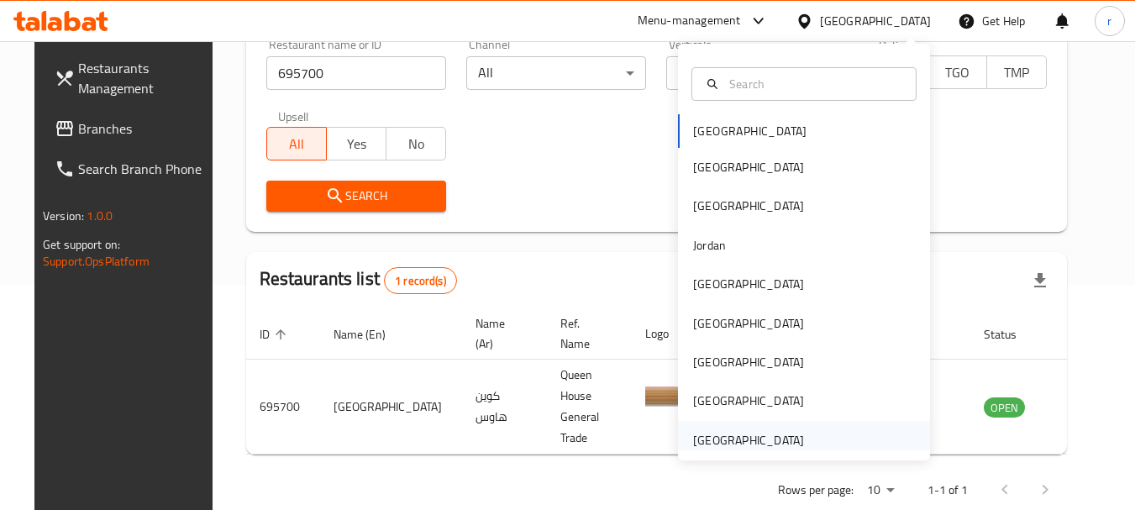
click at [766, 442] on div "[GEOGRAPHIC_DATA]" at bounding box center [748, 440] width 111 height 18
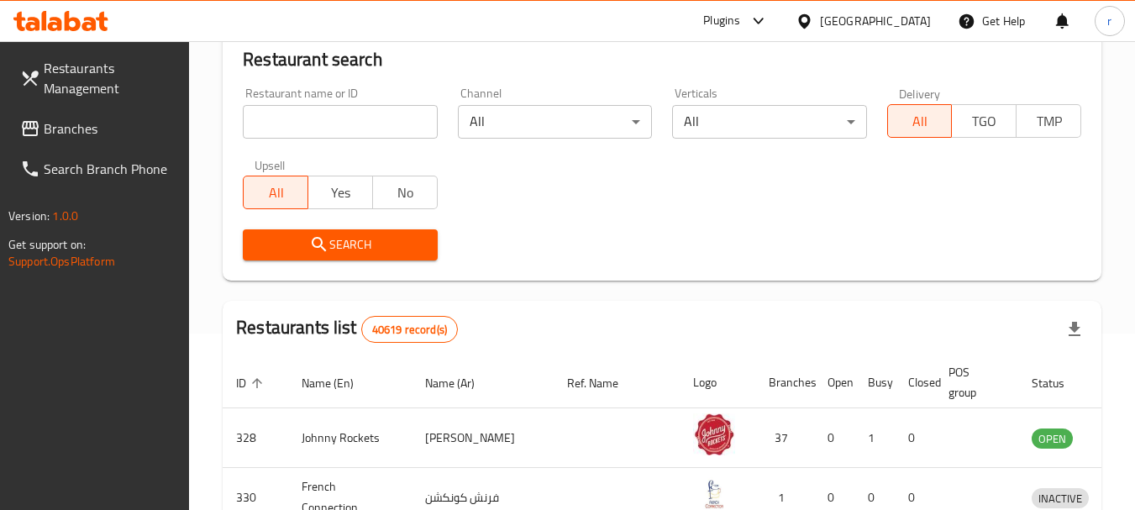
scroll to position [225, 0]
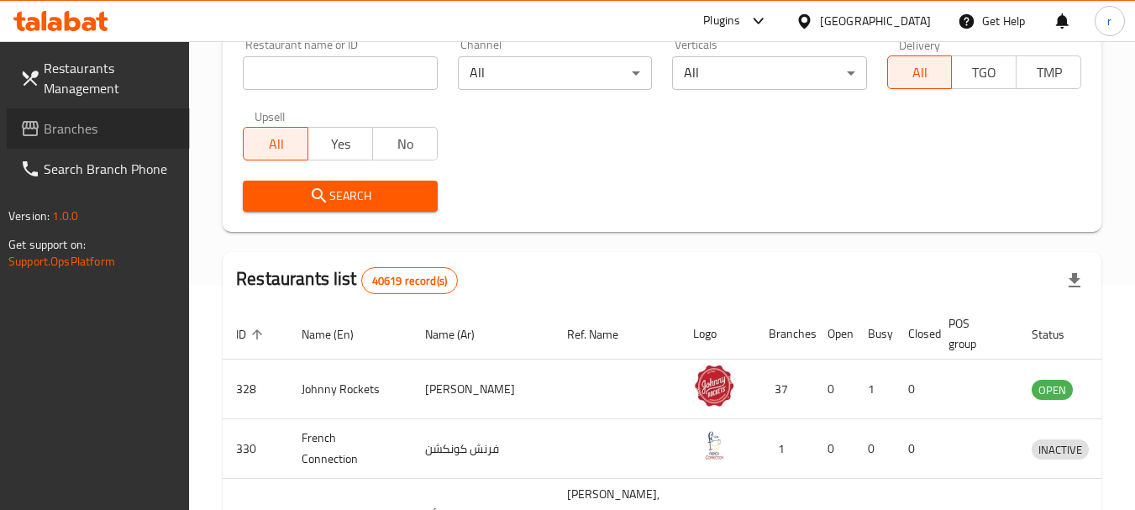
click at [69, 131] on span "Branches" at bounding box center [110, 128] width 133 height 20
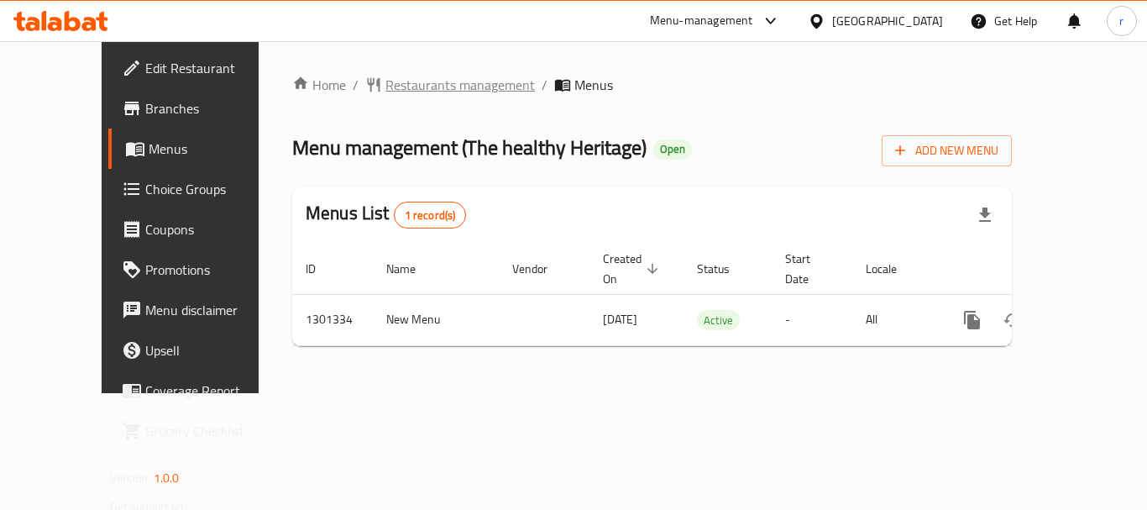
click at [386, 89] on span "Restaurants management" at bounding box center [461, 85] width 150 height 20
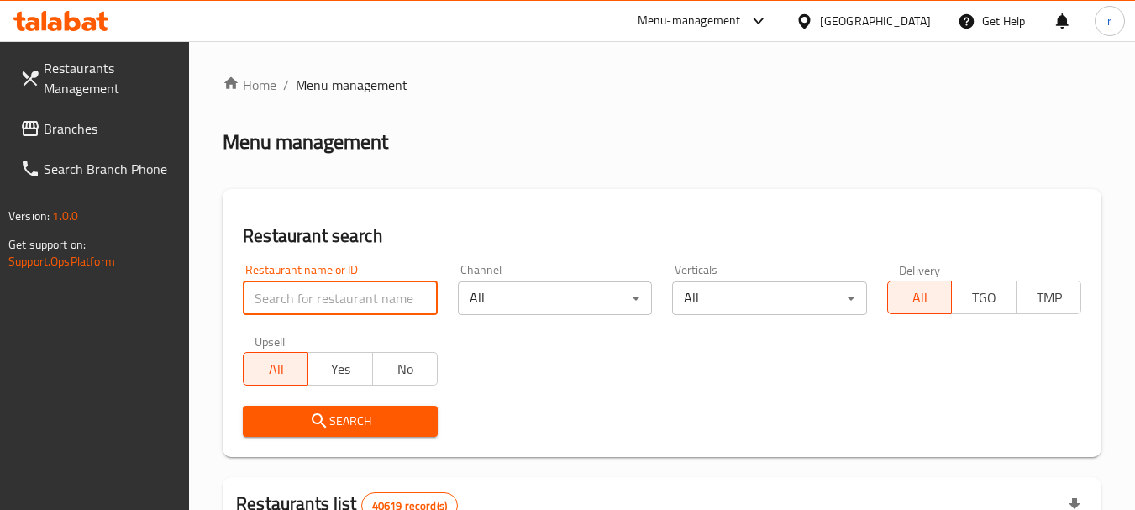
click at [332, 305] on input "search" at bounding box center [340, 298] width 194 height 34
paste input "701977"
type input "701977"
click button "Search" at bounding box center [340, 421] width 194 height 31
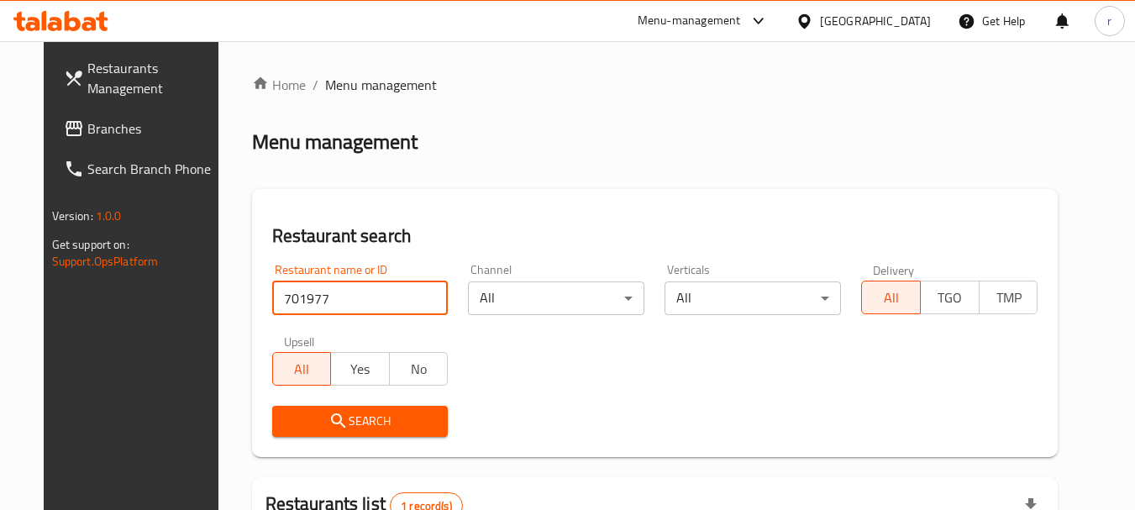
click at [354, 433] on button "Search" at bounding box center [360, 421] width 176 height 31
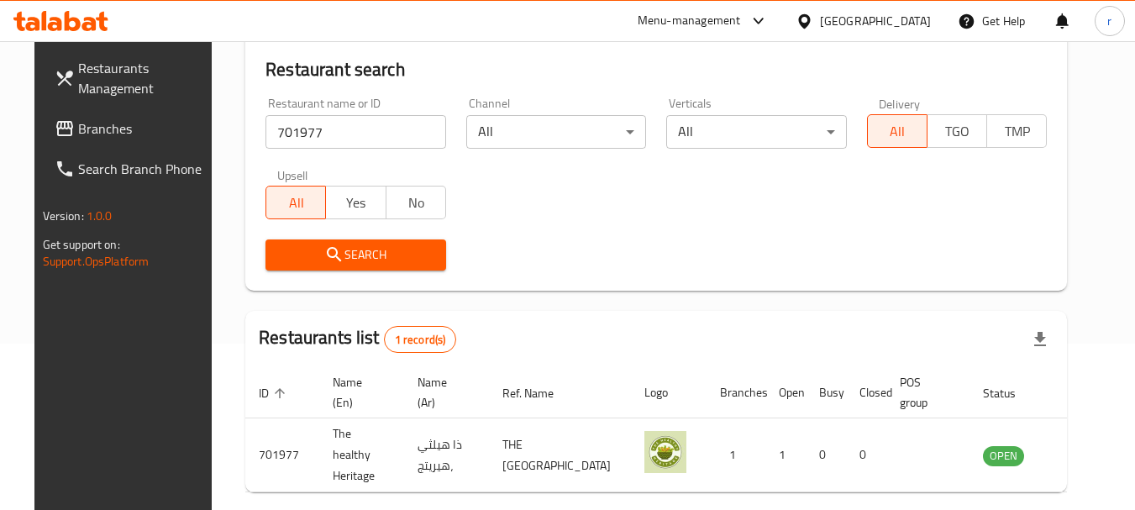
scroll to position [168, 0]
